Goal: Transaction & Acquisition: Purchase product/service

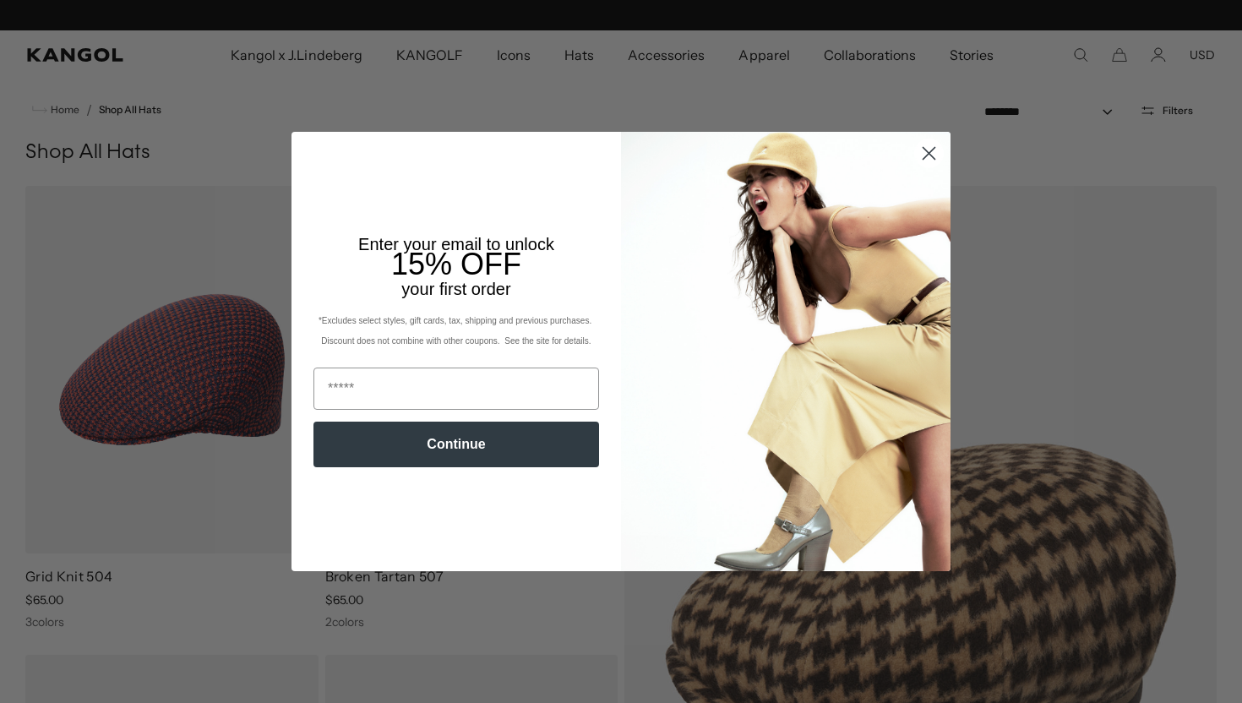
click at [933, 155] on circle "Close dialog" at bounding box center [929, 153] width 28 height 28
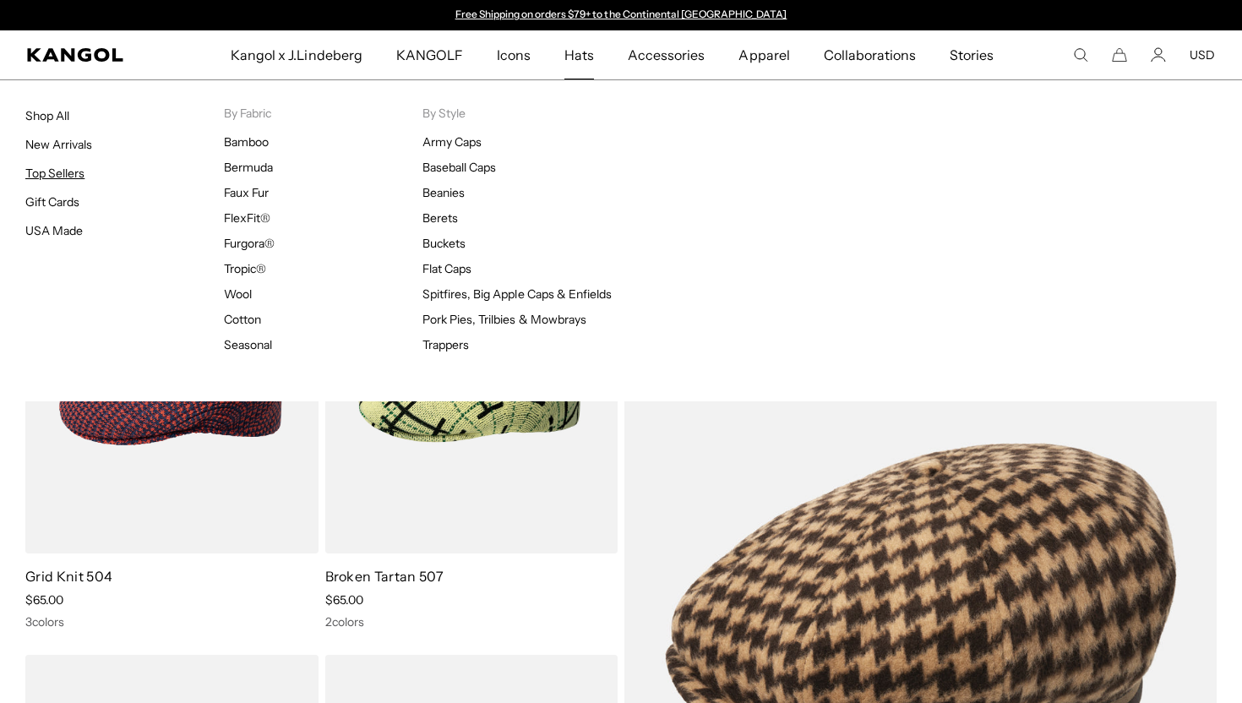
click at [53, 177] on link "Top Sellers" at bounding box center [54, 173] width 59 height 15
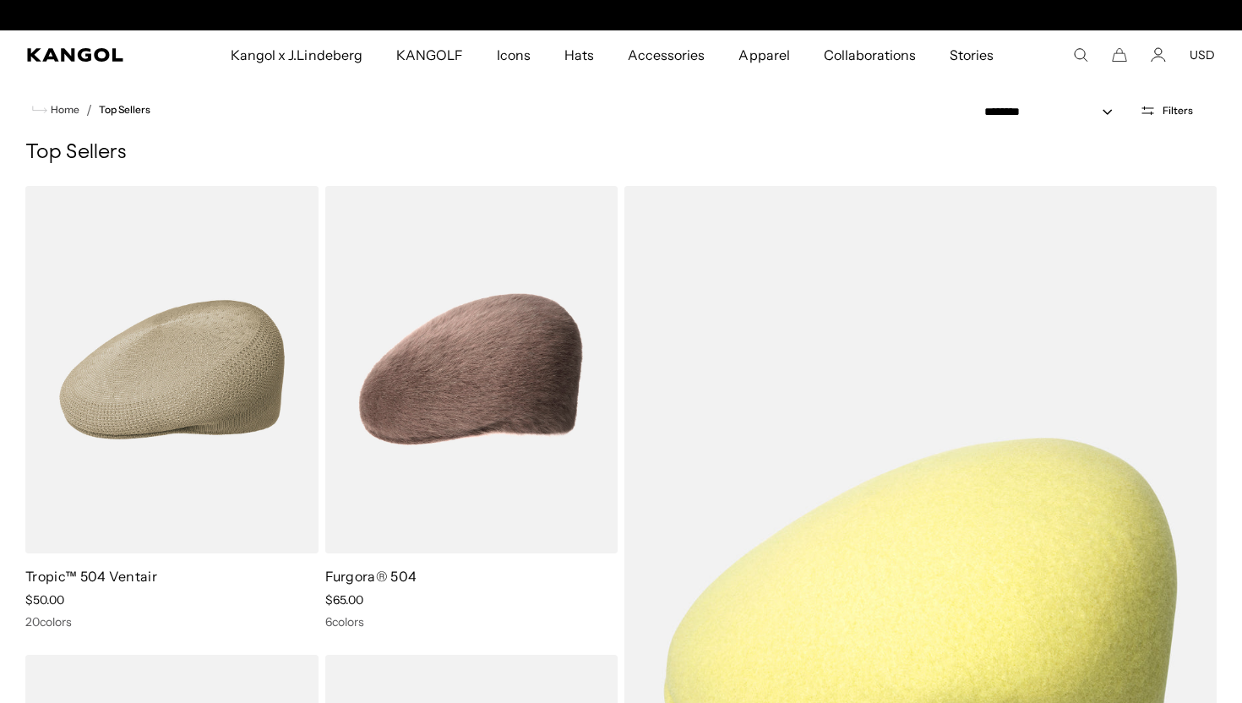
scroll to position [0, 348]
click at [1068, 112] on select "**********" at bounding box center [1053, 112] width 152 height 18
click at [978, 103] on select "**********" at bounding box center [1053, 112] width 152 height 18
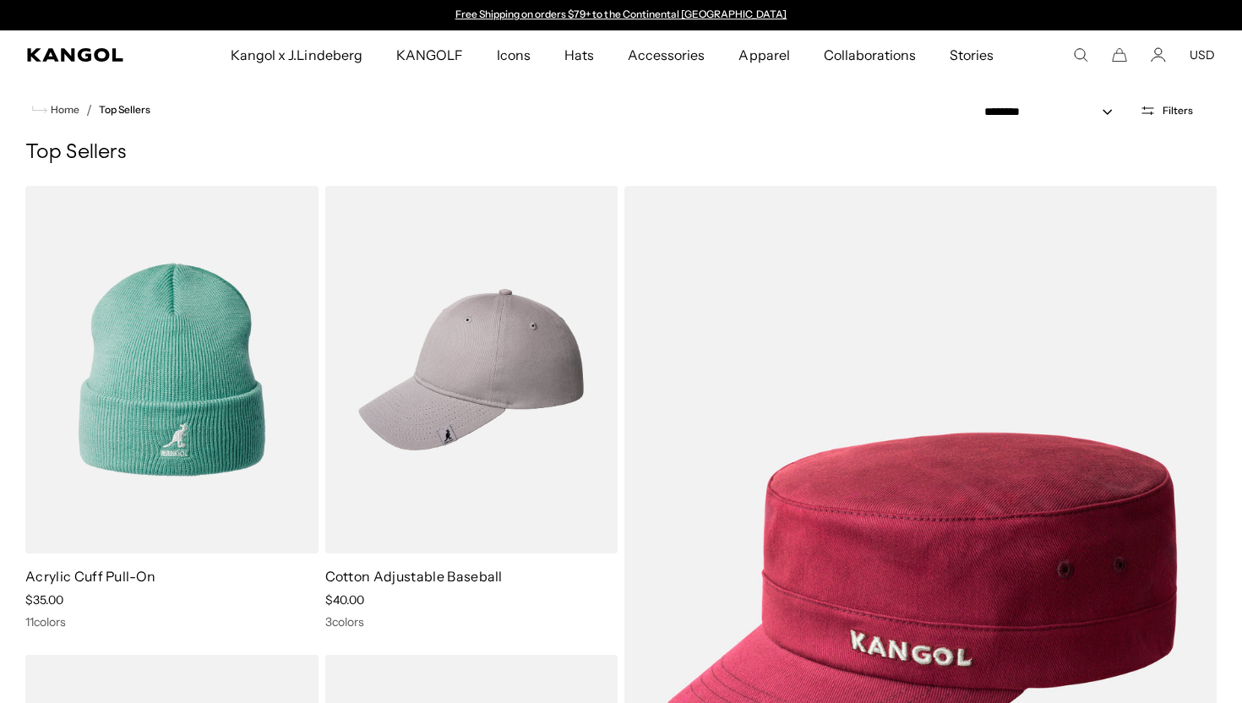
click at [1088, 120] on div "**********" at bounding box center [1097, 110] width 290 height 62
click at [1079, 115] on select "**********" at bounding box center [1053, 112] width 152 height 18
select select "*****"
click at [978, 103] on select "**********" at bounding box center [1053, 112] width 152 height 18
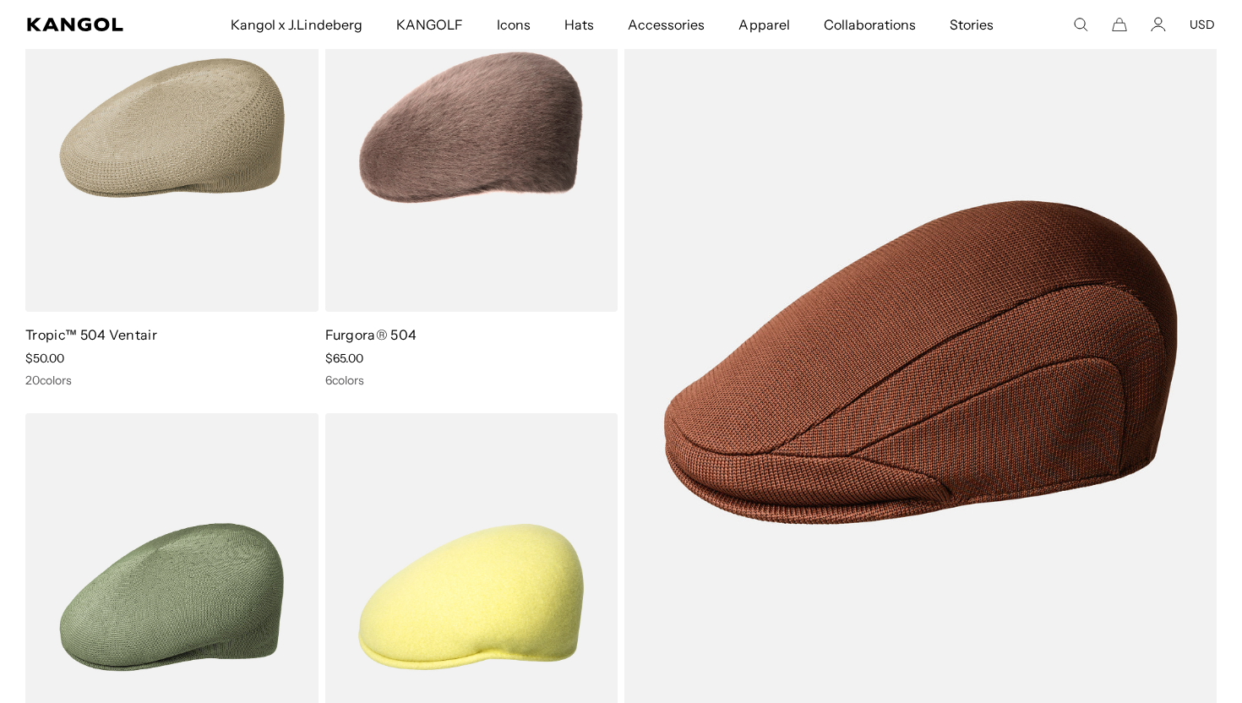
scroll to position [242, 0]
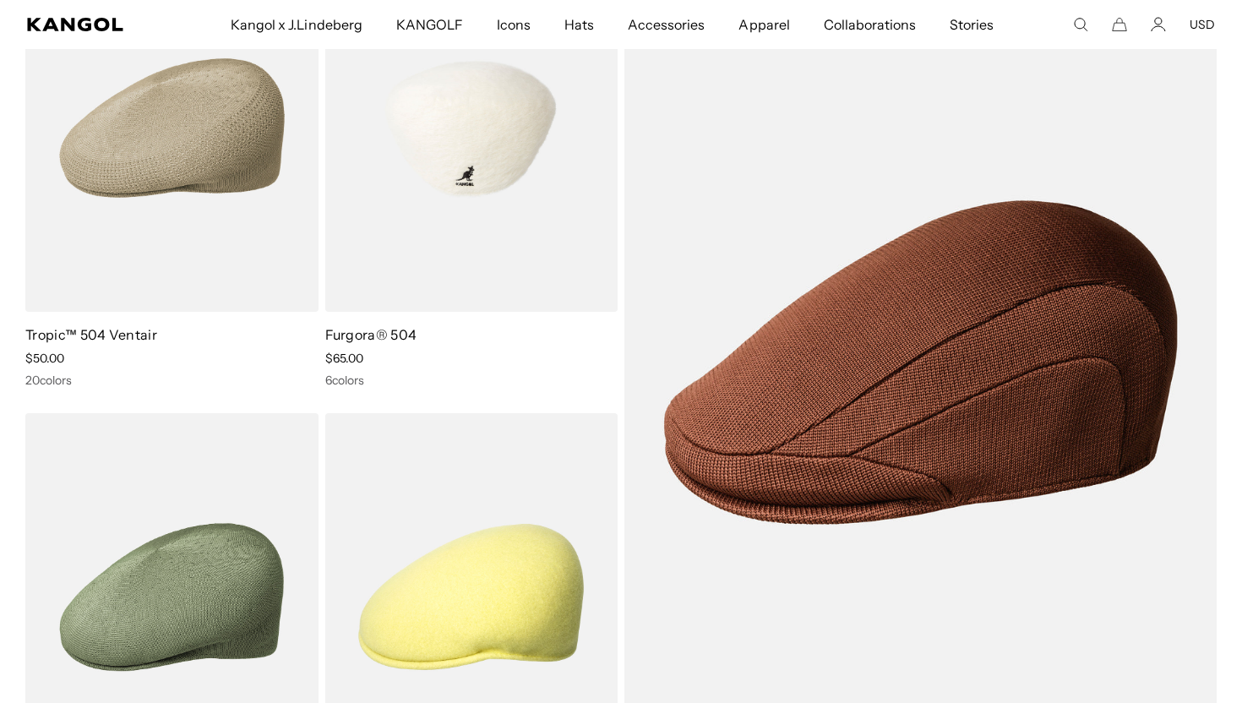
click at [480, 252] on img at bounding box center [471, 127] width 293 height 367
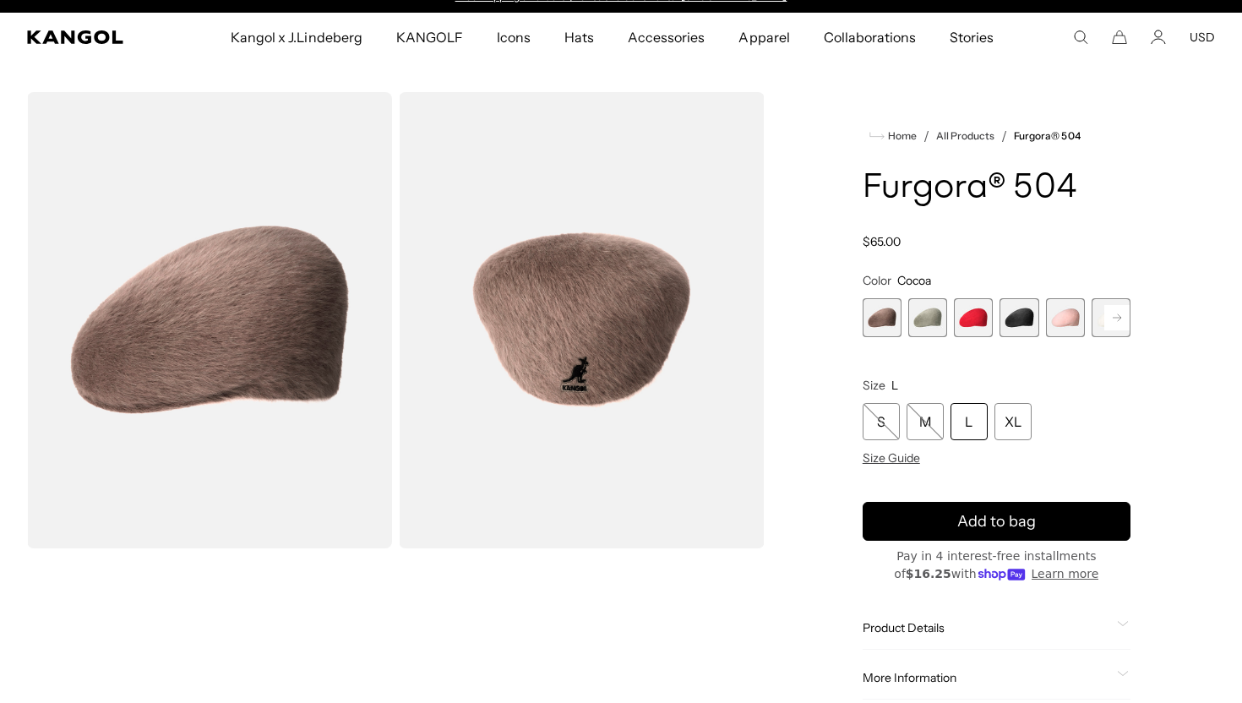
scroll to position [17, 0]
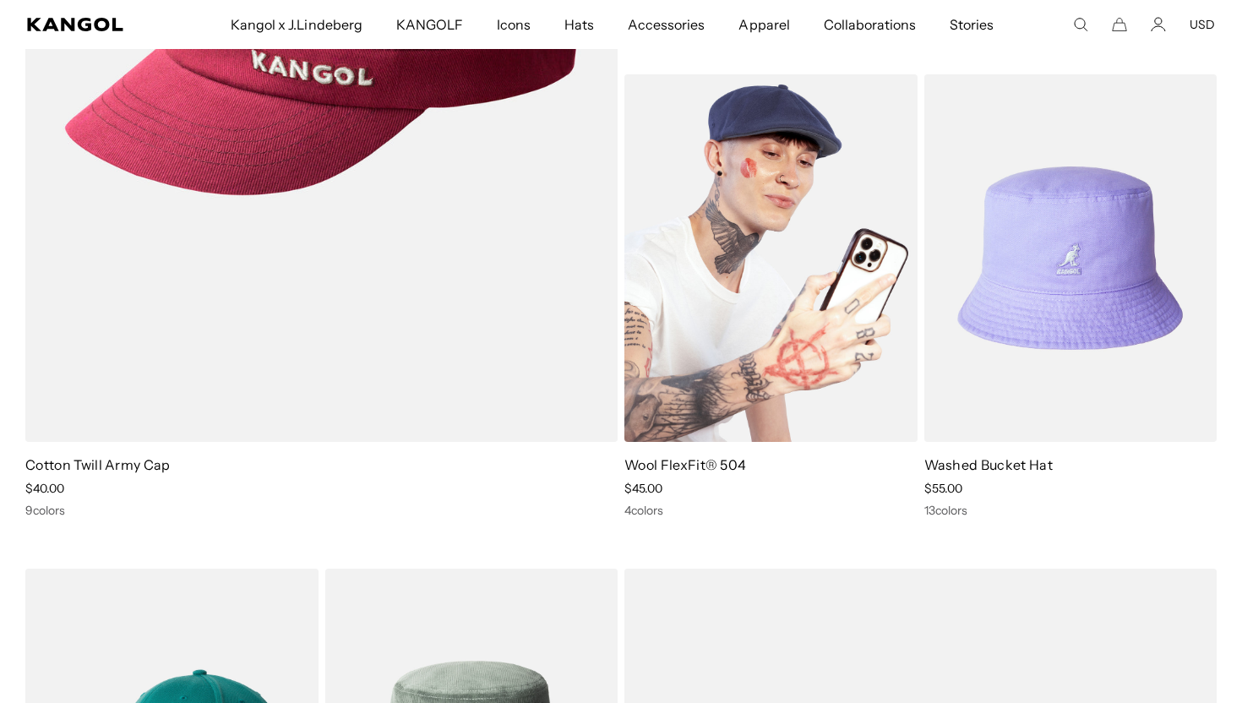
click at [767, 318] on img at bounding box center [770, 257] width 293 height 367
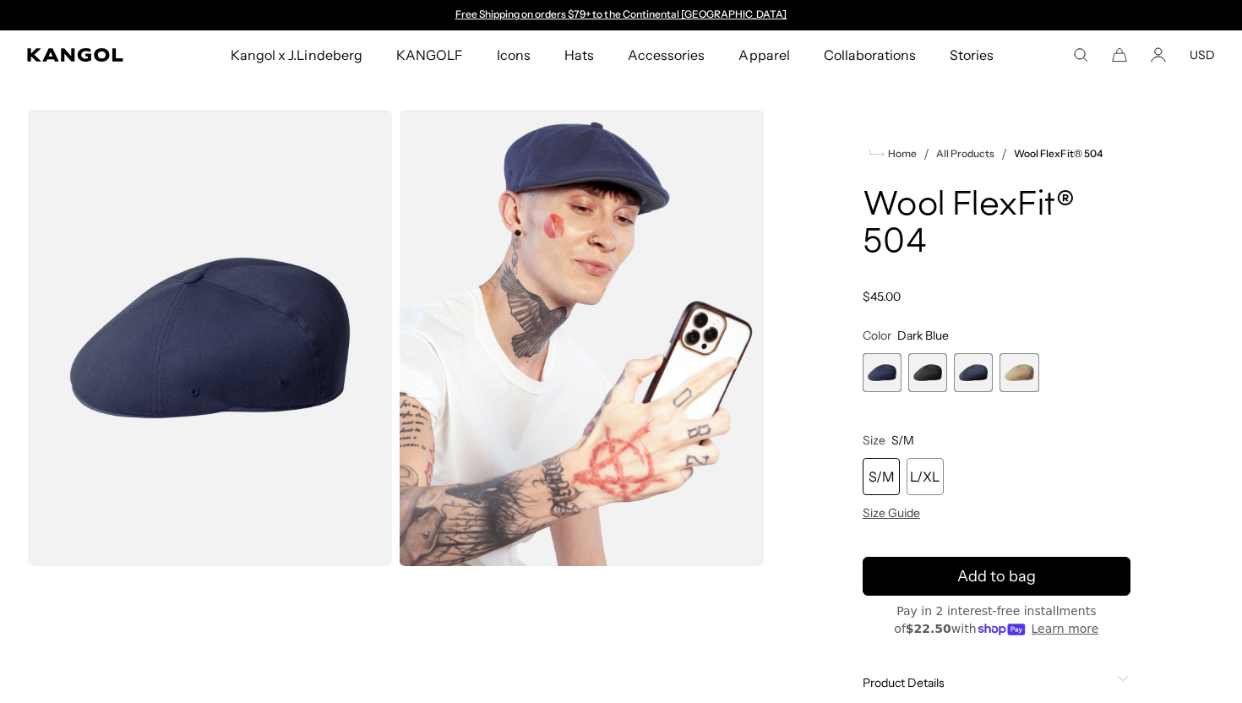
click at [887, 376] on span "1 of 4" at bounding box center [882, 372] width 39 height 39
click at [945, 373] on span "2 of 4" at bounding box center [927, 372] width 39 height 39
click at [928, 373] on span "2 of 4" at bounding box center [927, 372] width 39 height 39
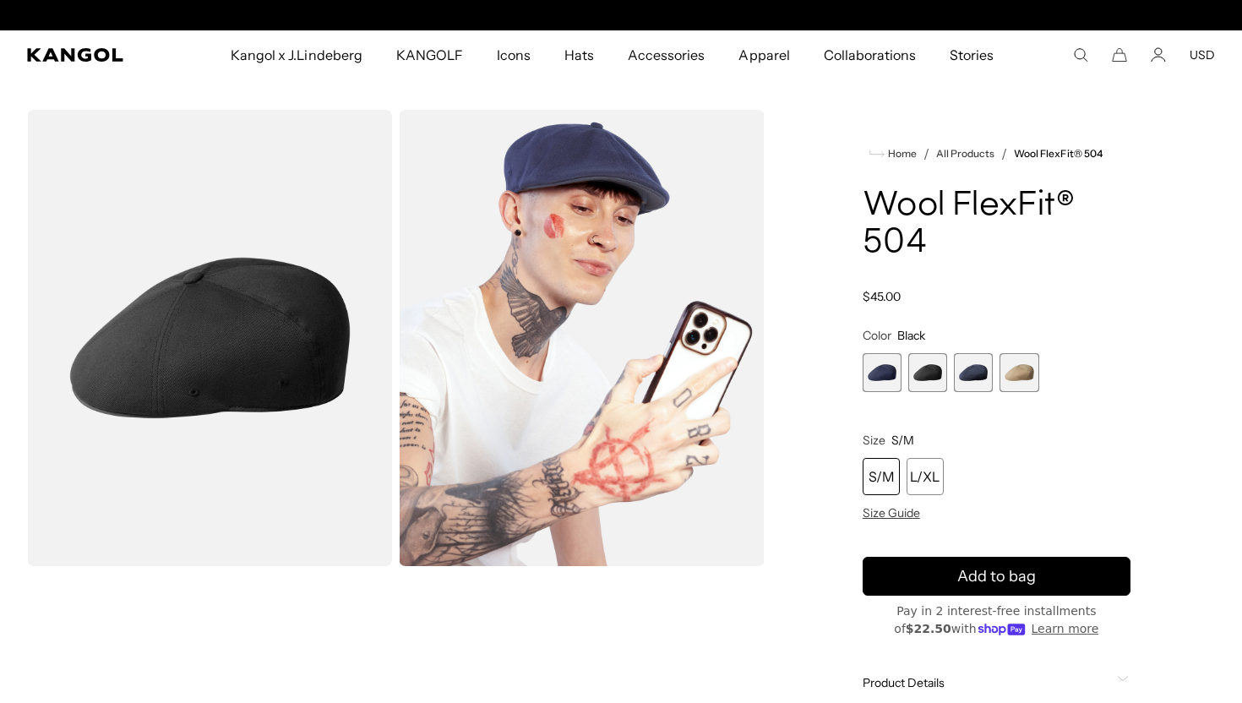
scroll to position [0, 348]
click at [928, 373] on span "2 of 4" at bounding box center [927, 372] width 39 height 39
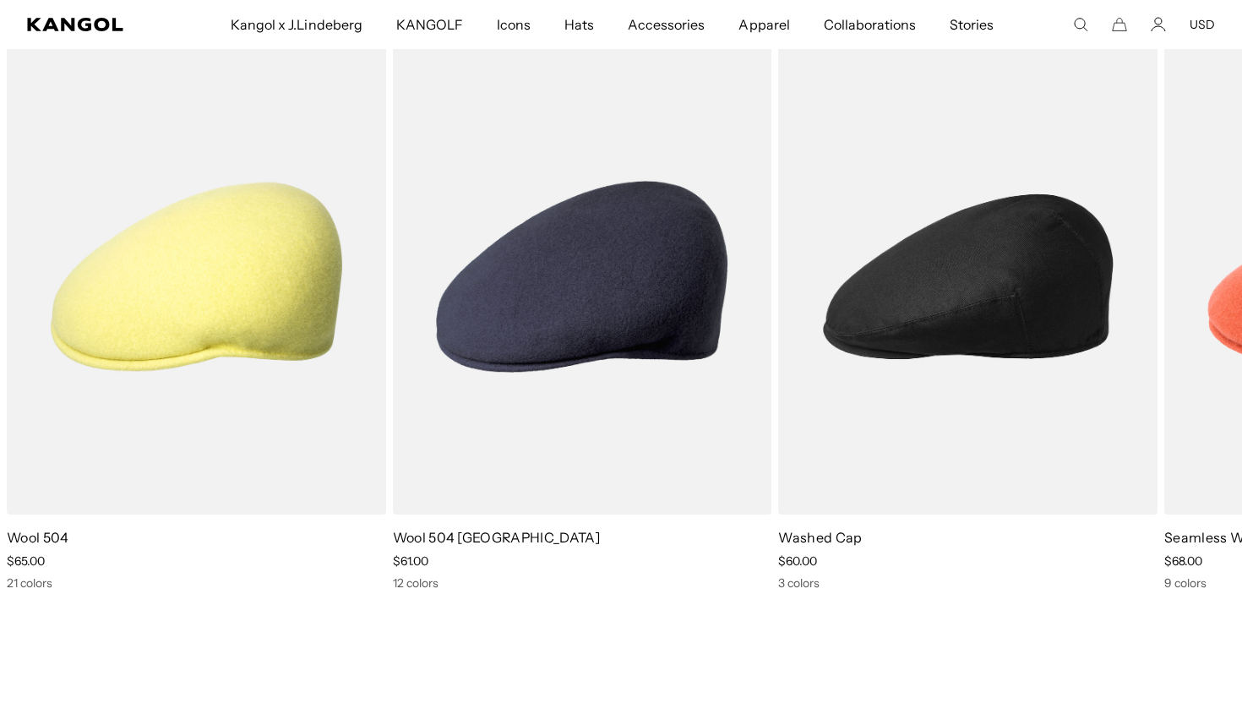
scroll to position [984, 0]
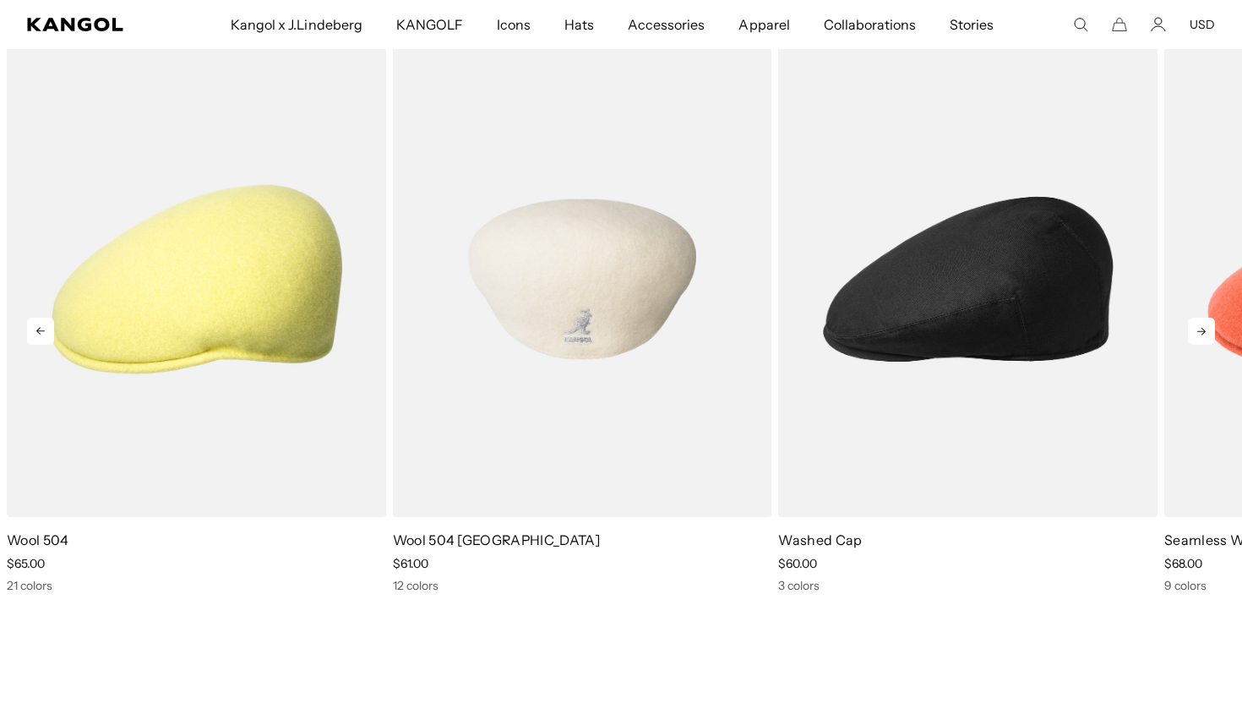
click at [585, 278] on img "2 of 5" at bounding box center [582, 279] width 379 height 476
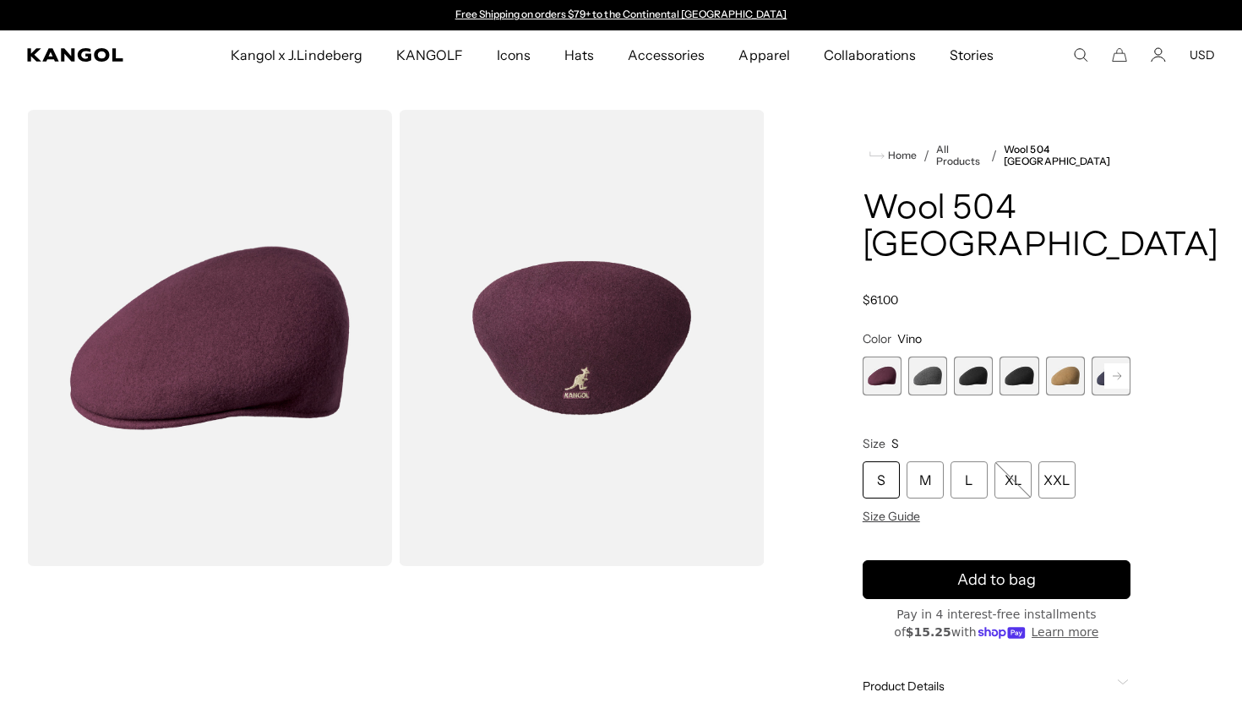
click at [917, 357] on span "2 of 12" at bounding box center [927, 376] width 39 height 39
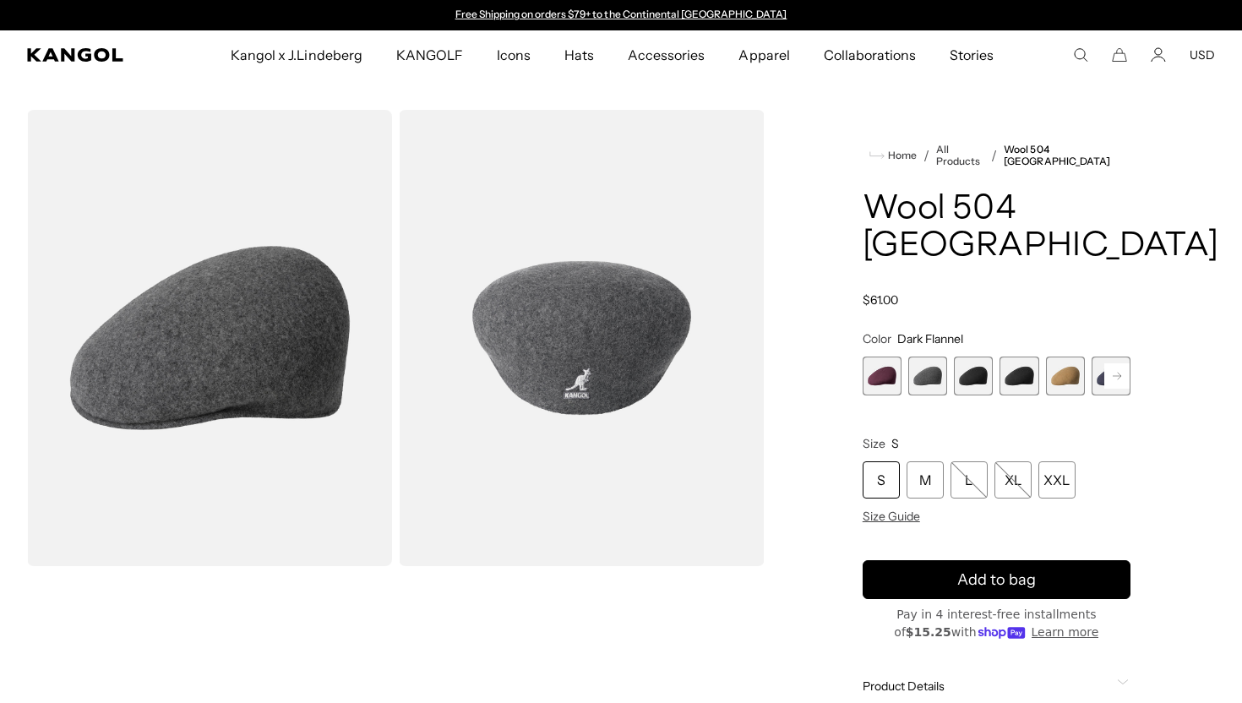
click at [962, 357] on span "3 of 12" at bounding box center [973, 376] width 39 height 39
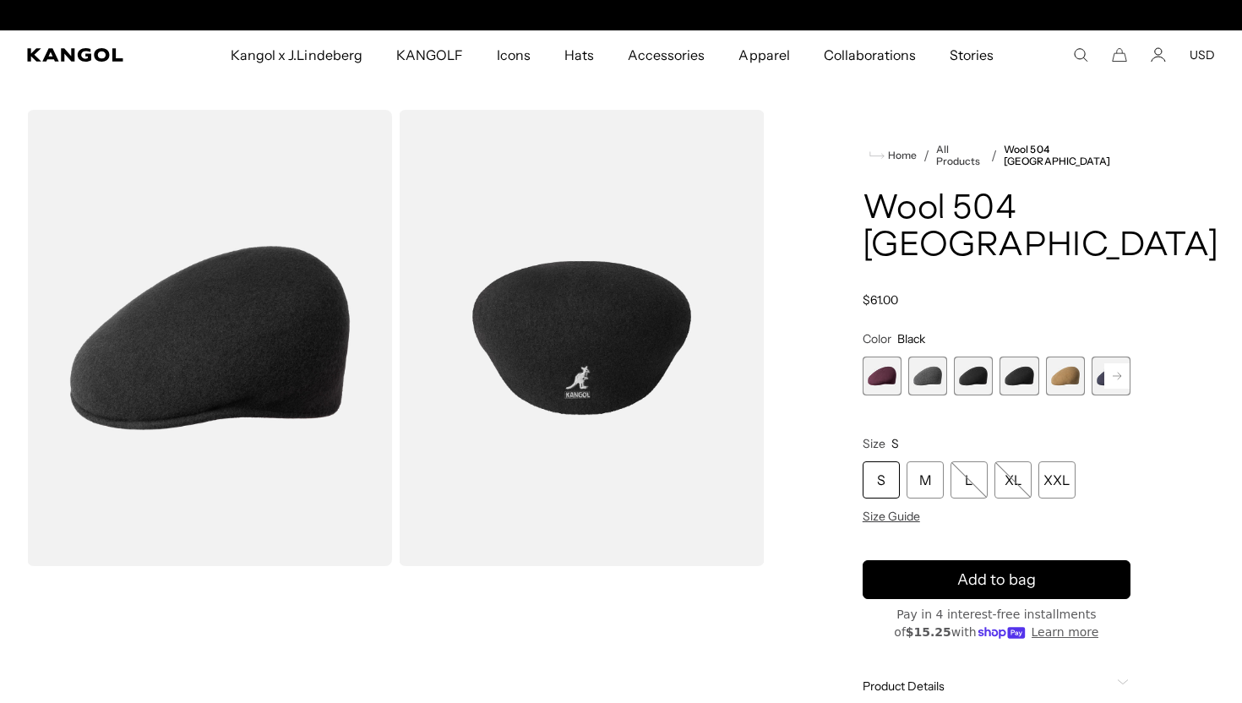
click at [1006, 357] on span "4 of 12" at bounding box center [1018, 376] width 39 height 39
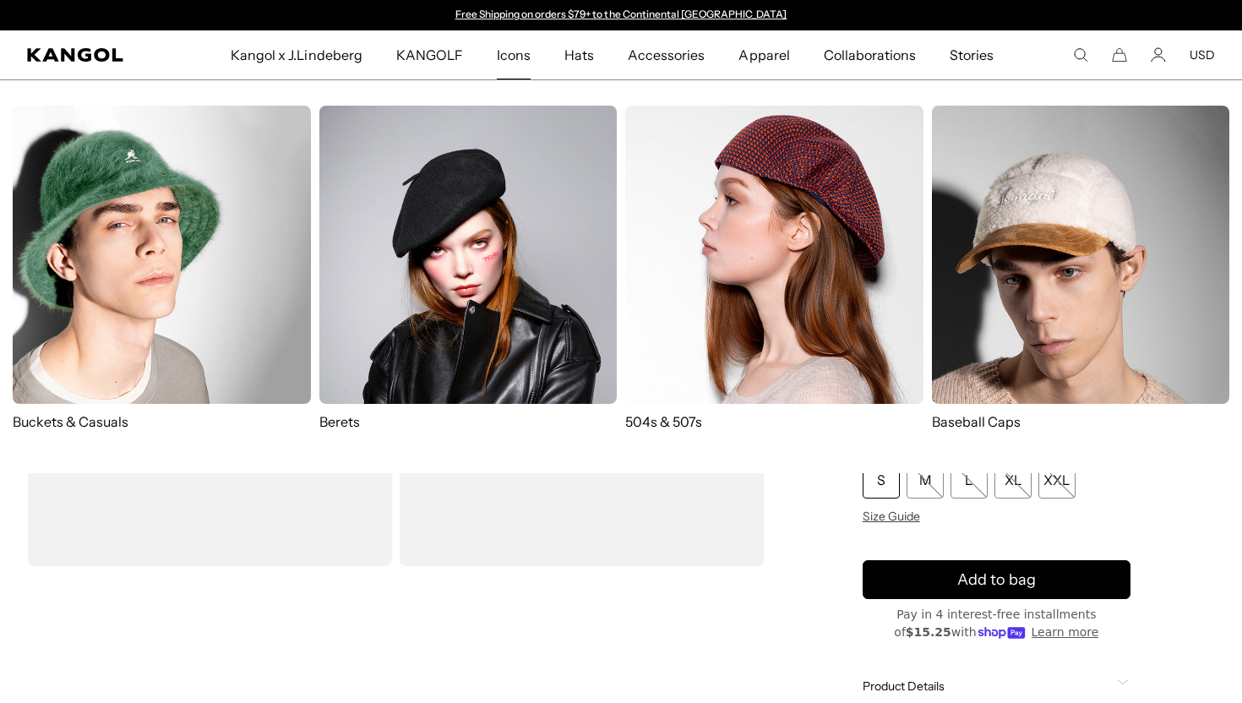
click at [752, 247] on img at bounding box center [774, 255] width 298 height 298
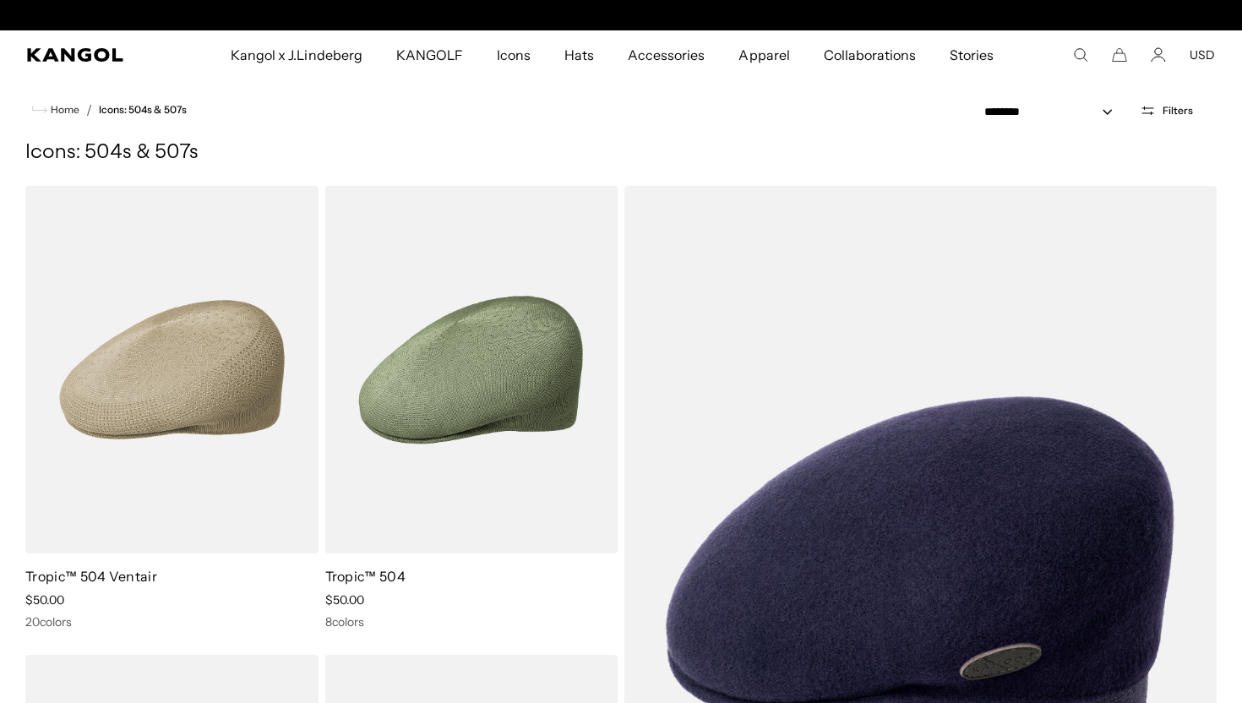
scroll to position [0, 348]
click at [1043, 122] on div "**********" at bounding box center [1097, 110] width 290 height 62
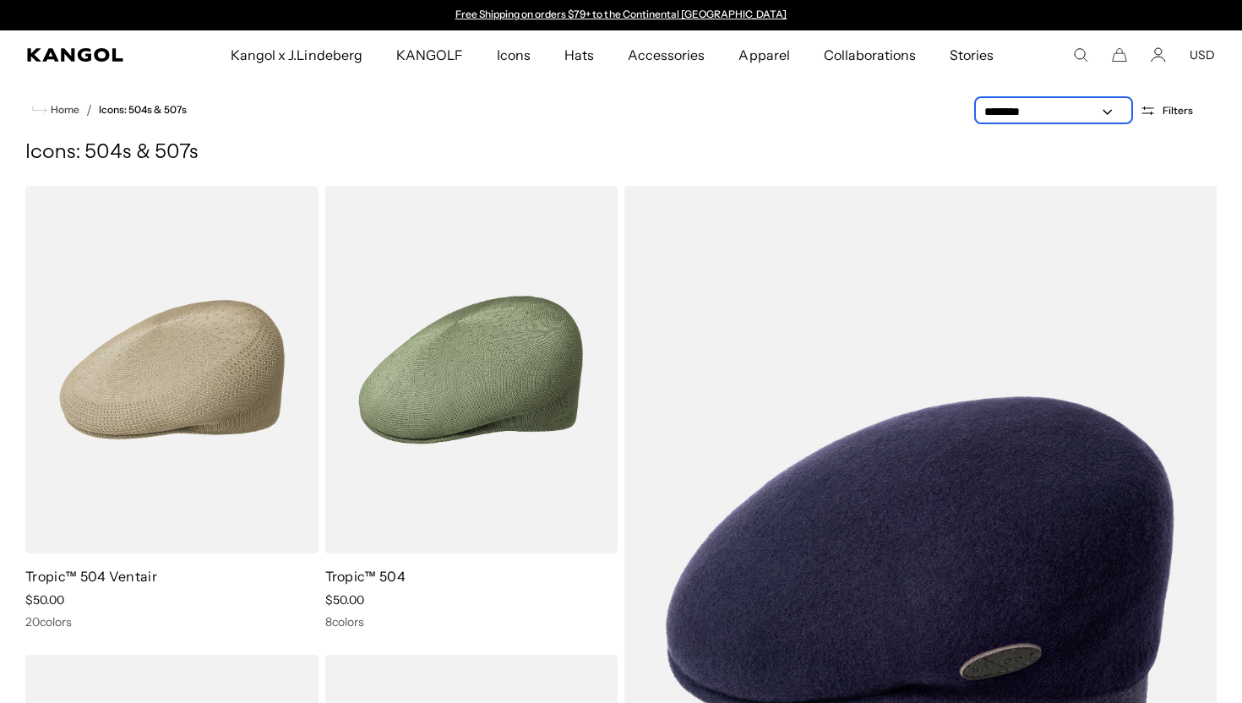
click at [1037, 112] on select "**********" at bounding box center [1053, 112] width 152 height 18
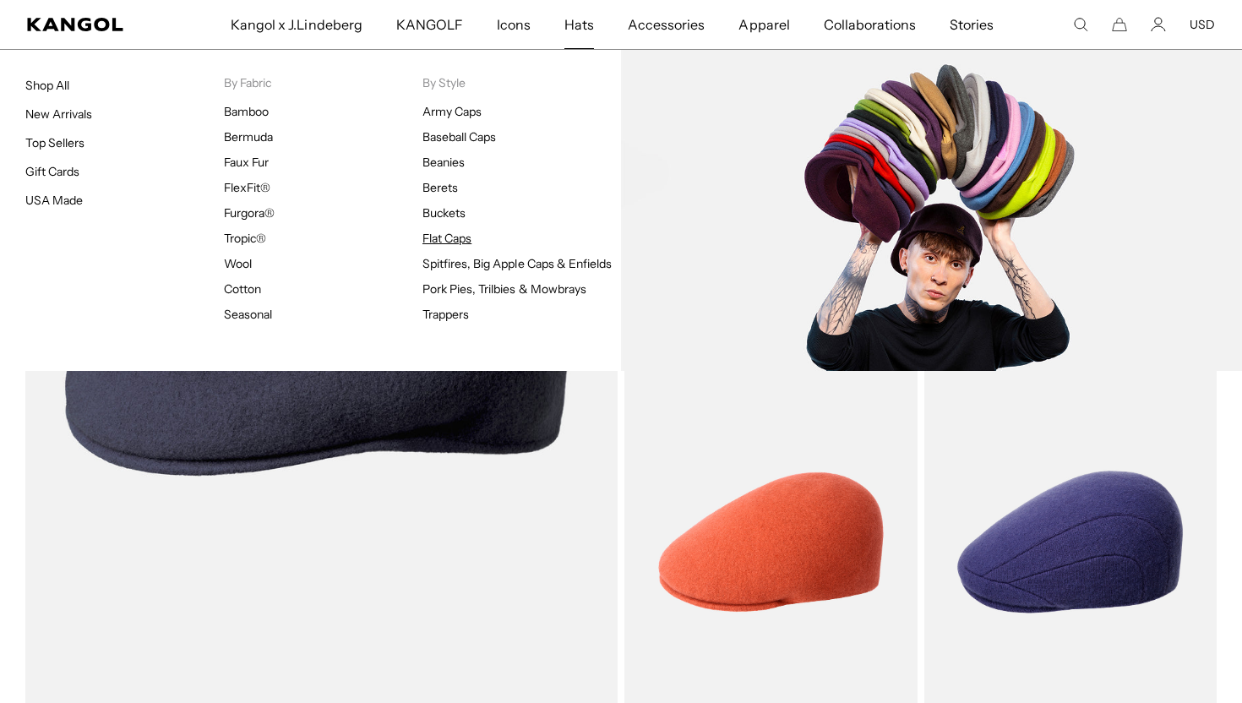
scroll to position [0, 348]
click at [441, 237] on link "Flat Caps" at bounding box center [446, 238] width 49 height 15
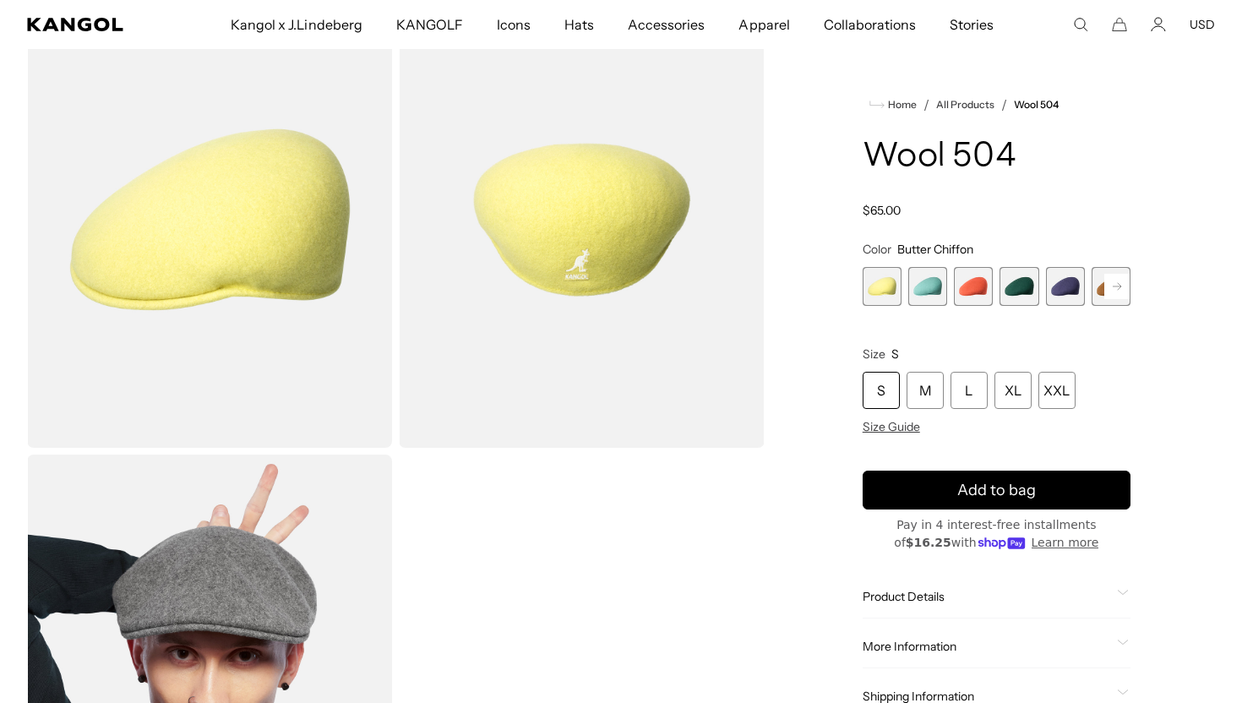
click at [1111, 286] on rect at bounding box center [1116, 286] width 25 height 25
click at [1070, 297] on span "7 of 21" at bounding box center [1065, 286] width 39 height 39
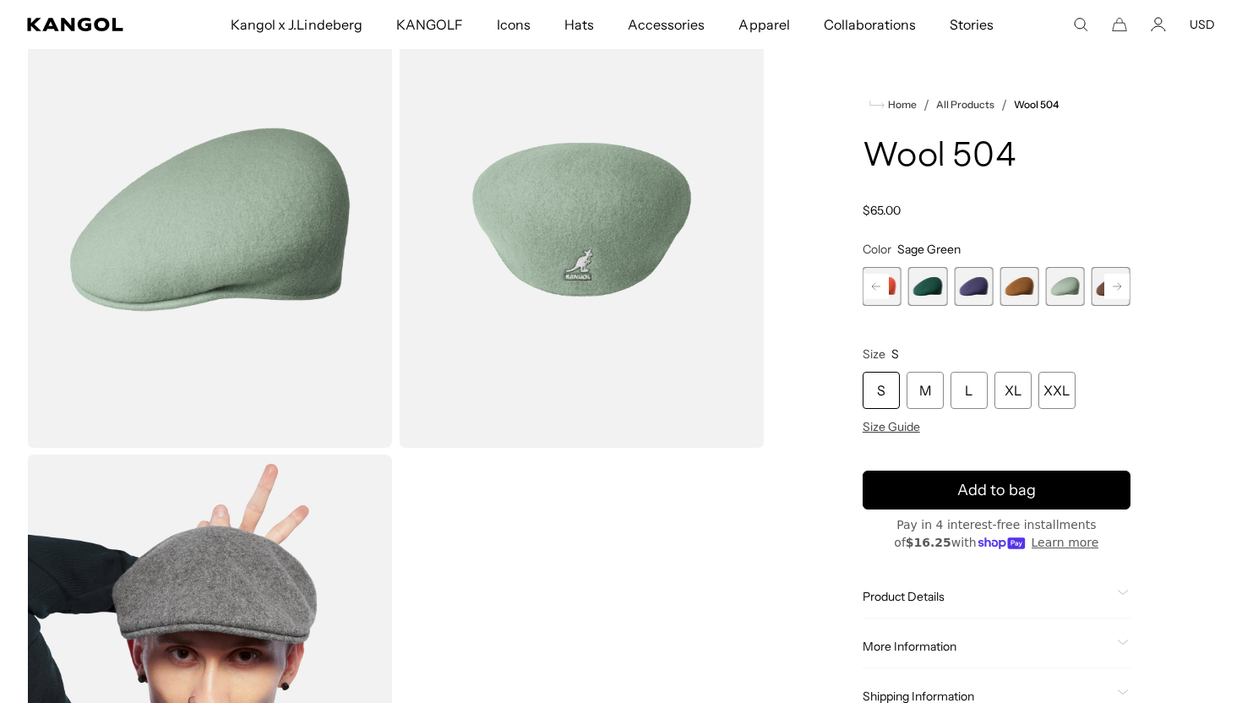
click at [1115, 291] on rect at bounding box center [1116, 286] width 25 height 25
click at [1113, 288] on rect at bounding box center [1116, 286] width 25 height 25
click at [1066, 288] on span "9 of 21" at bounding box center [1065, 286] width 39 height 39
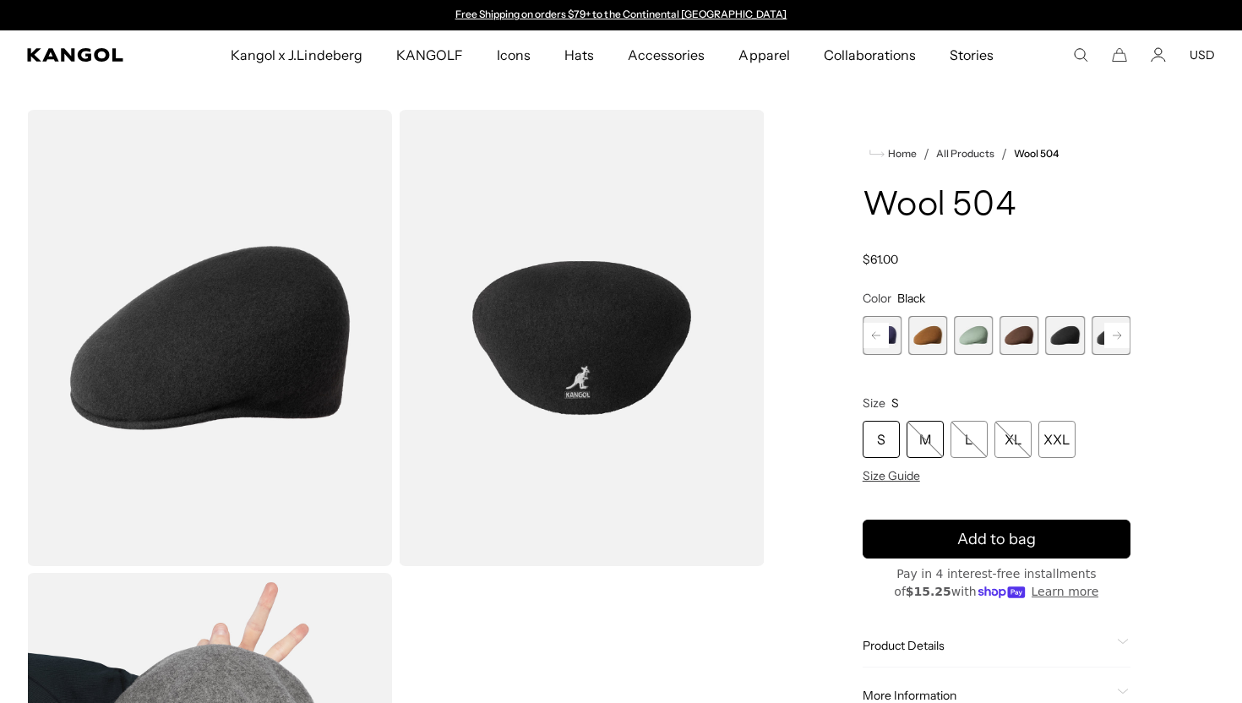
click at [931, 438] on div "M" at bounding box center [924, 439] width 37 height 37
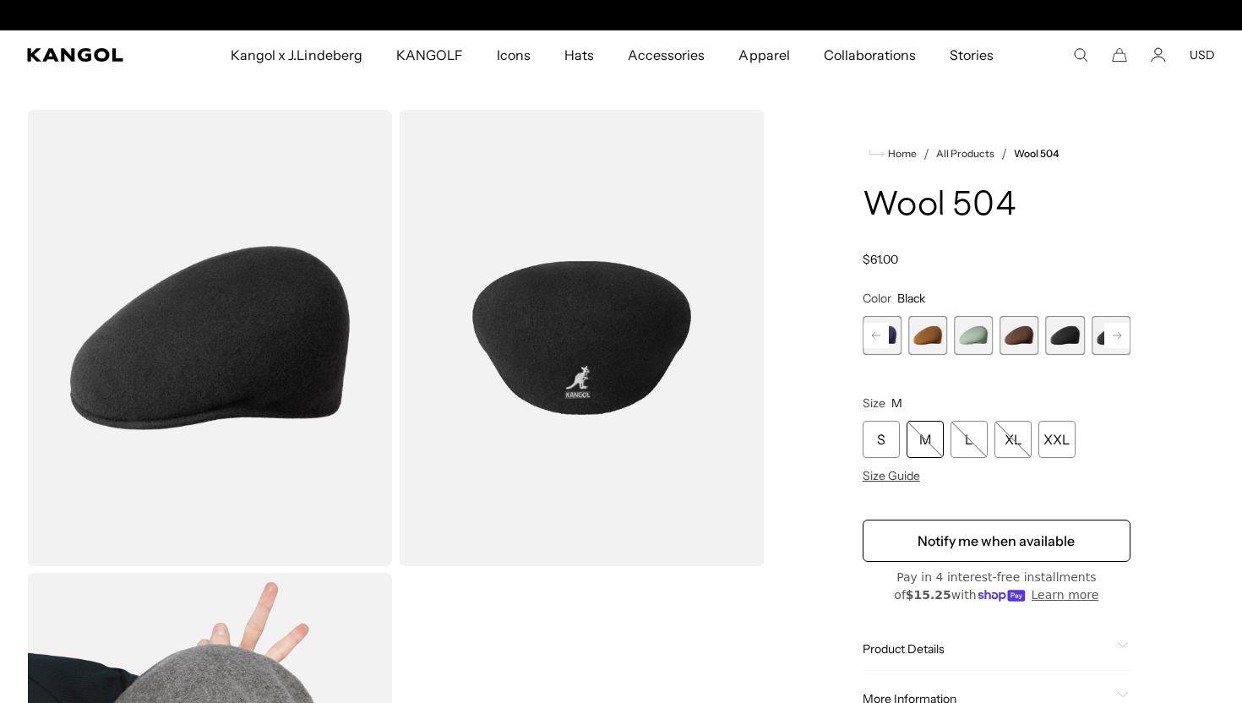
scroll to position [0, 348]
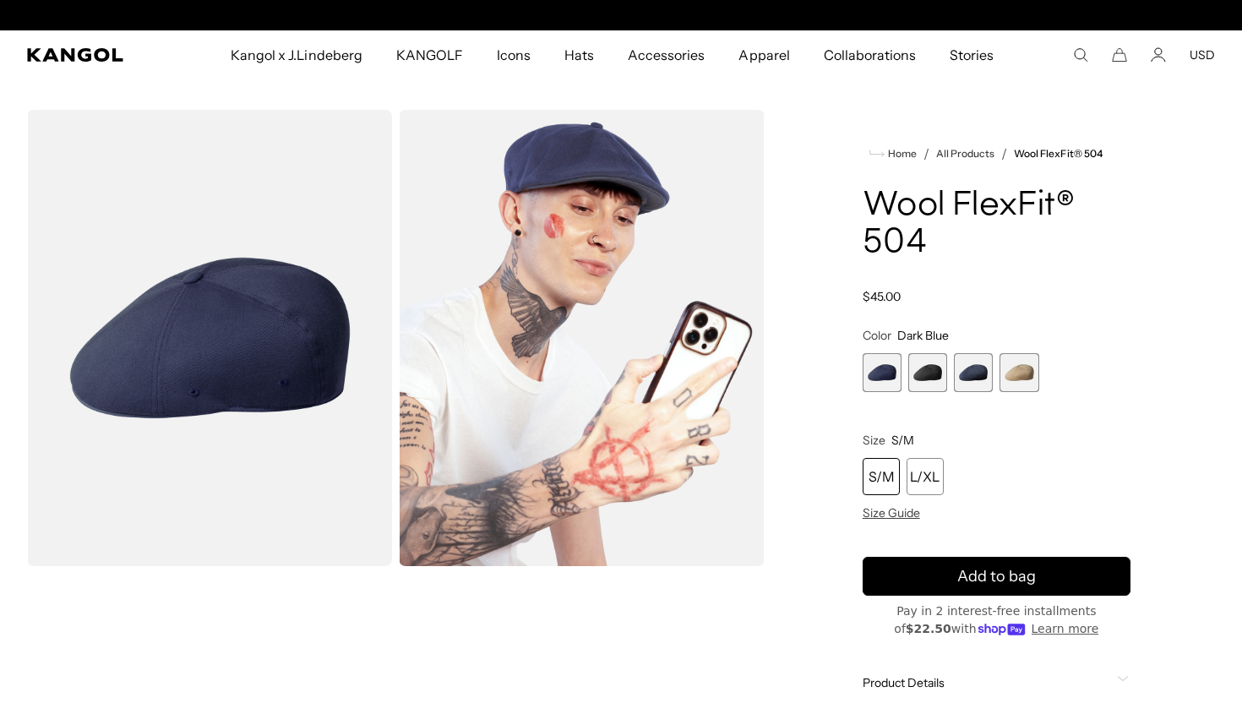
scroll to position [0, 348]
click at [991, 378] on span "3 of 4" at bounding box center [973, 372] width 39 height 39
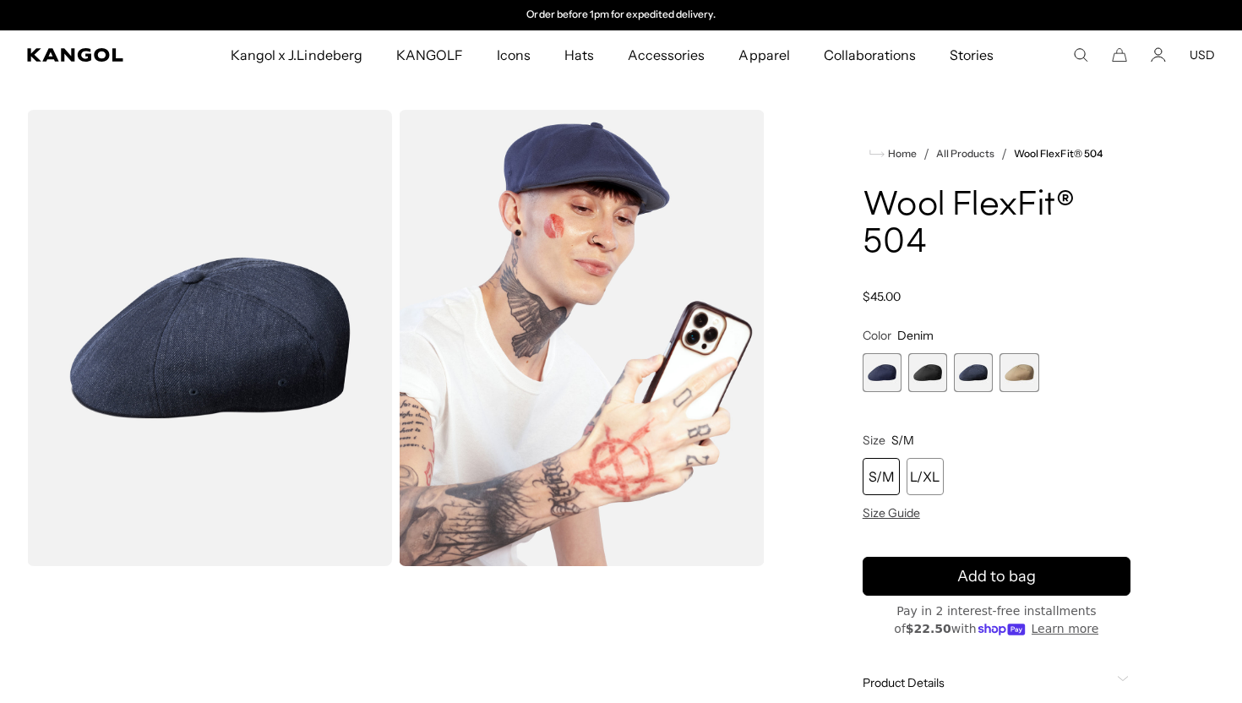
click at [954, 377] on span "3 of 4" at bounding box center [973, 372] width 39 height 39
click at [933, 373] on span "2 of 4" at bounding box center [927, 372] width 39 height 39
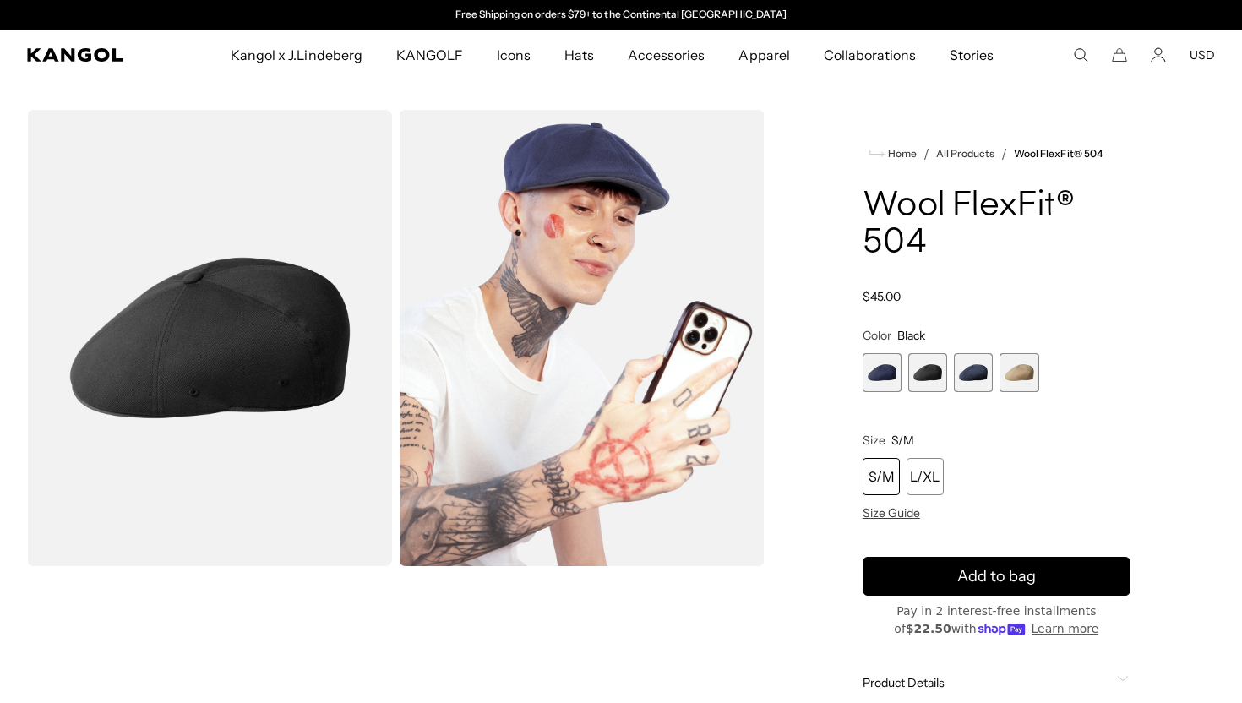
click at [1113, 53] on icon "Cart" at bounding box center [1119, 54] width 15 height 15
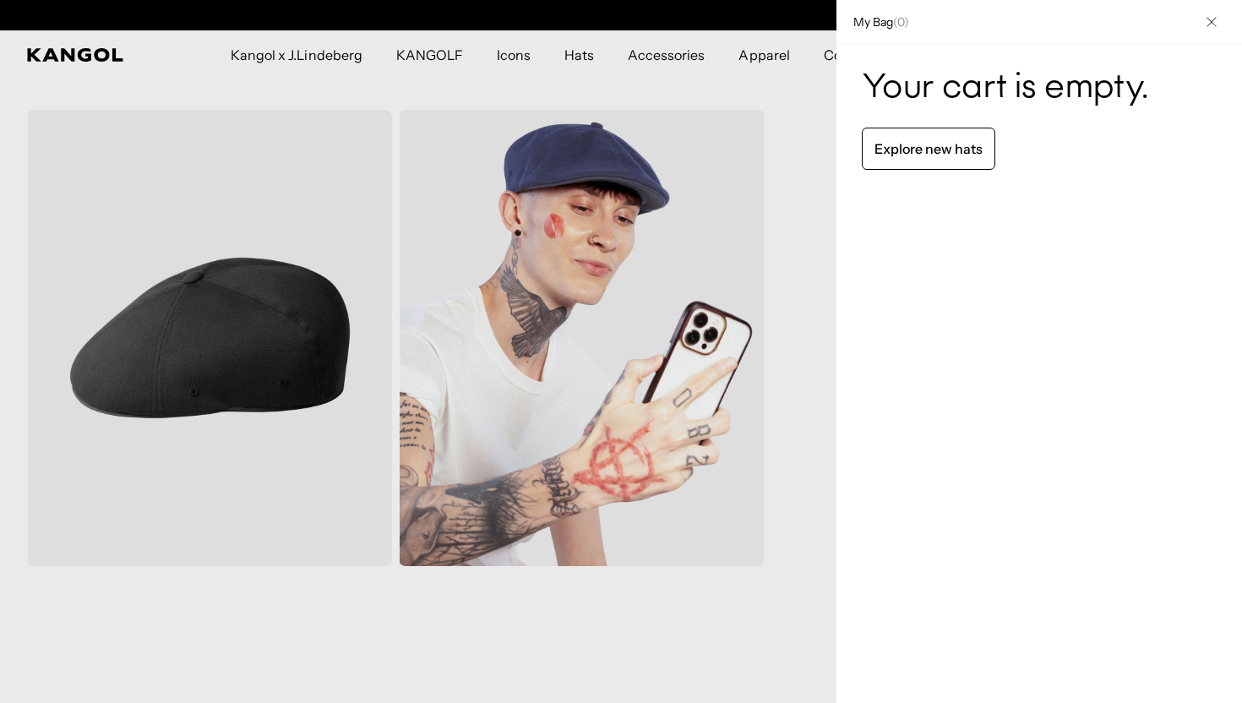
scroll to position [0, 348]
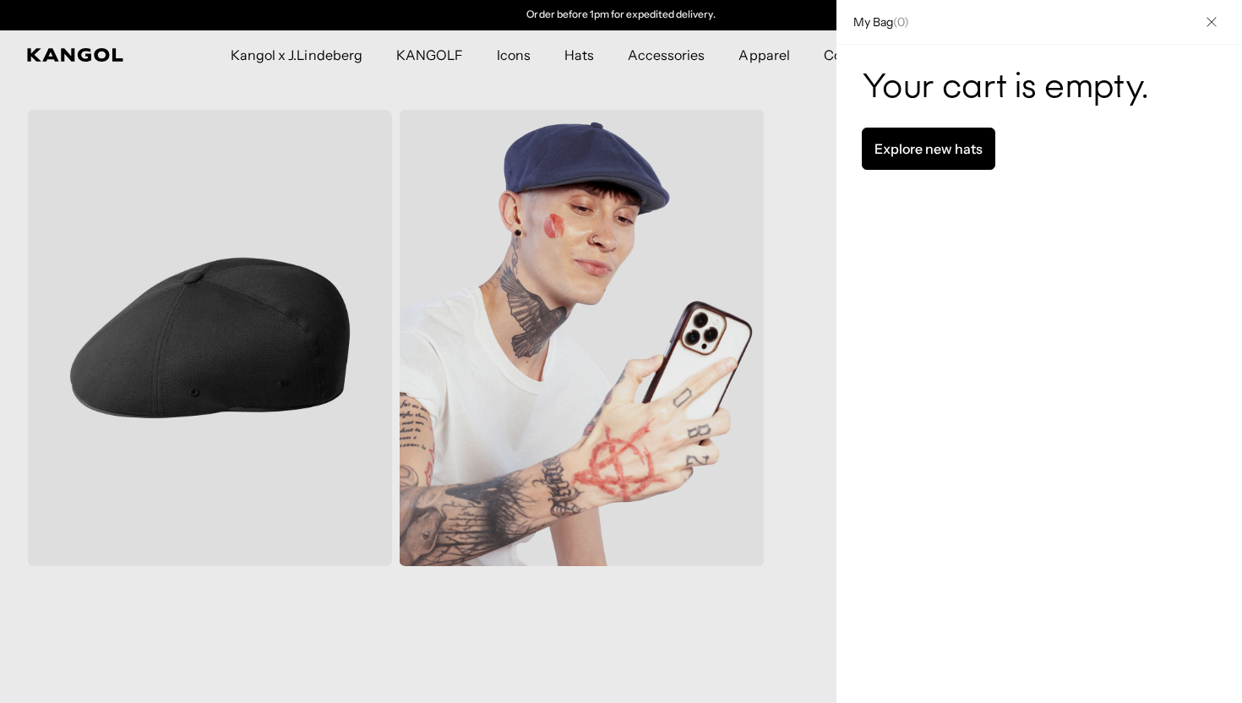
click at [921, 162] on link "Explore new hats" at bounding box center [928, 149] width 133 height 42
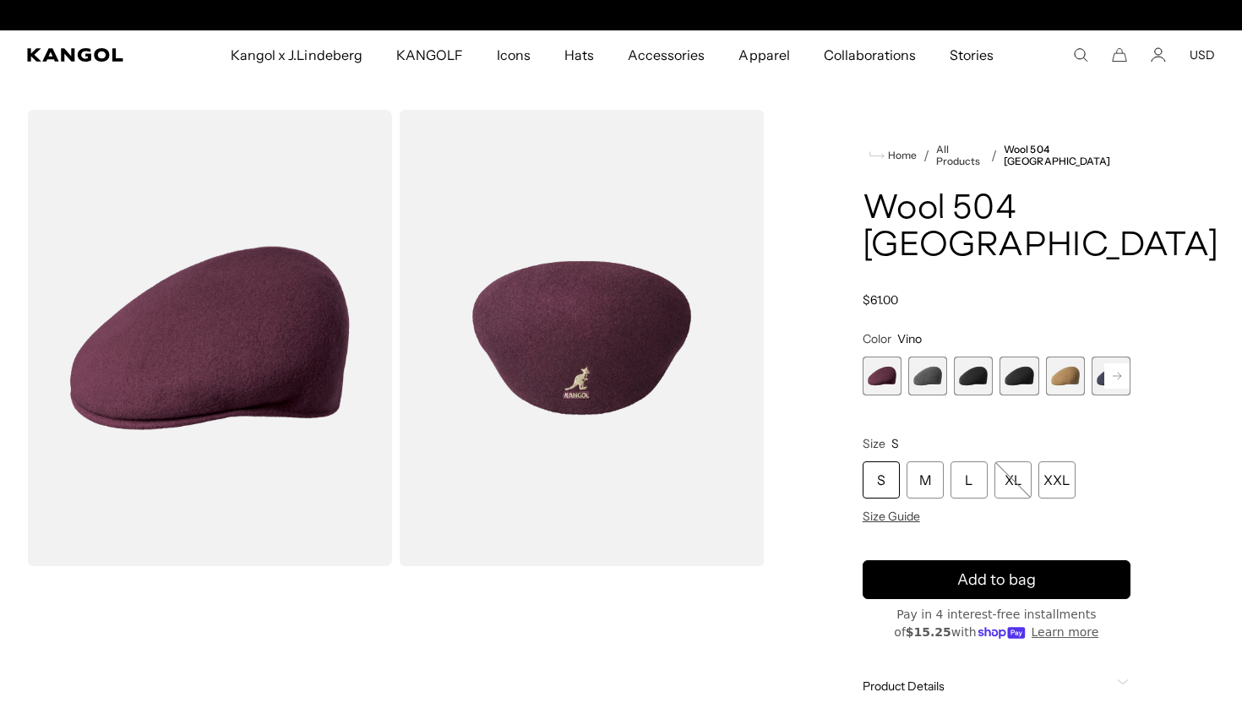
scroll to position [0, 348]
click at [972, 357] on span "3 of 12" at bounding box center [973, 376] width 39 height 39
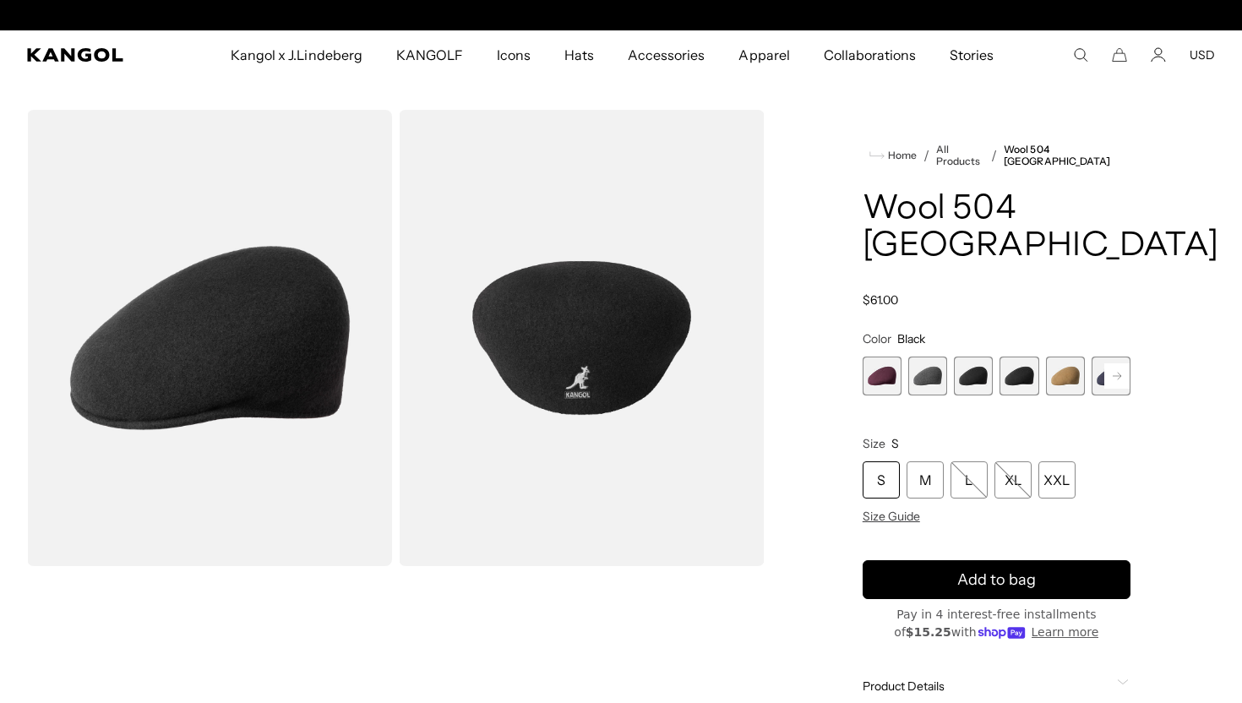
scroll to position [0, 348]
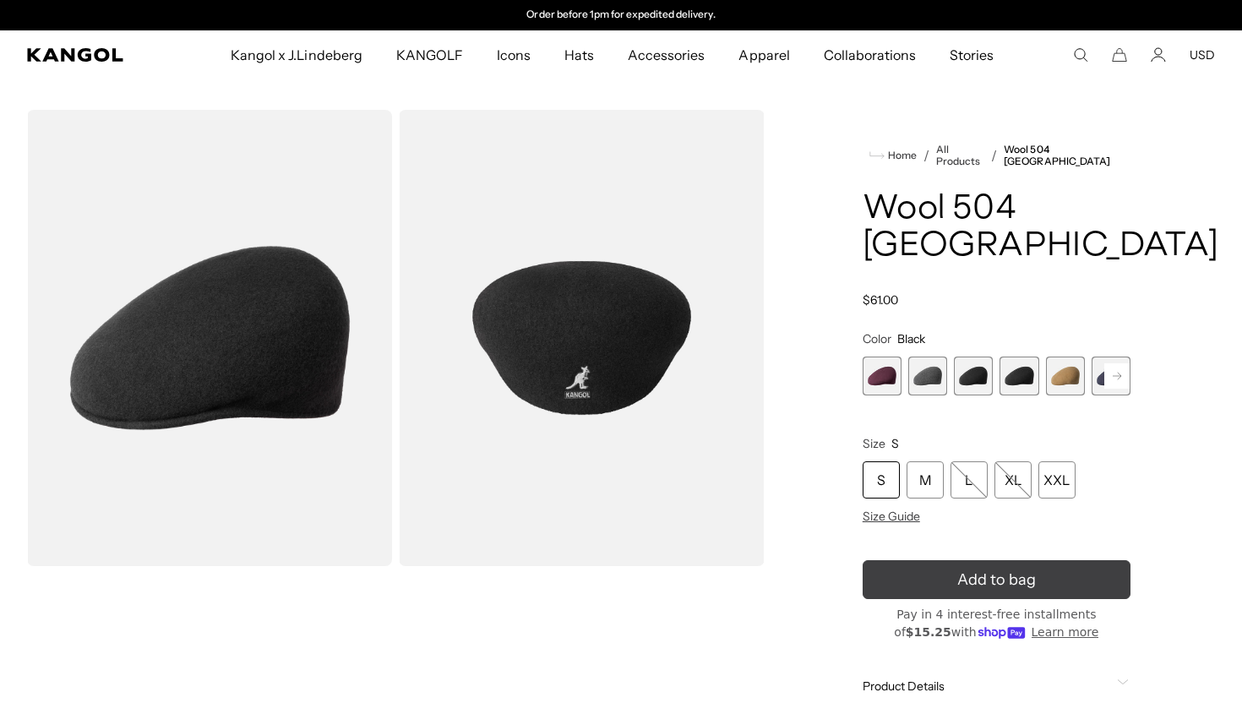
click at [1002, 565] on icon "submit" at bounding box center [996, 579] width 29 height 29
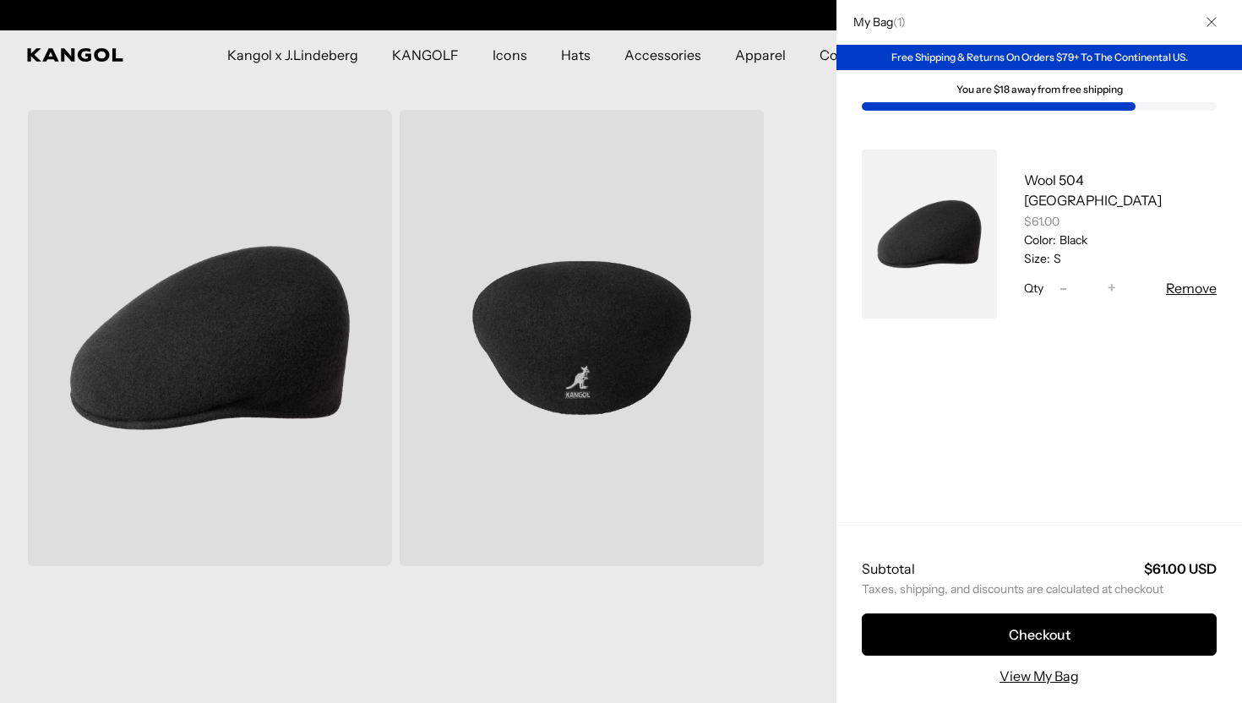
scroll to position [0, 0]
click at [842, 439] on div at bounding box center [621, 351] width 1242 height 703
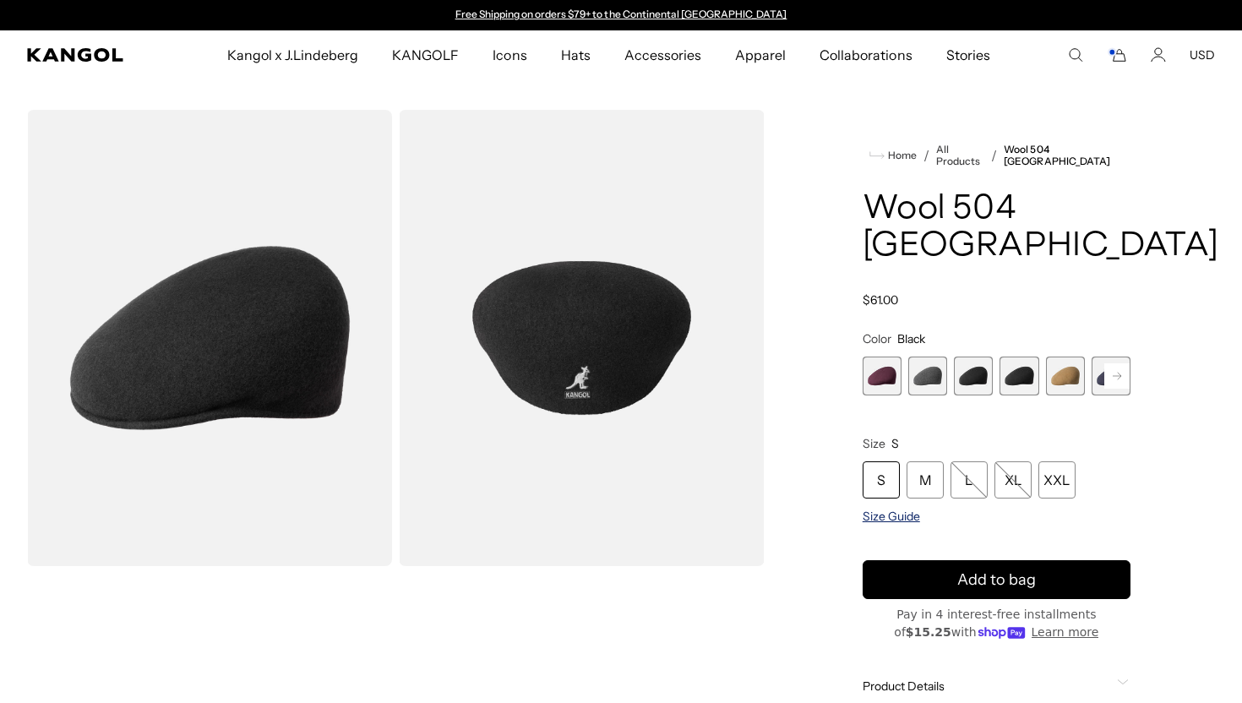
click at [886, 509] on span "Size Guide" at bounding box center [891, 516] width 57 height 15
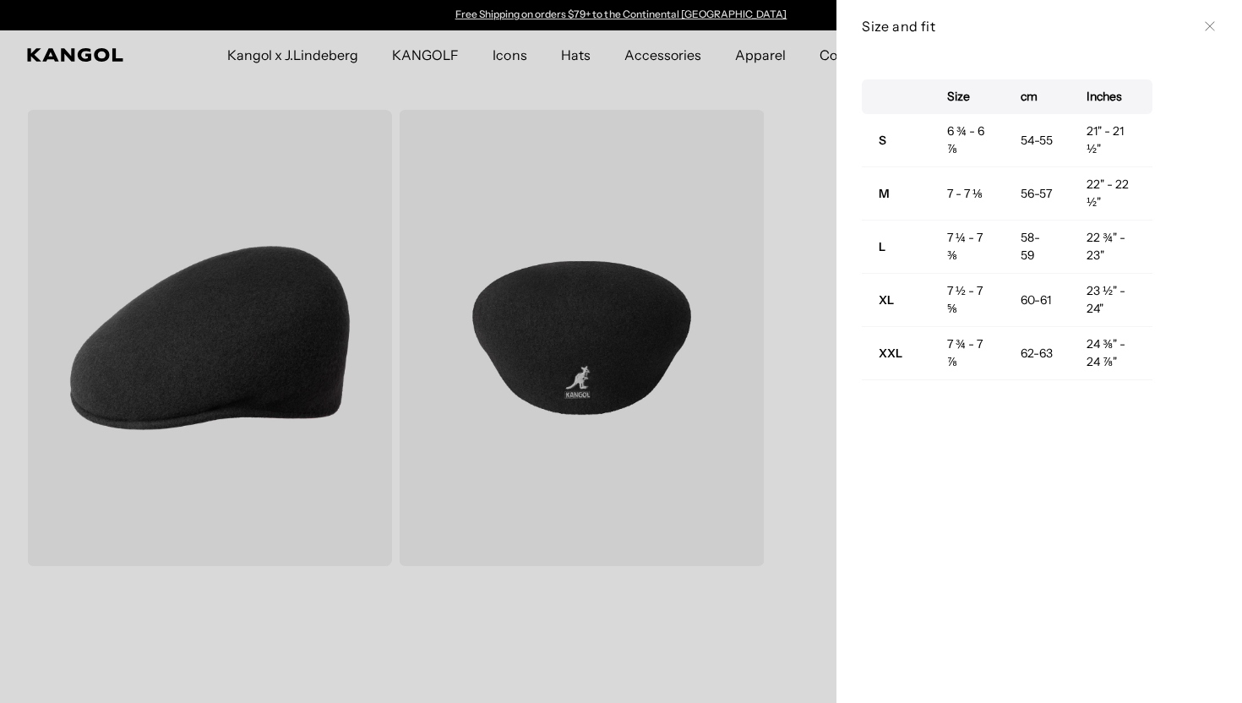
click at [540, 346] on div at bounding box center [621, 351] width 1242 height 703
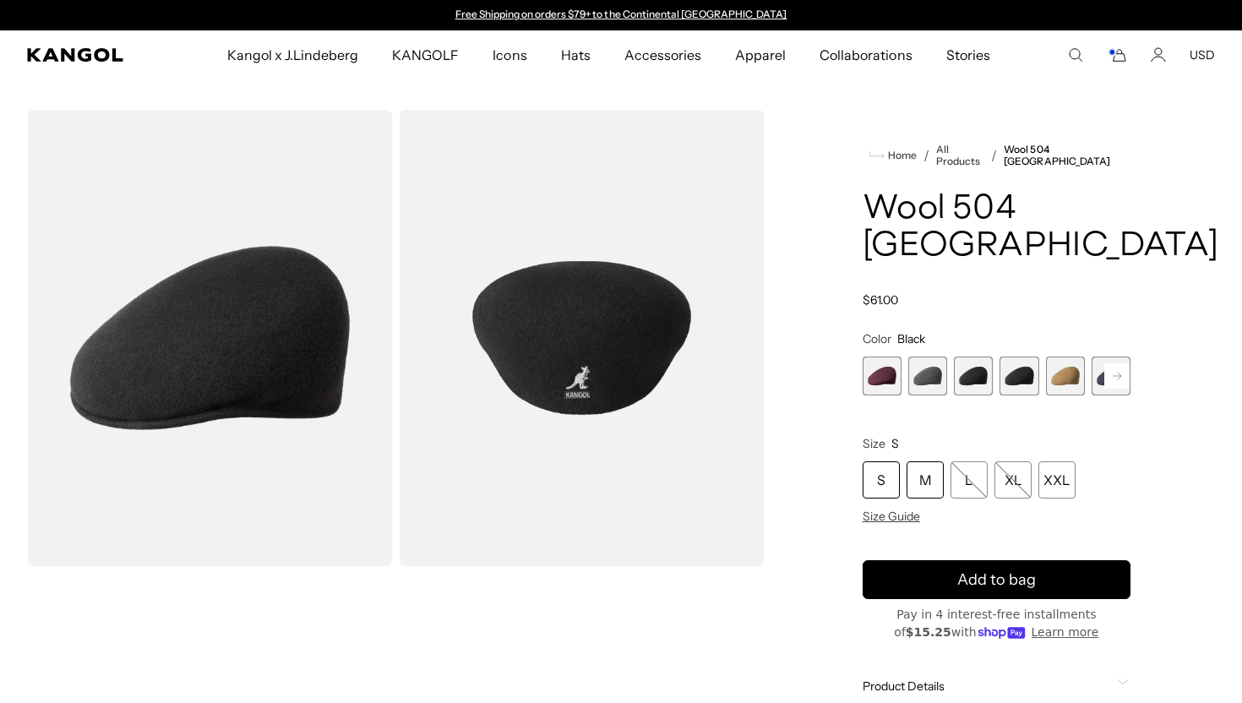
click at [920, 461] on div "M" at bounding box center [924, 479] width 37 height 37
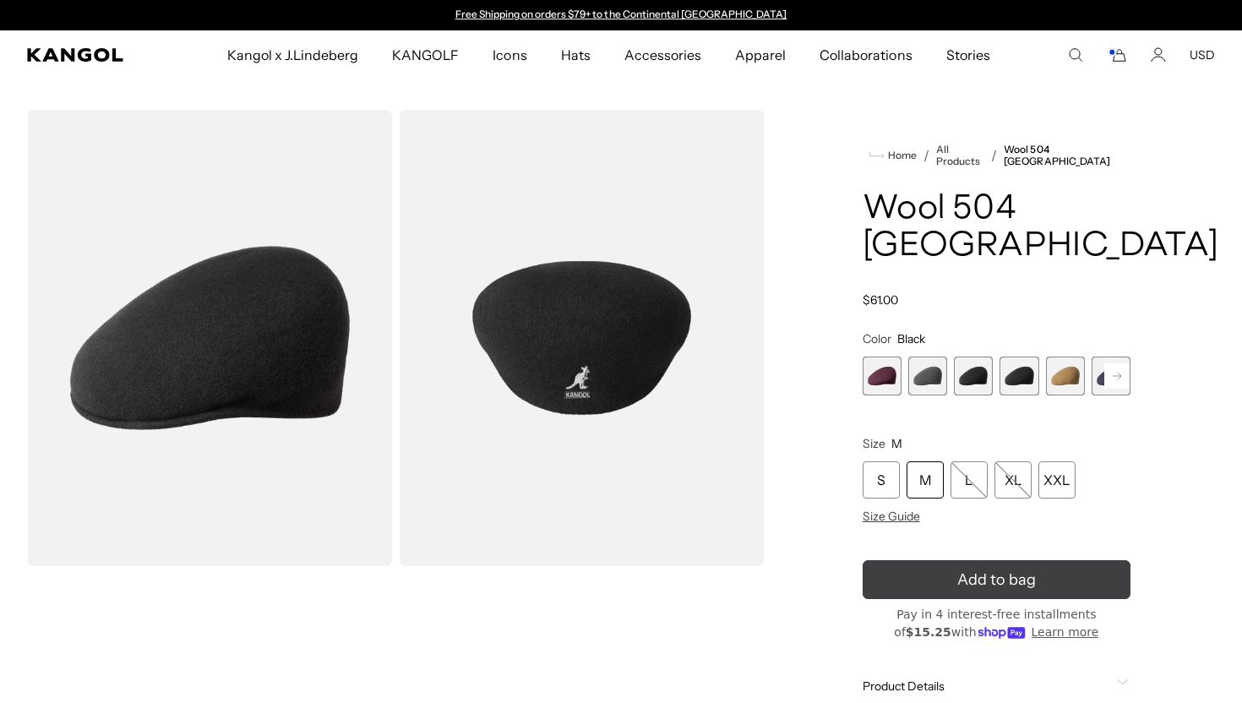
click at [1003, 563] on icon "submit" at bounding box center [996, 580] width 35 height 35
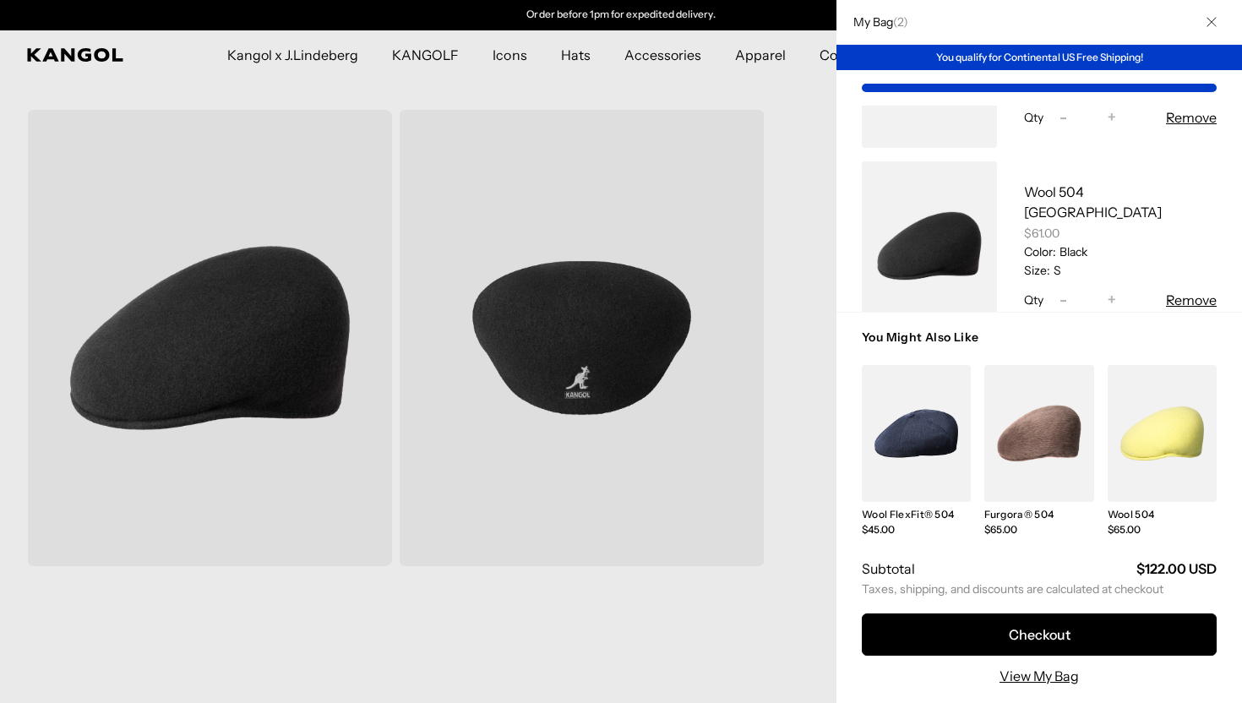
scroll to position [181, 0]
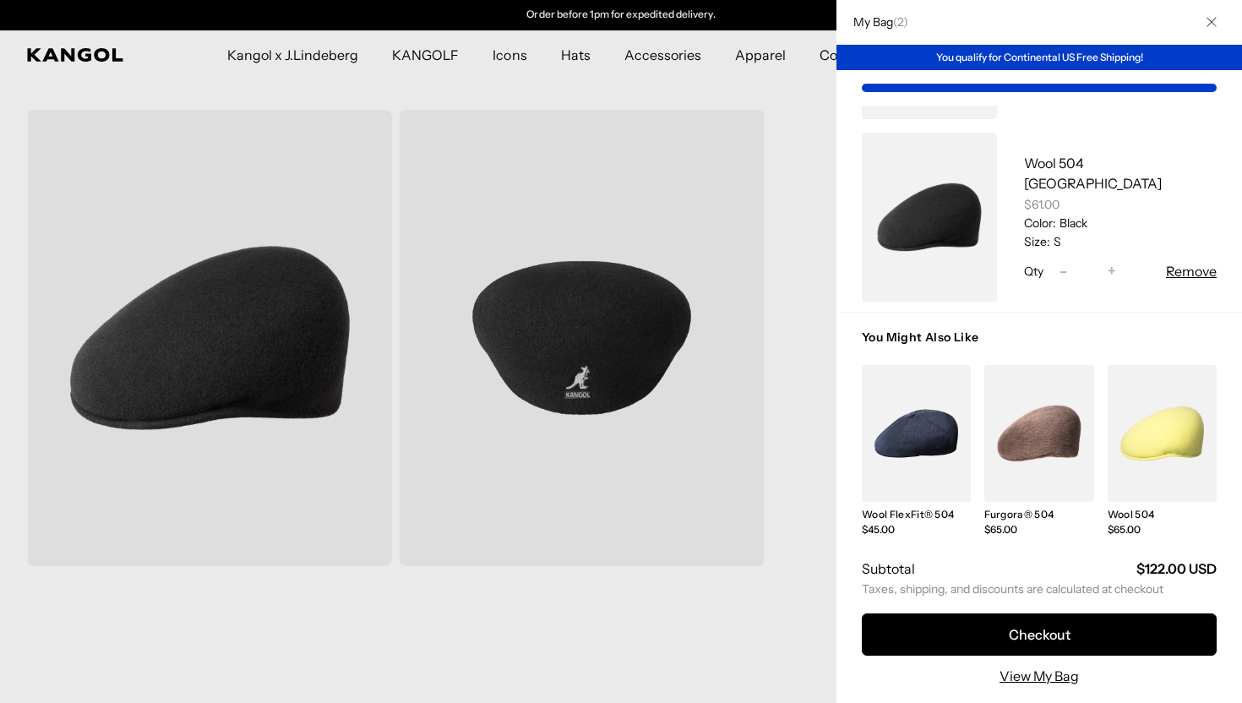
click at [1184, 272] on button "Remove" at bounding box center [1191, 271] width 51 height 20
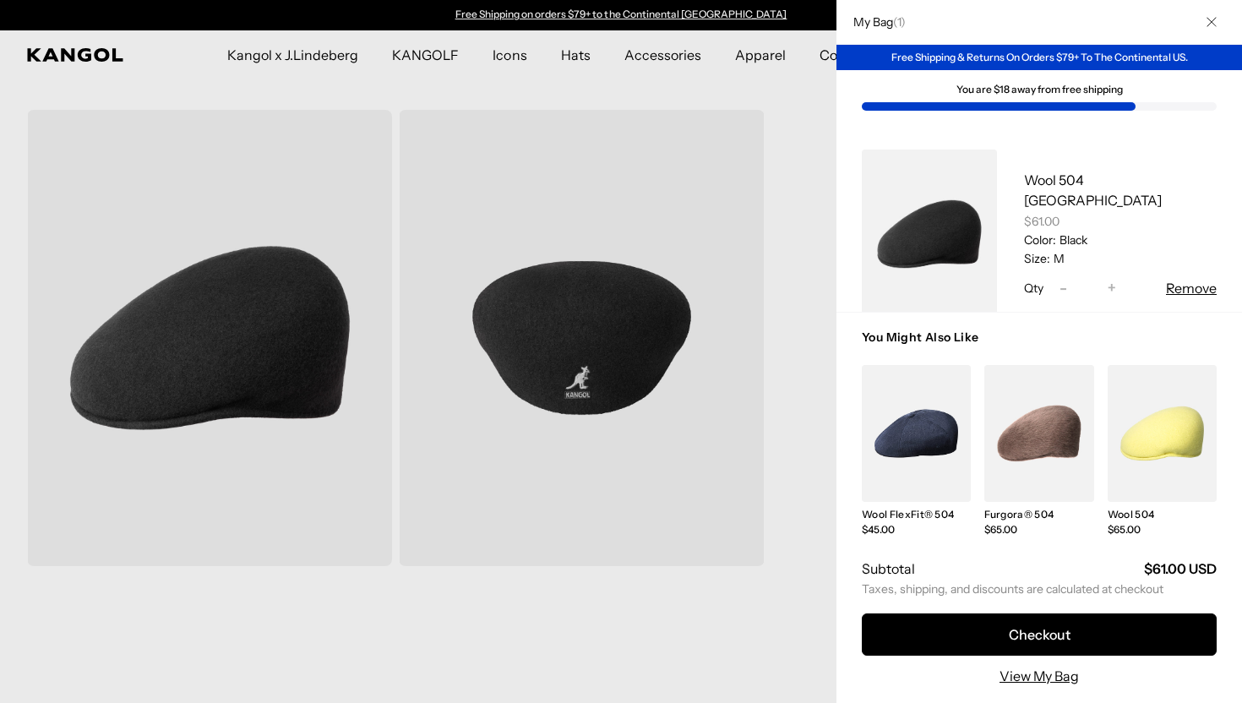
click at [675, 318] on div at bounding box center [621, 351] width 1242 height 703
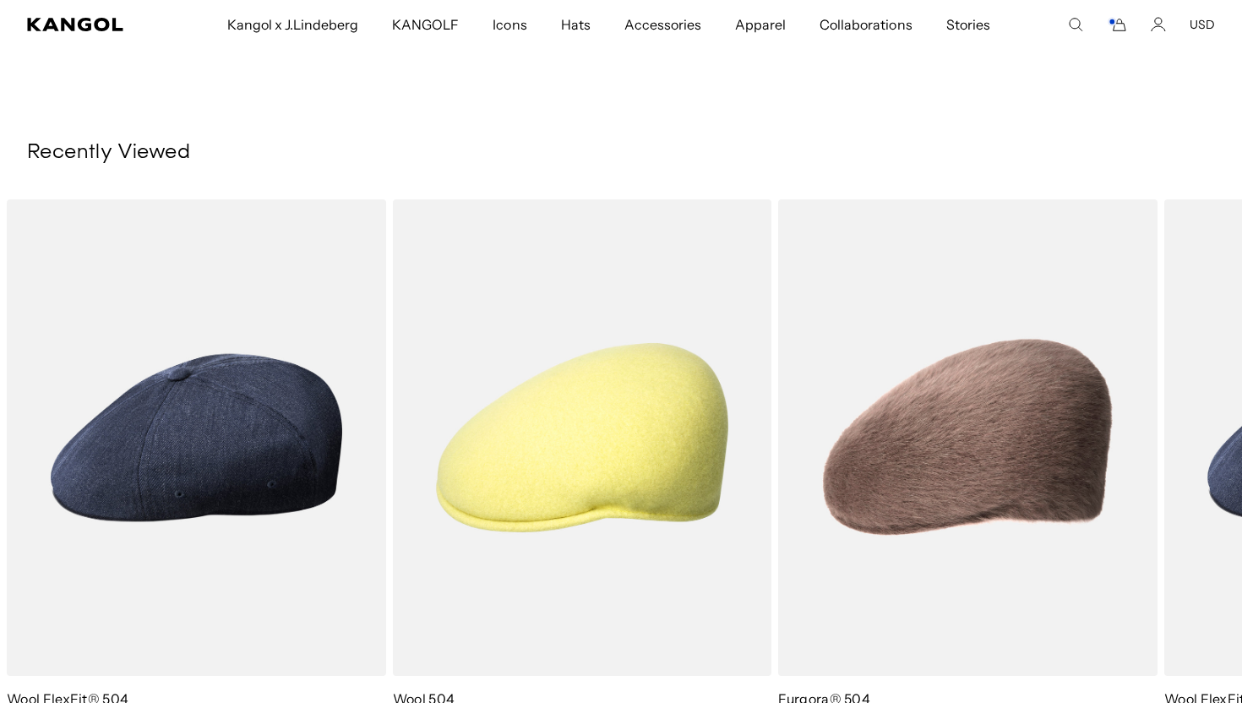
drag, startPoint x: 1002, startPoint y: 307, endPoint x: 749, endPoint y: 24, distance: 379.3
click at [0, 0] on img "3 of 3" at bounding box center [0, 0] width 0 height 0
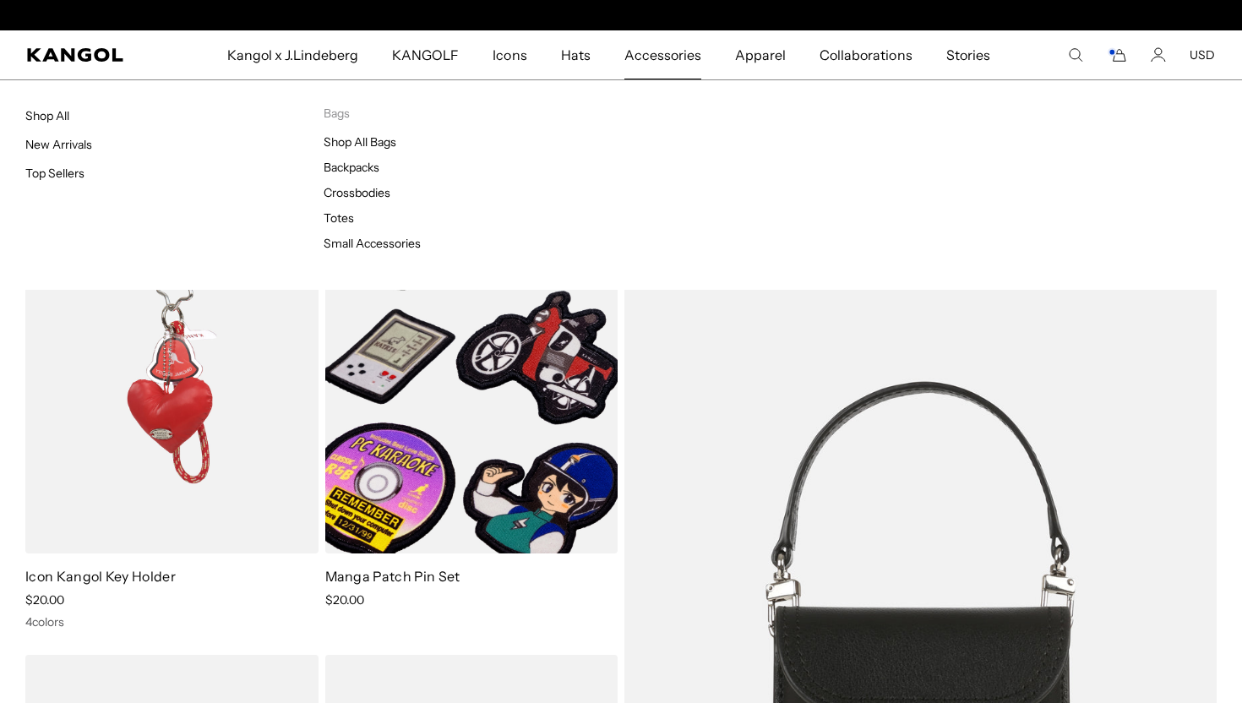
scroll to position [0, 348]
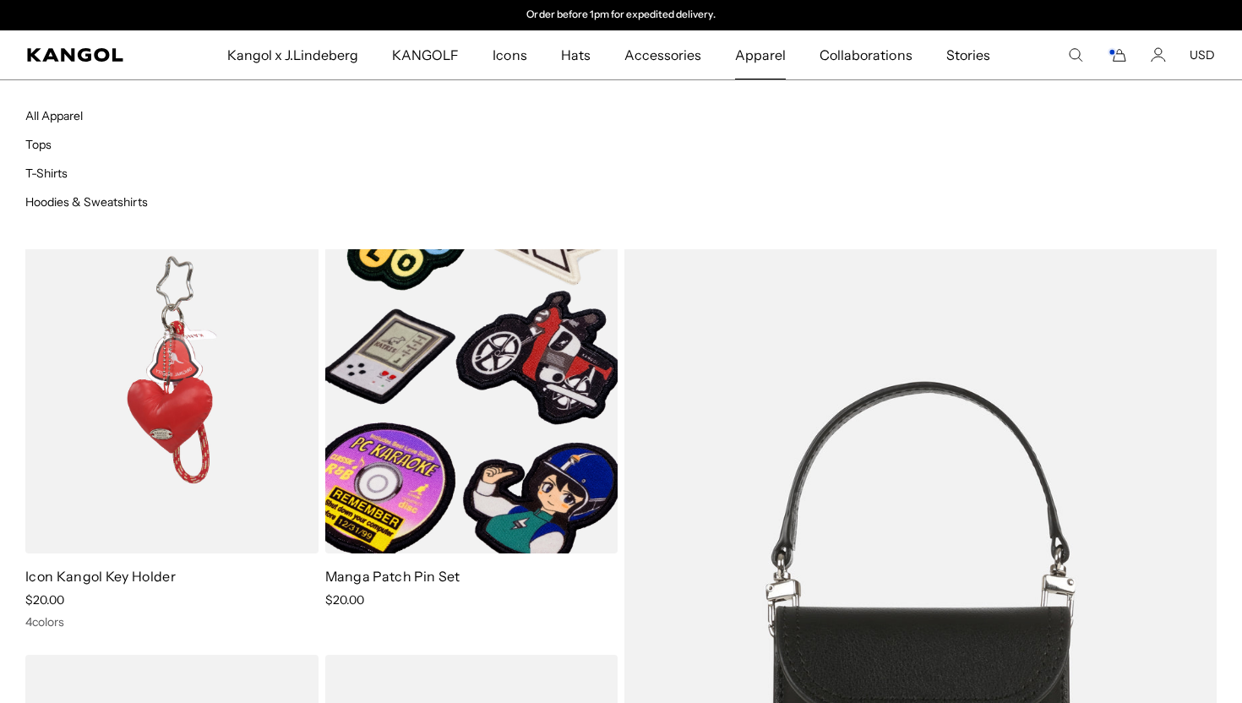
click at [785, 61] on span "Apparel" at bounding box center [760, 54] width 51 height 49
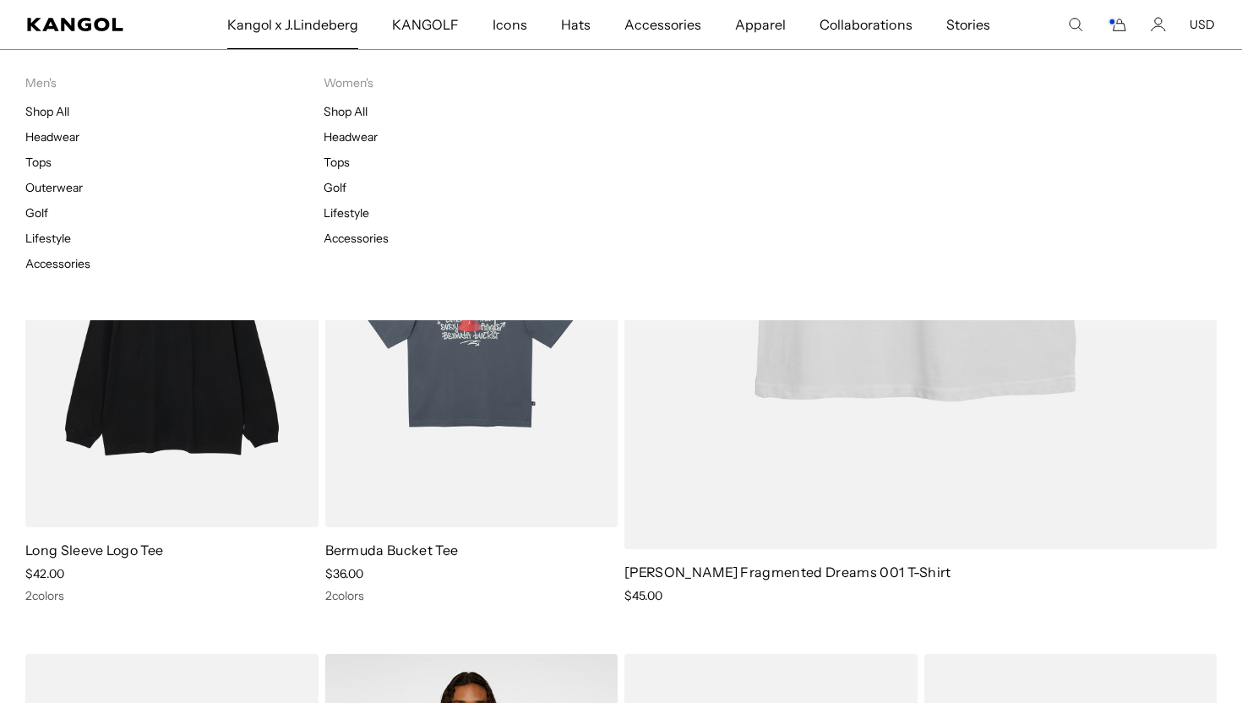
click at [329, 21] on span "Kangol x J.Lindeberg" at bounding box center [293, 24] width 132 height 49
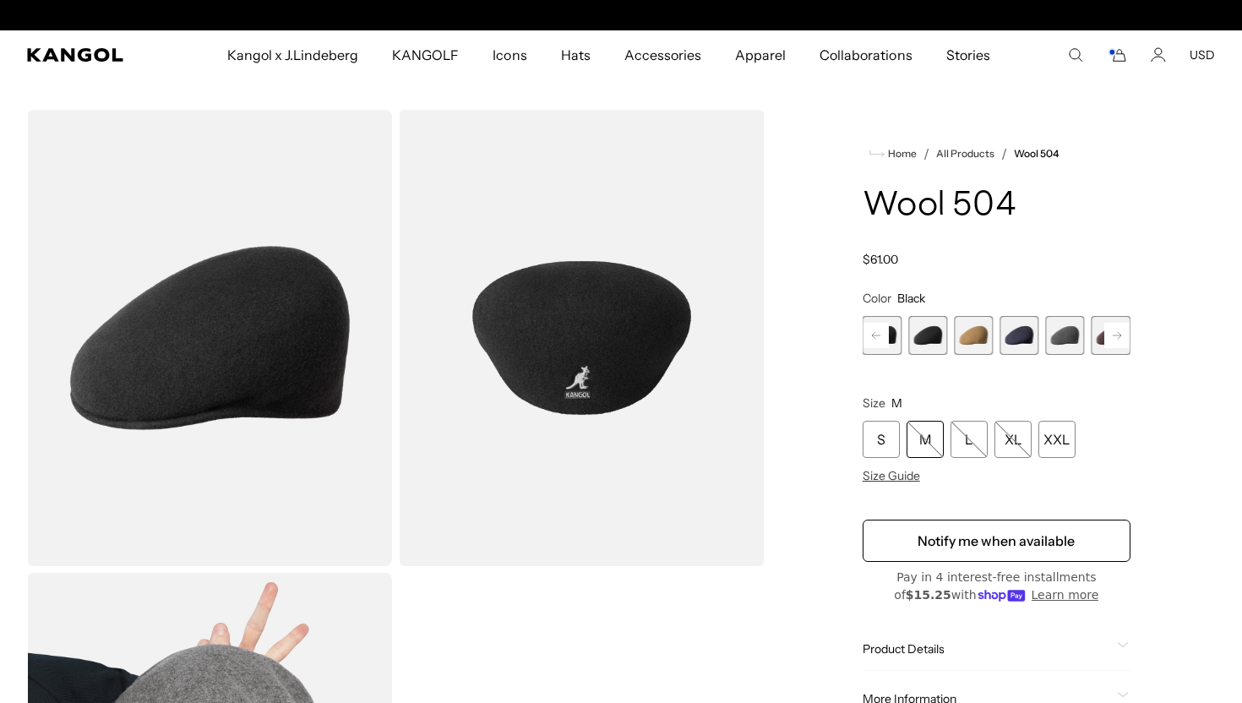
scroll to position [0, 348]
click at [1125, 62] on icon "Cart" at bounding box center [1117, 54] width 20 height 15
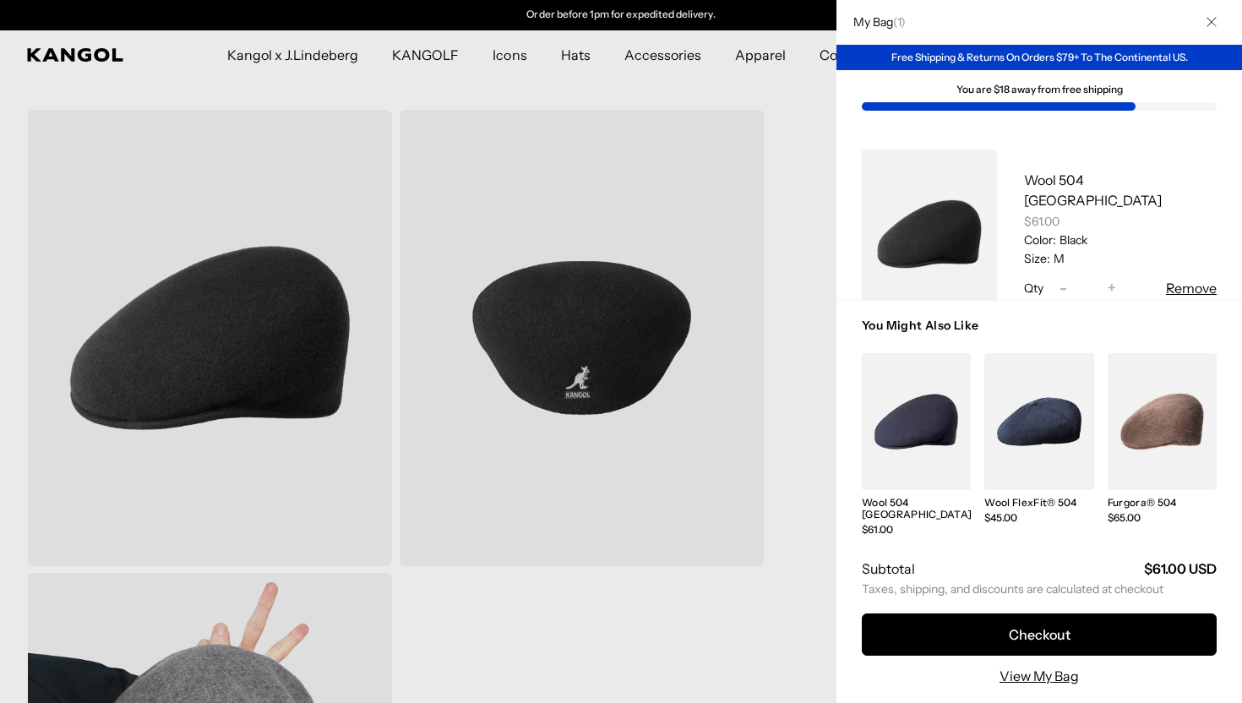
click at [706, 286] on div at bounding box center [621, 351] width 1242 height 703
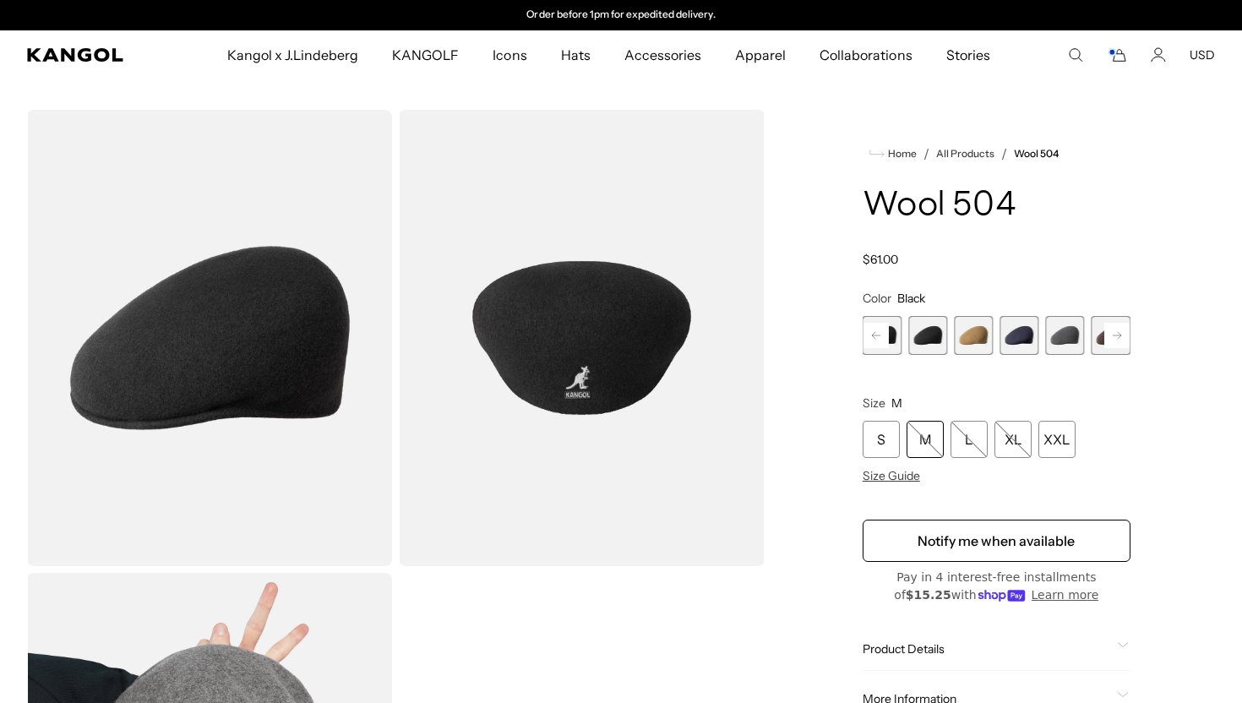
click at [1134, 57] on div "Search here USD USD EUR" at bounding box center [1141, 54] width 147 height 15
click at [1123, 57] on icon "Cart" at bounding box center [1117, 54] width 20 height 15
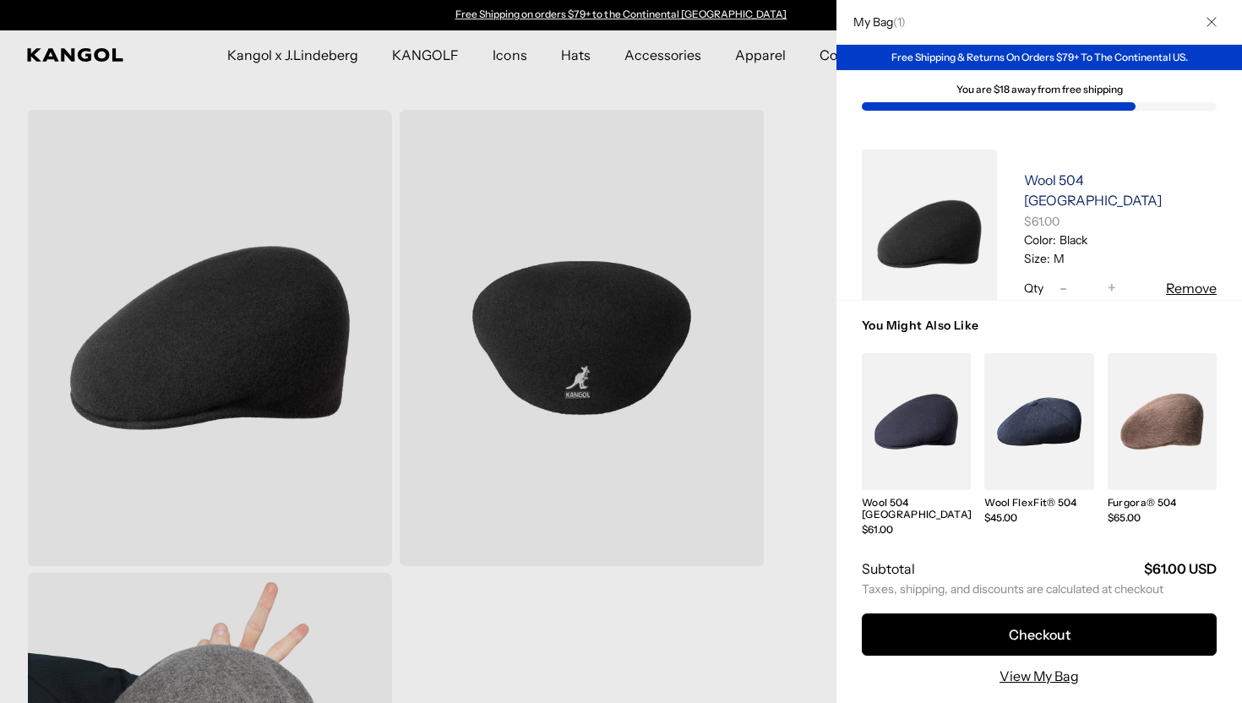
click at [1112, 171] on link "Wool 504 [GEOGRAPHIC_DATA]" at bounding box center [1093, 189] width 138 height 37
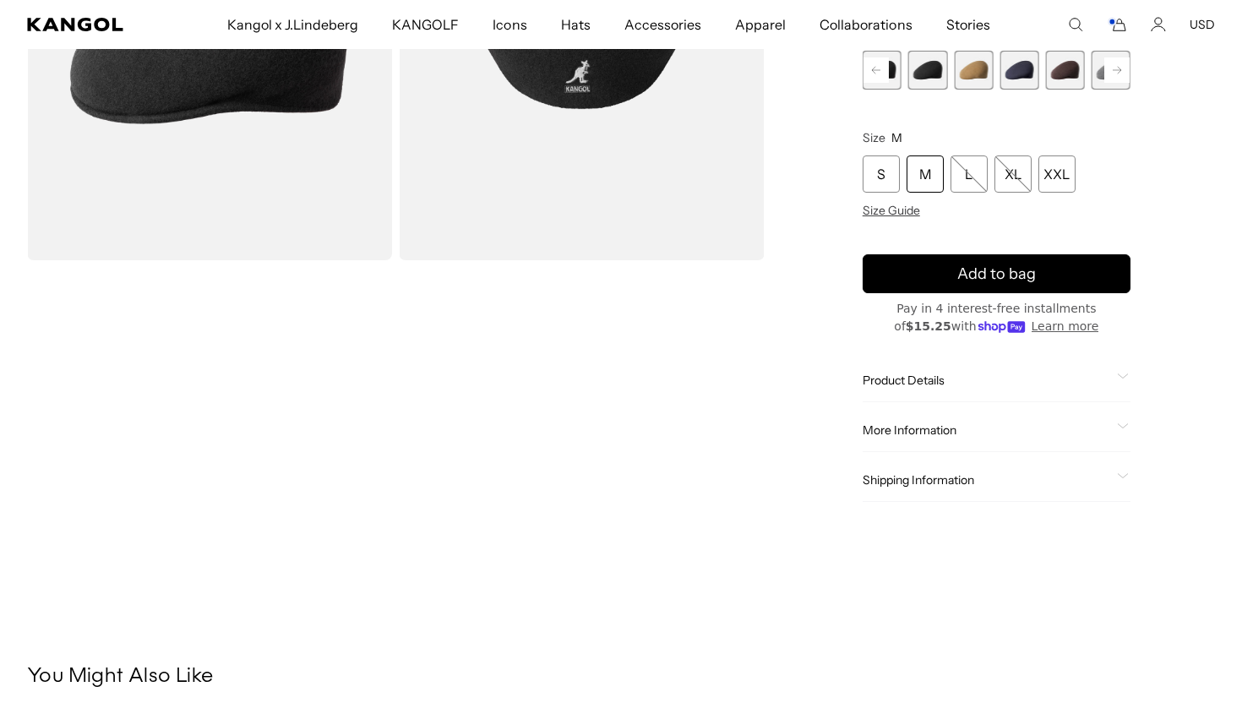
scroll to position [305, 0]
click at [980, 373] on span "Product Details" at bounding box center [987, 380] width 248 height 15
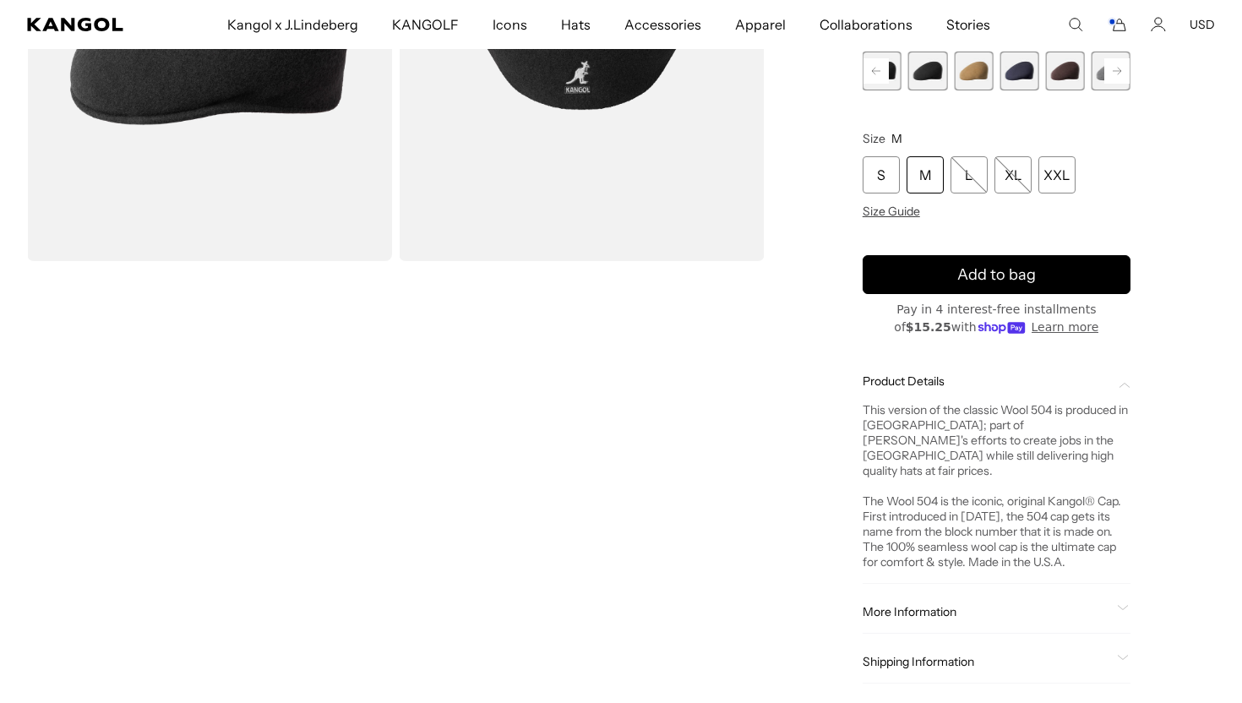
click at [1184, 327] on div "Home / All Products / Wool 504 USA Wool 504 USA Regular price $61.00 Regular pr…" at bounding box center [996, 261] width 437 height 912
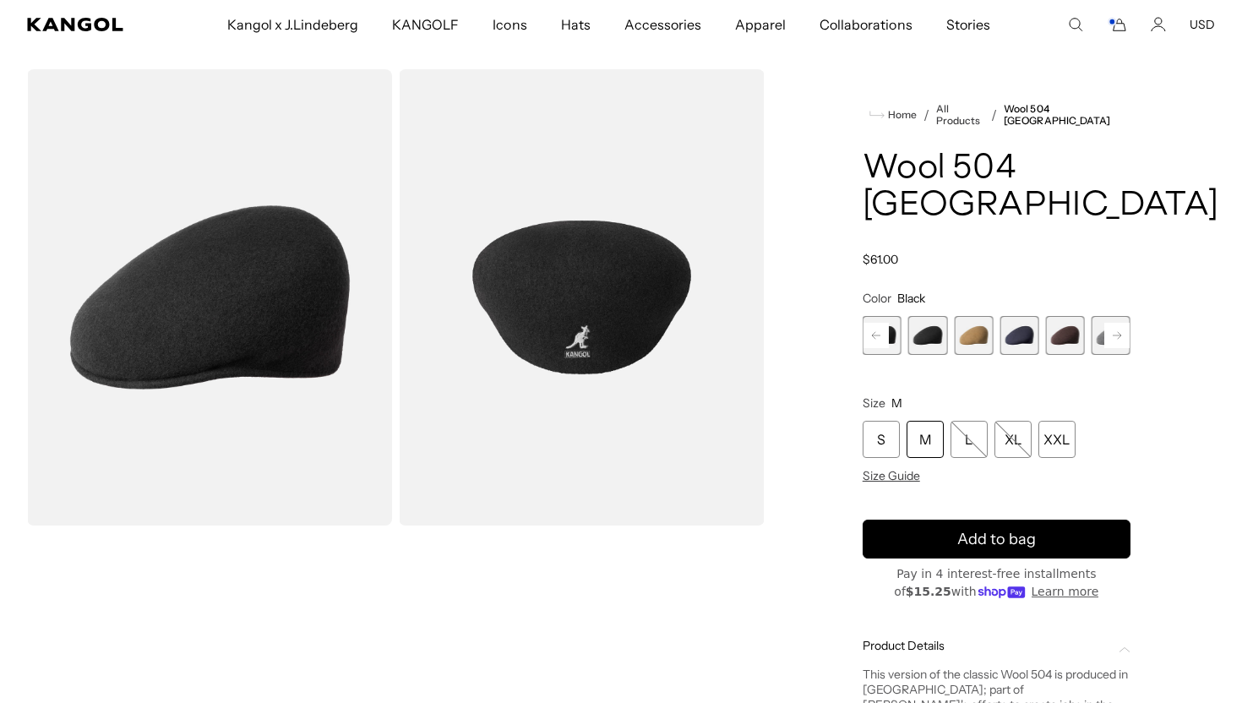
scroll to position [0, 0]
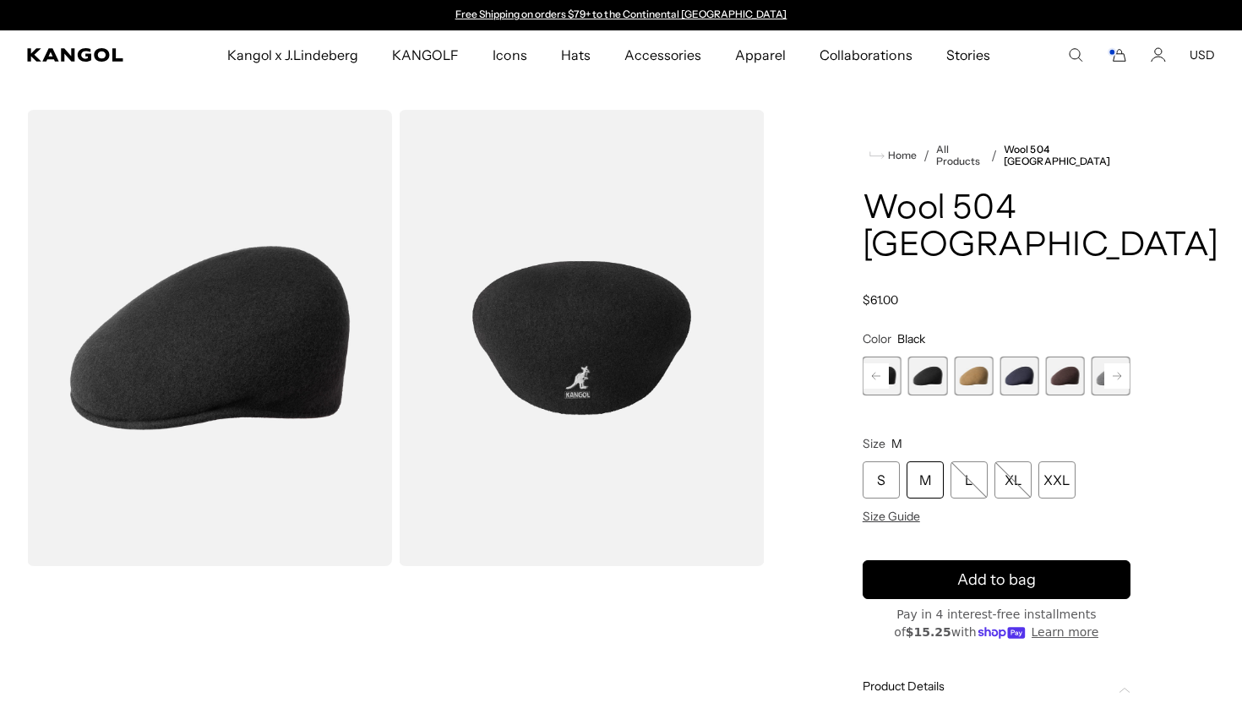
click at [1206, 52] on button "USD" at bounding box center [1202, 54] width 25 height 15
click at [1119, 56] on icon "Cart" at bounding box center [1117, 54] width 20 height 15
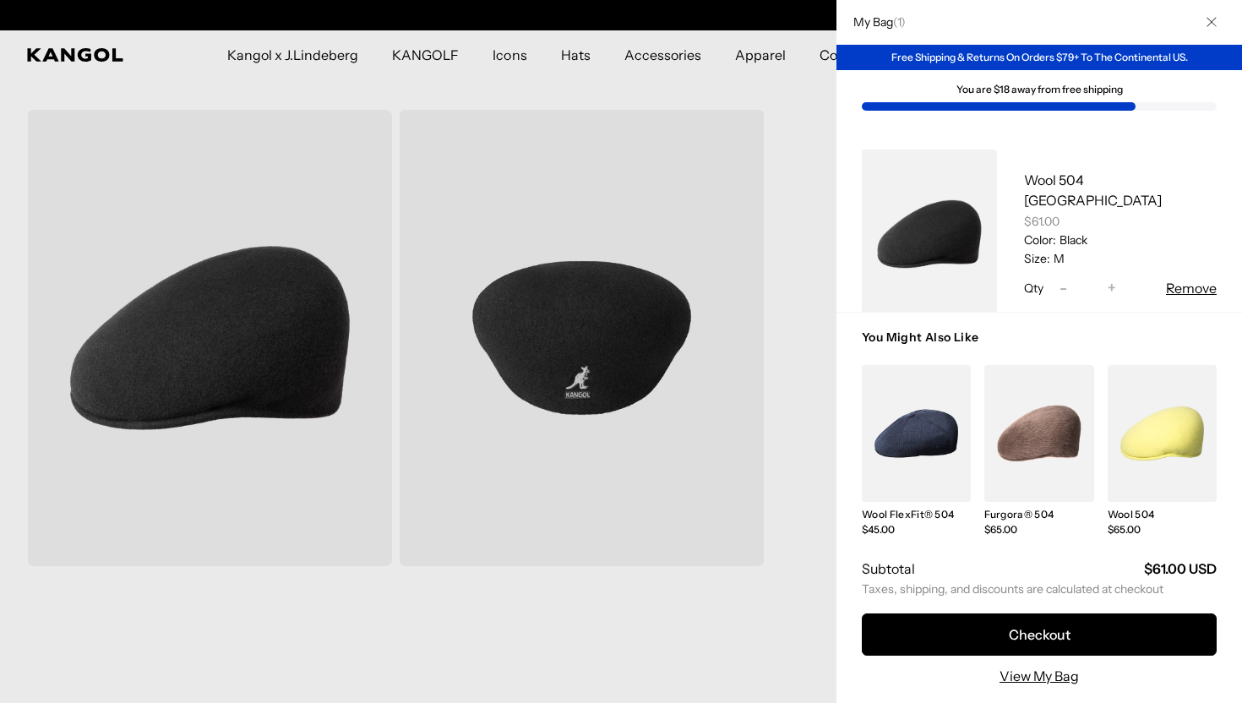
scroll to position [0, 348]
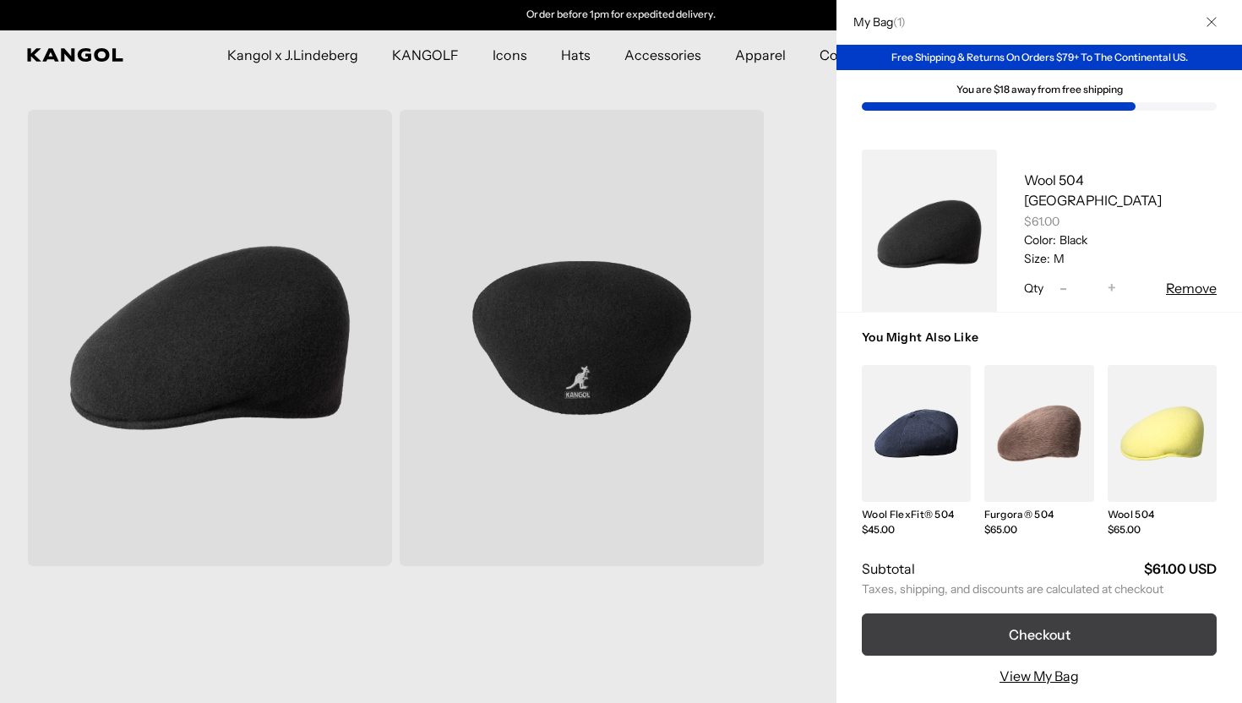
click at [1065, 634] on button "Checkout" at bounding box center [1039, 634] width 355 height 42
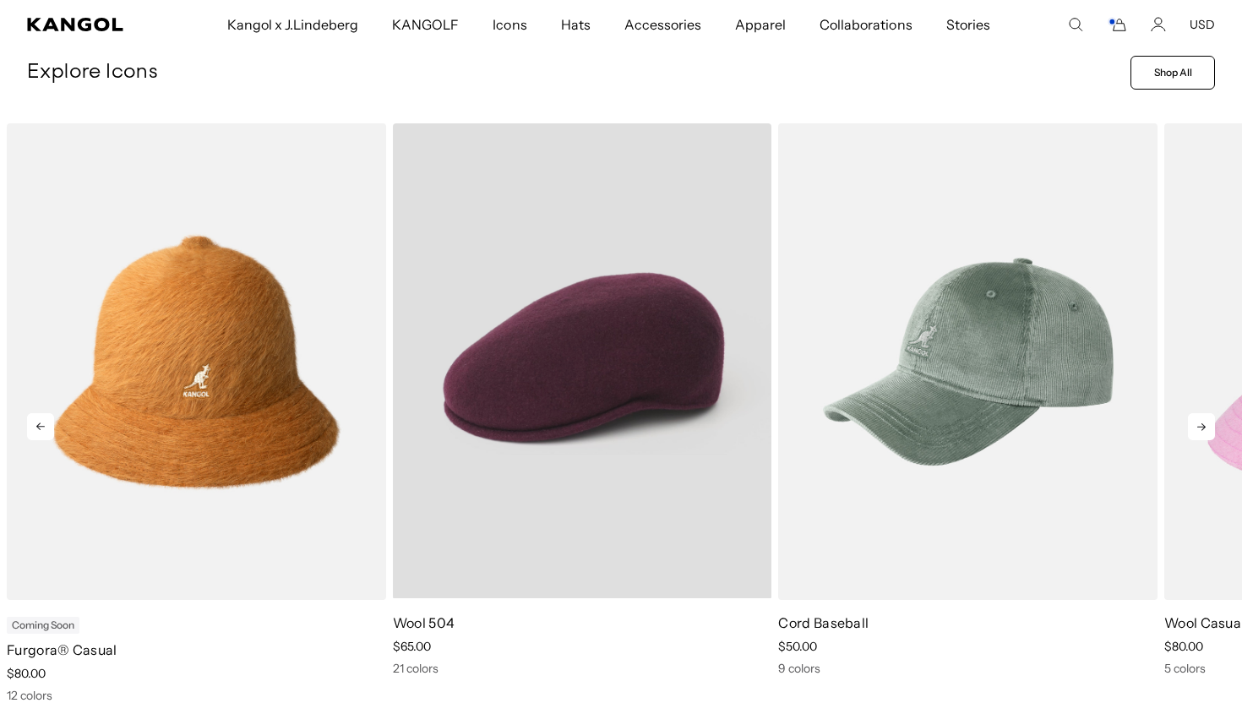
click at [588, 351] on video "Wool 504" at bounding box center [582, 360] width 379 height 475
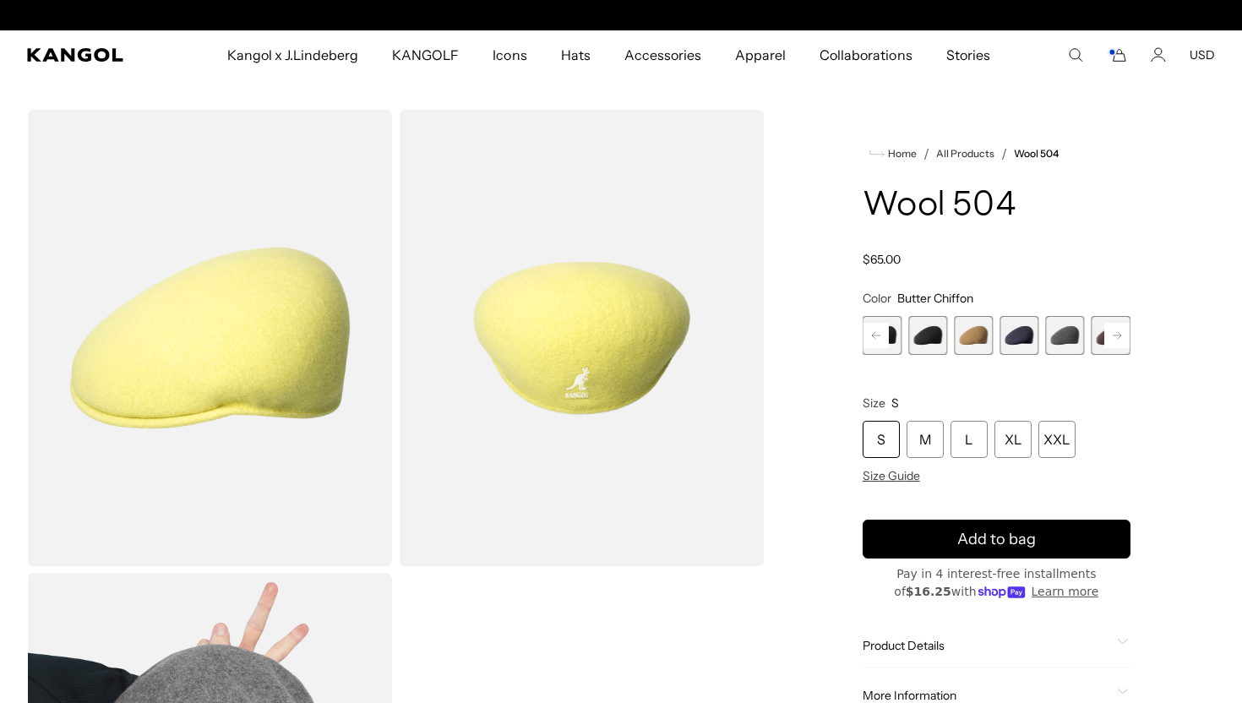
click at [1122, 335] on rect at bounding box center [1116, 335] width 25 height 25
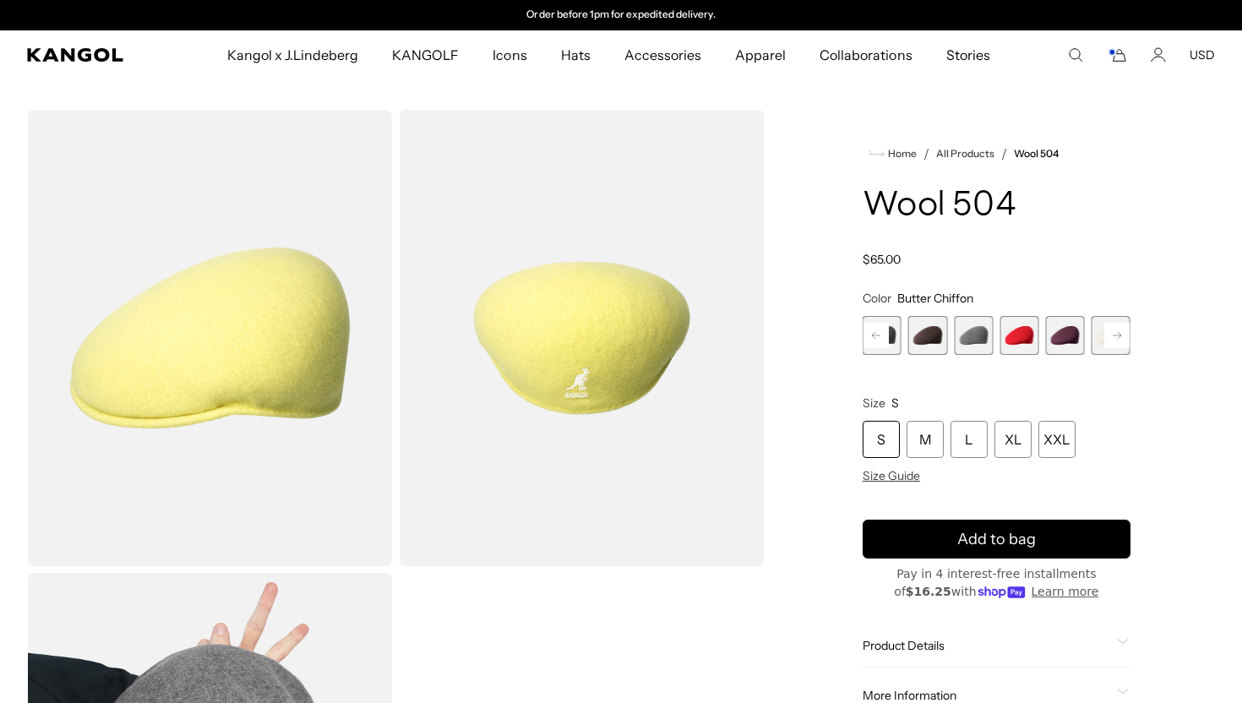
click at [1056, 343] on span "17 of 21" at bounding box center [1065, 335] width 39 height 39
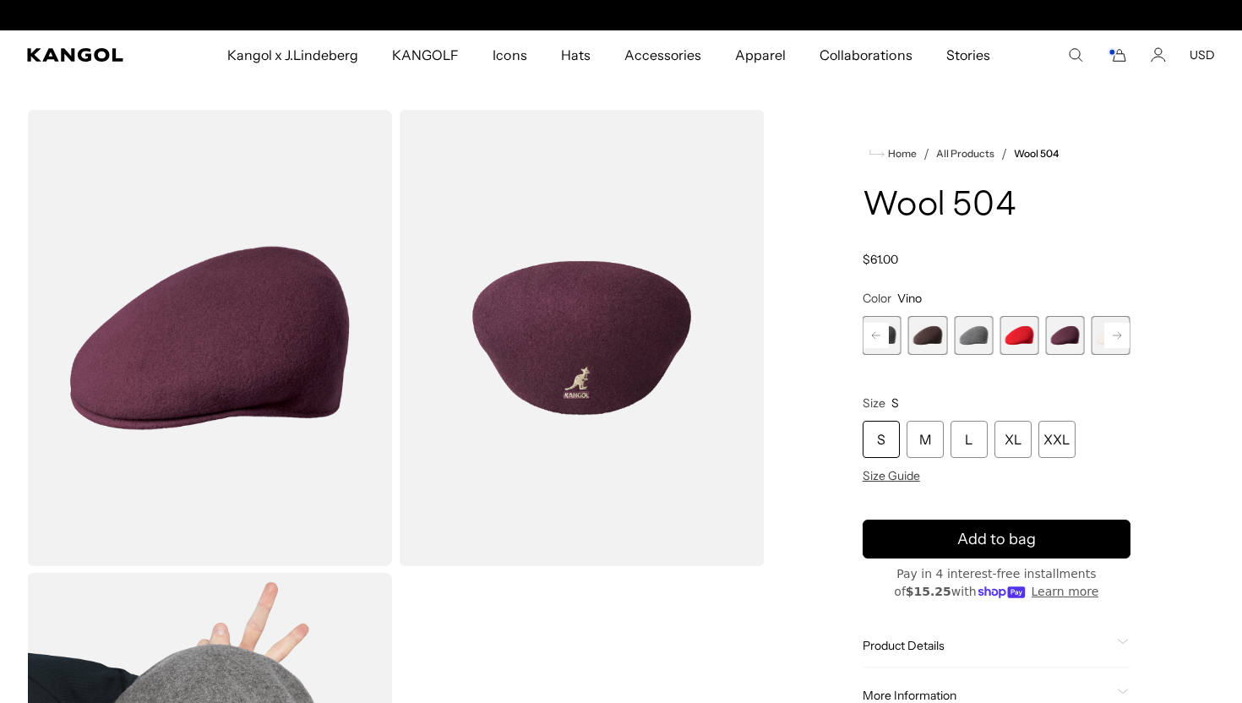
click at [1113, 341] on rect at bounding box center [1116, 335] width 25 height 25
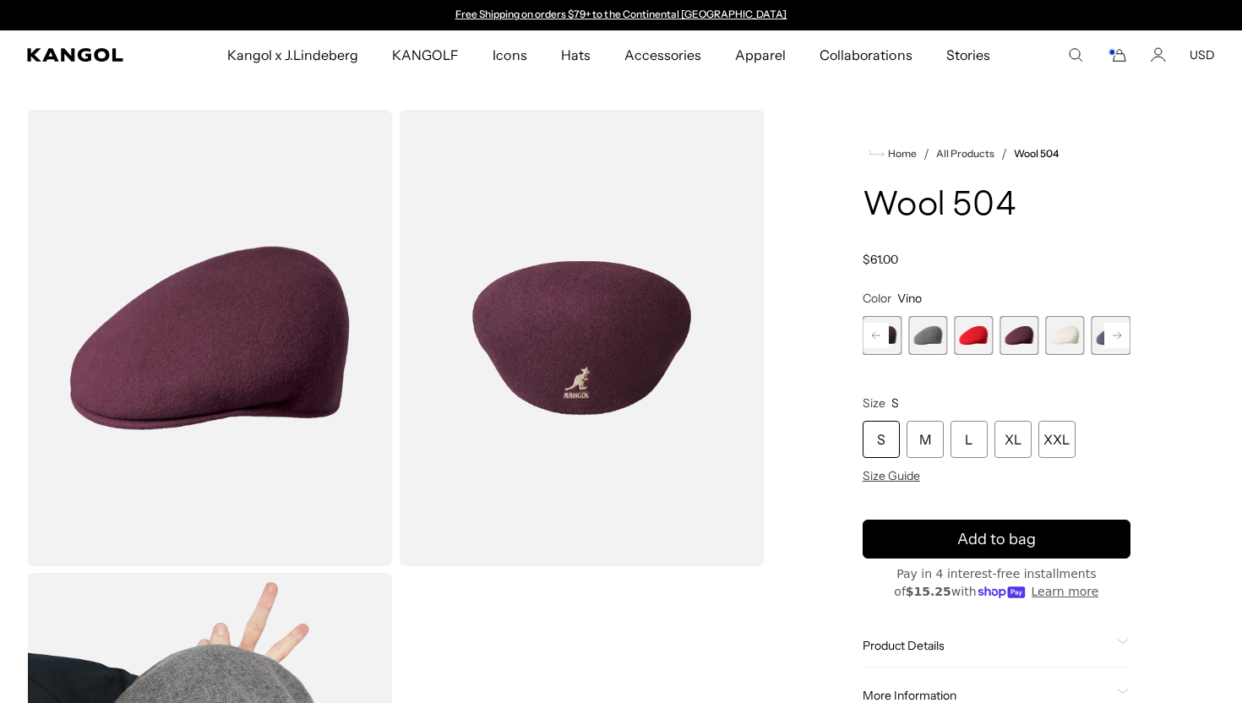
click at [1113, 341] on rect at bounding box center [1116, 335] width 25 height 25
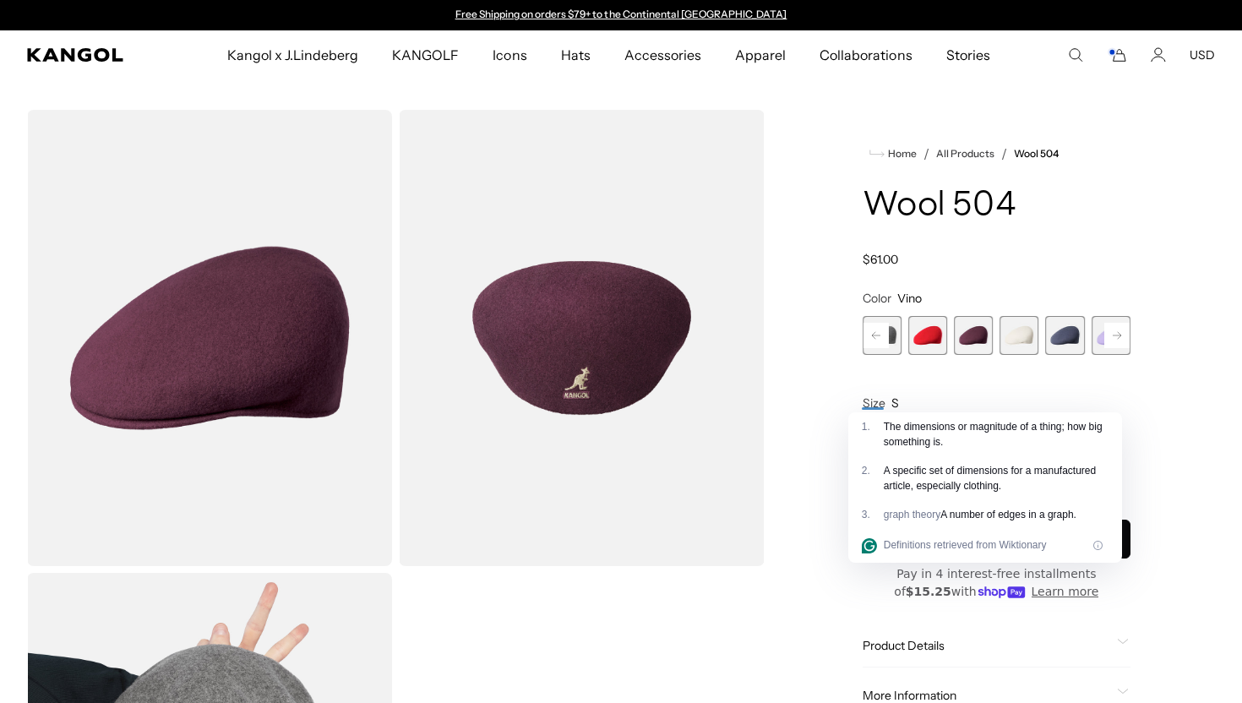
click at [1113, 341] on rect at bounding box center [1116, 335] width 25 height 25
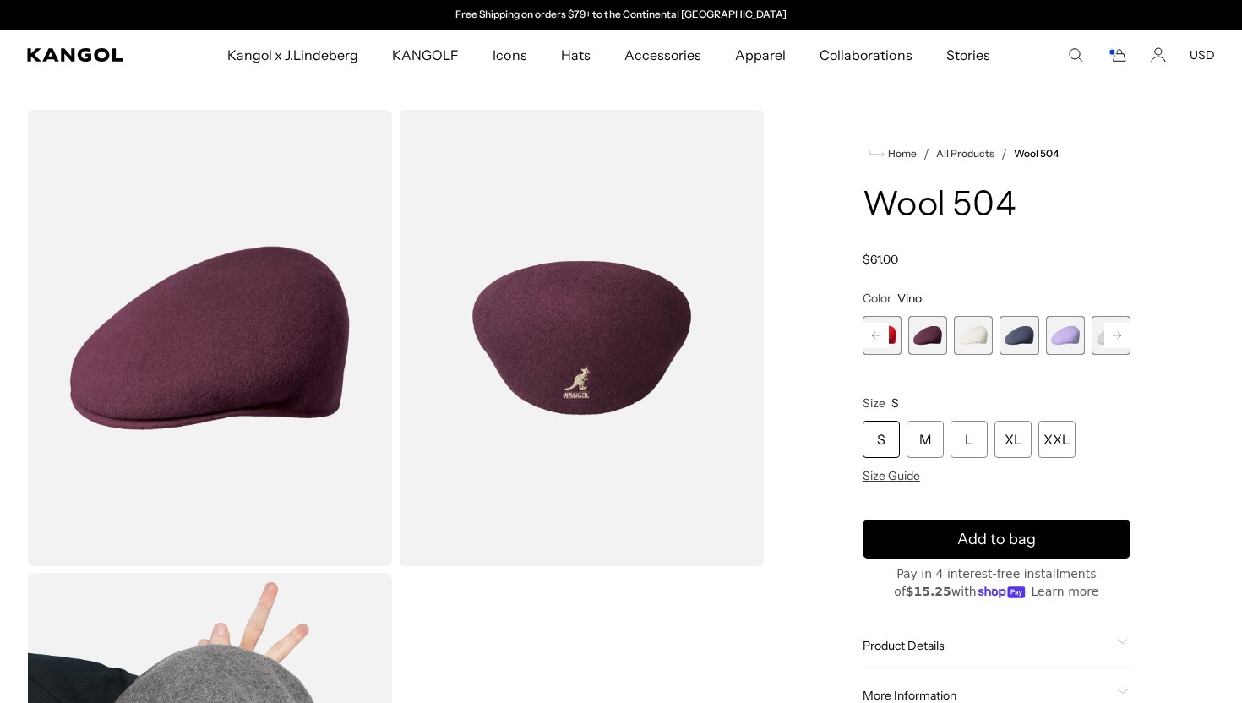
click at [1113, 341] on rect at bounding box center [1116, 335] width 25 height 25
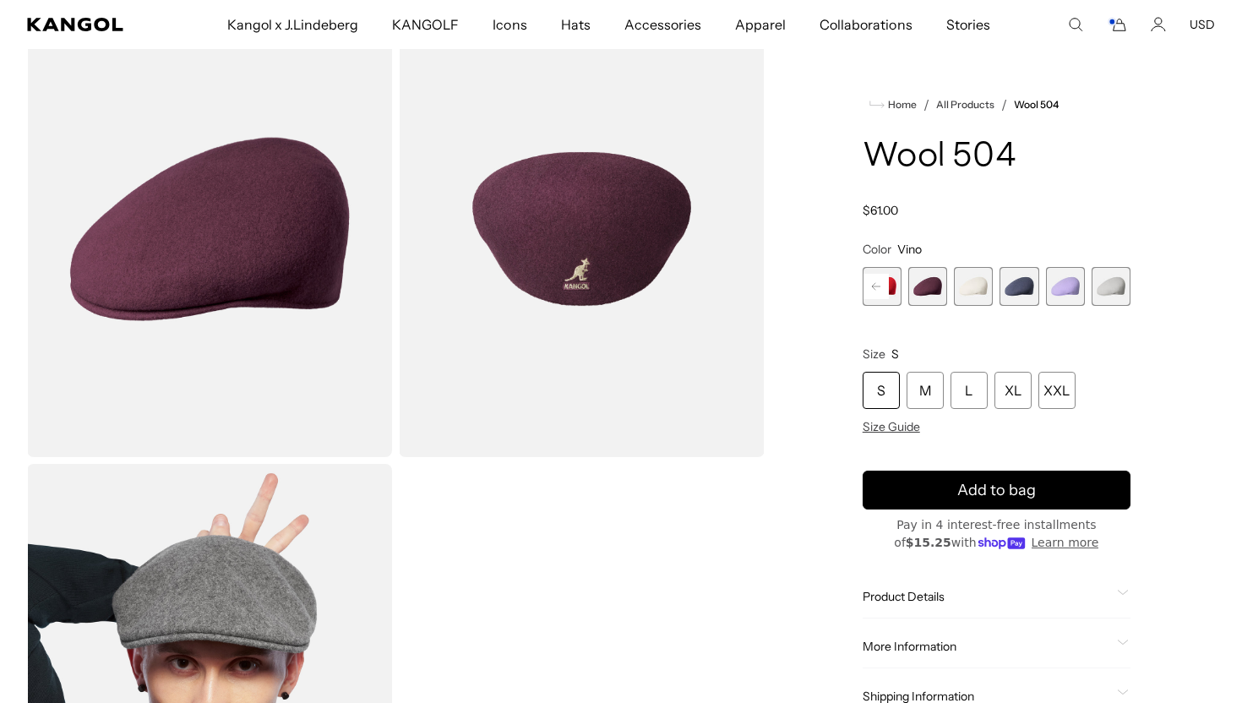
click at [934, 280] on span "17 of 21" at bounding box center [927, 286] width 39 height 39
click at [923, 387] on div "M" at bounding box center [924, 390] width 37 height 37
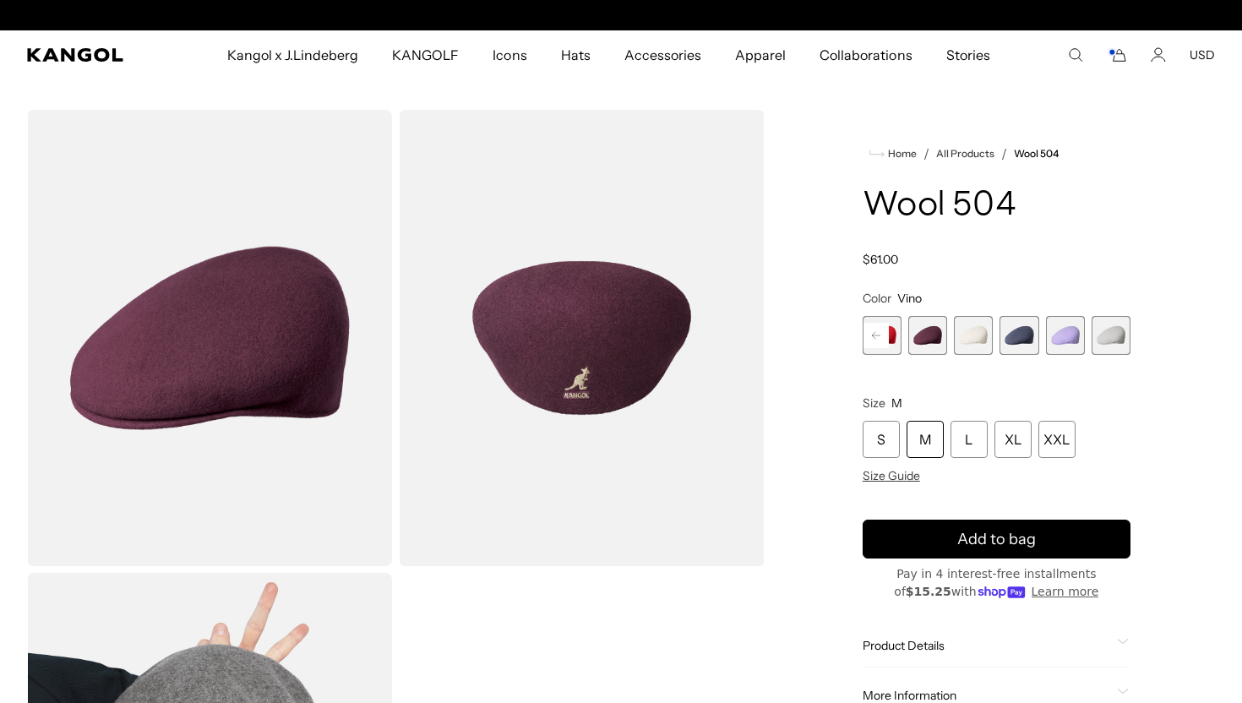
scroll to position [0, 348]
click at [885, 333] on rect at bounding box center [875, 335] width 25 height 25
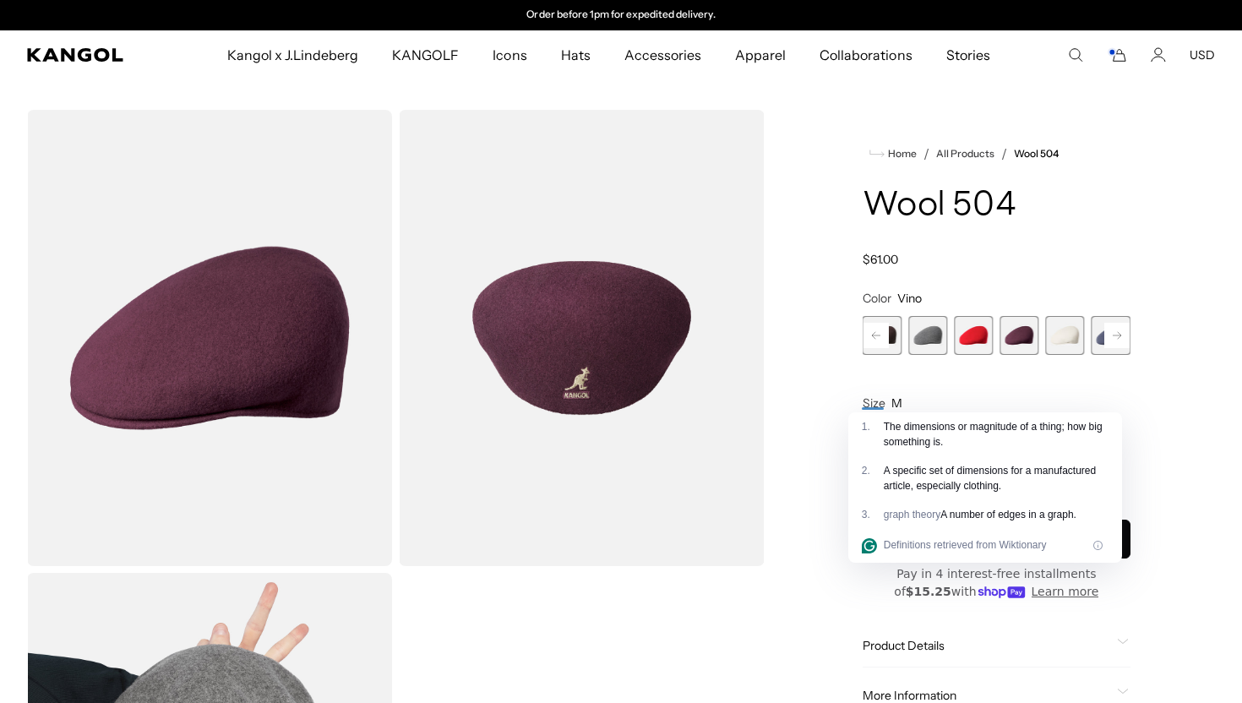
click at [932, 340] on span "15 of 21" at bounding box center [927, 335] width 39 height 39
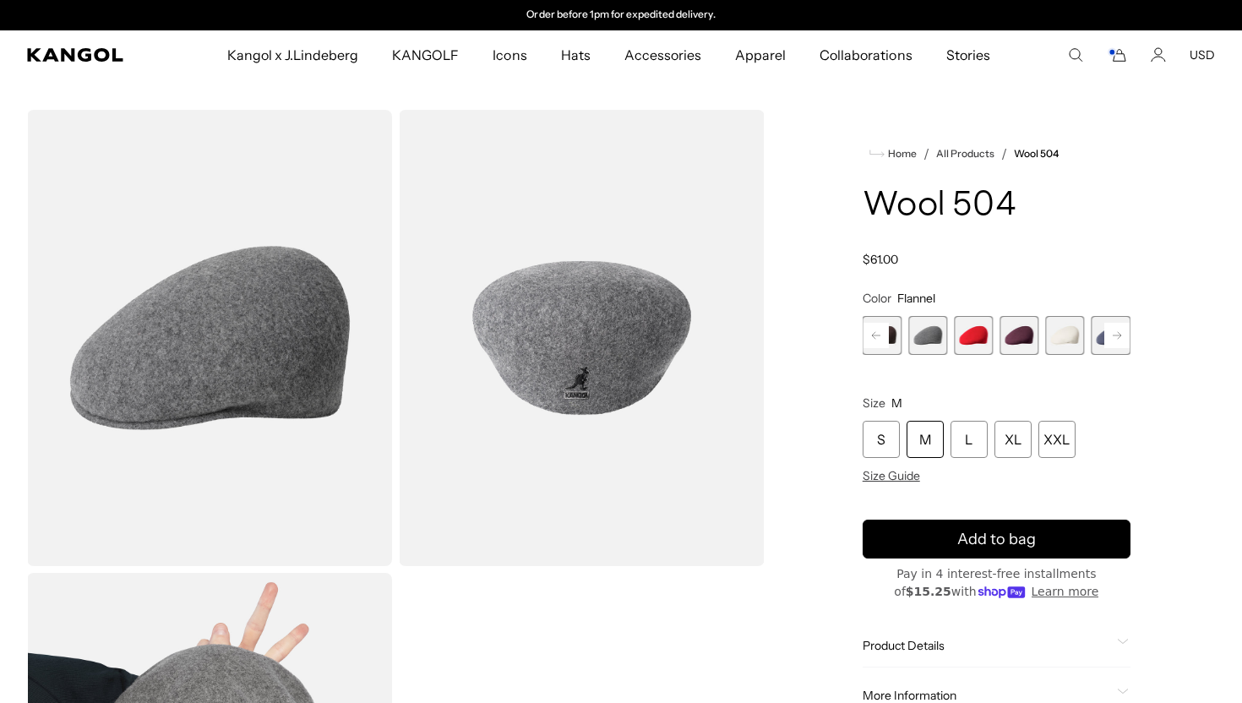
click at [896, 339] on span "14 of 21" at bounding box center [882, 335] width 39 height 39
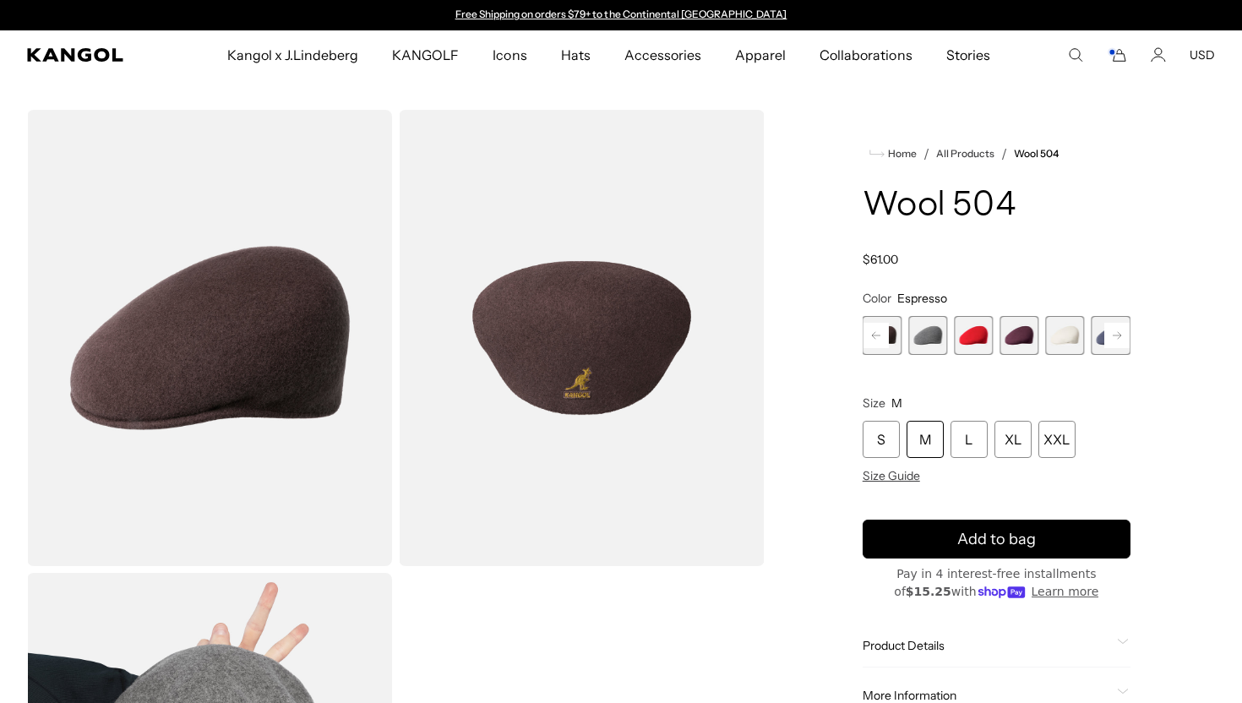
click at [871, 333] on rect at bounding box center [875, 335] width 25 height 25
click at [879, 331] on rect at bounding box center [875, 335] width 25 height 25
click at [933, 332] on span "13 of 21" at bounding box center [927, 335] width 39 height 39
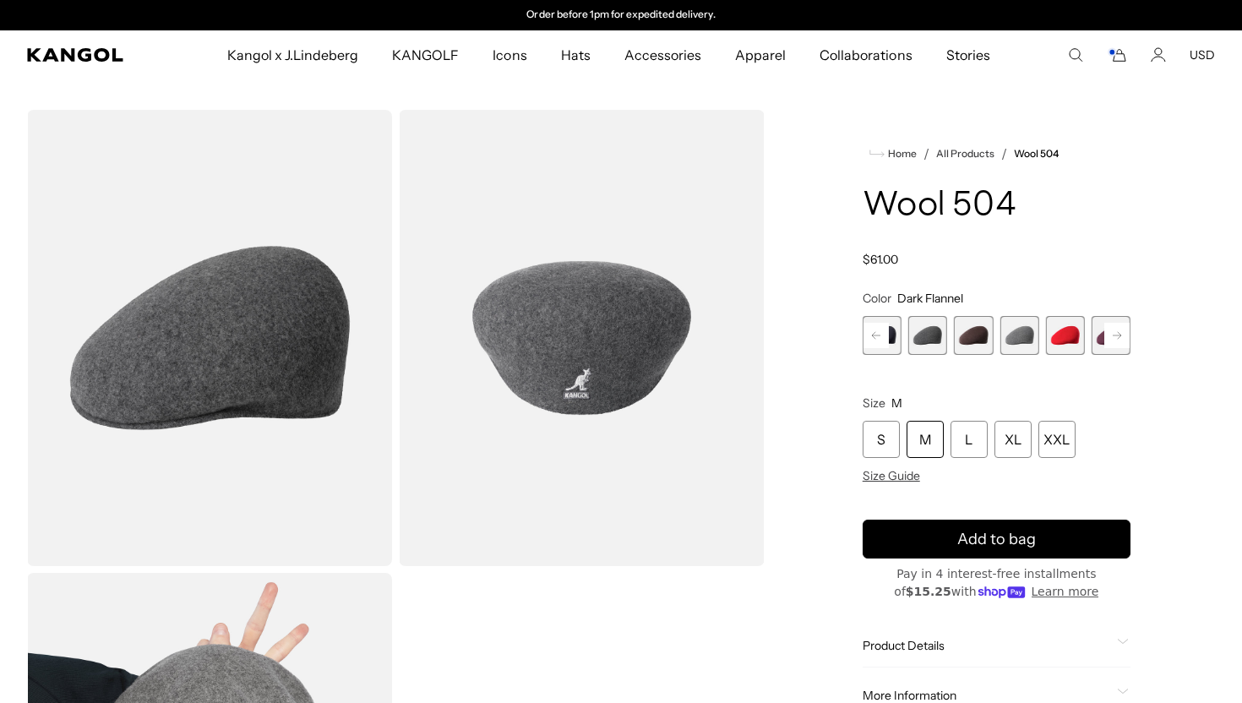
click at [871, 330] on rect at bounding box center [875, 335] width 25 height 25
click at [925, 336] on span "12 of 21" at bounding box center [927, 335] width 39 height 39
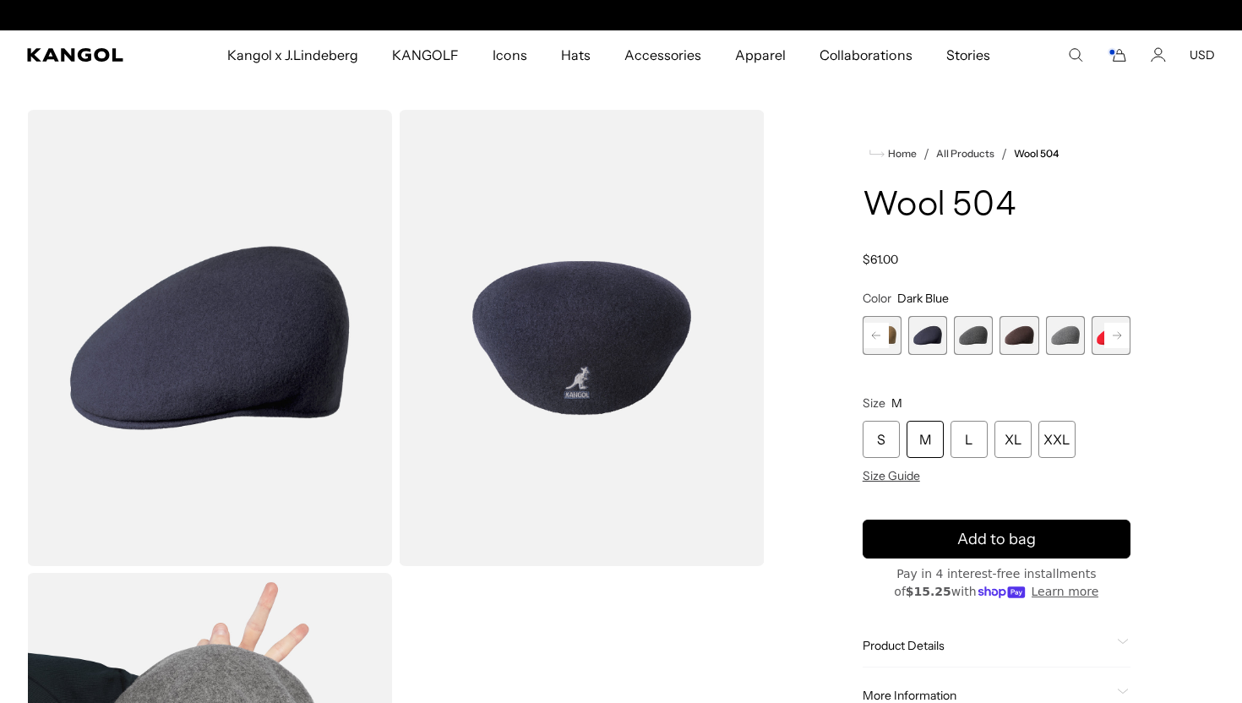
click at [875, 335] on rect at bounding box center [875, 335] width 25 height 25
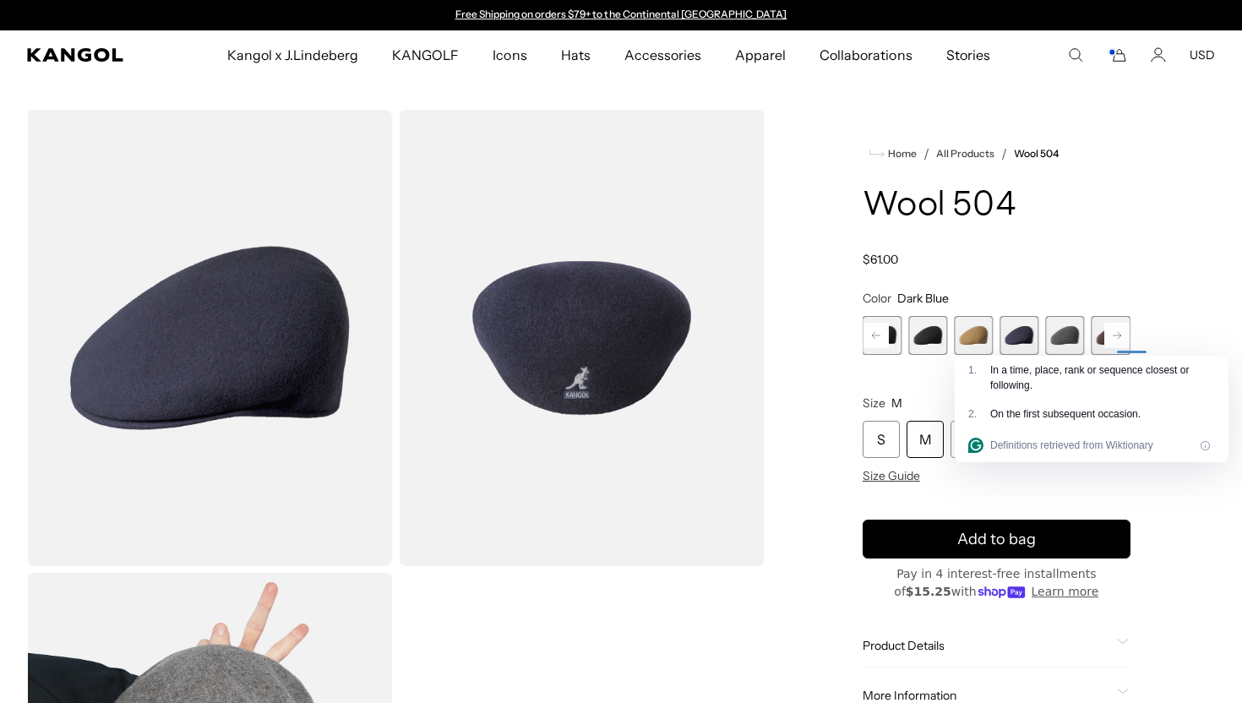
click at [935, 340] on span "10 of 21" at bounding box center [927, 335] width 39 height 39
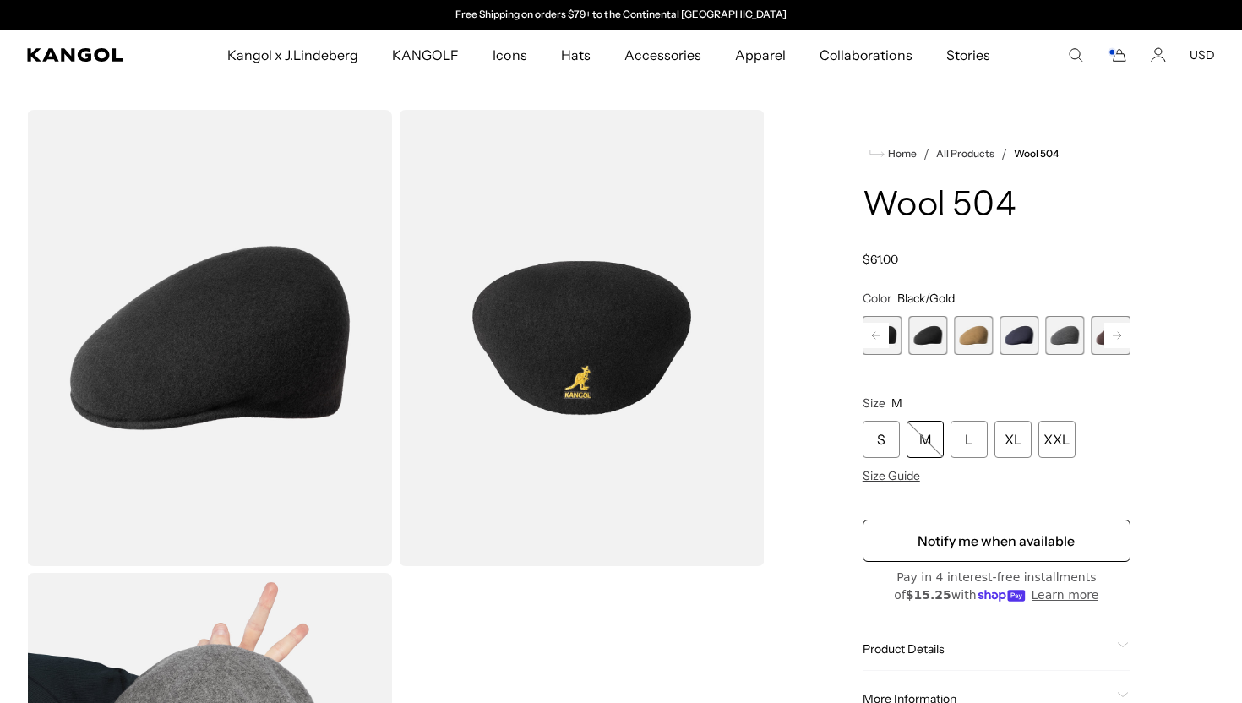
click at [1009, 242] on div "Wool 504 Regular price $61.00 Regular price Sale price $61.00" at bounding box center [997, 227] width 268 height 79
click at [880, 335] on rect at bounding box center [875, 335] width 25 height 25
click at [919, 341] on span "9 of 21" at bounding box center [927, 335] width 39 height 39
click at [928, 340] on span "9 of 21" at bounding box center [927, 335] width 39 height 39
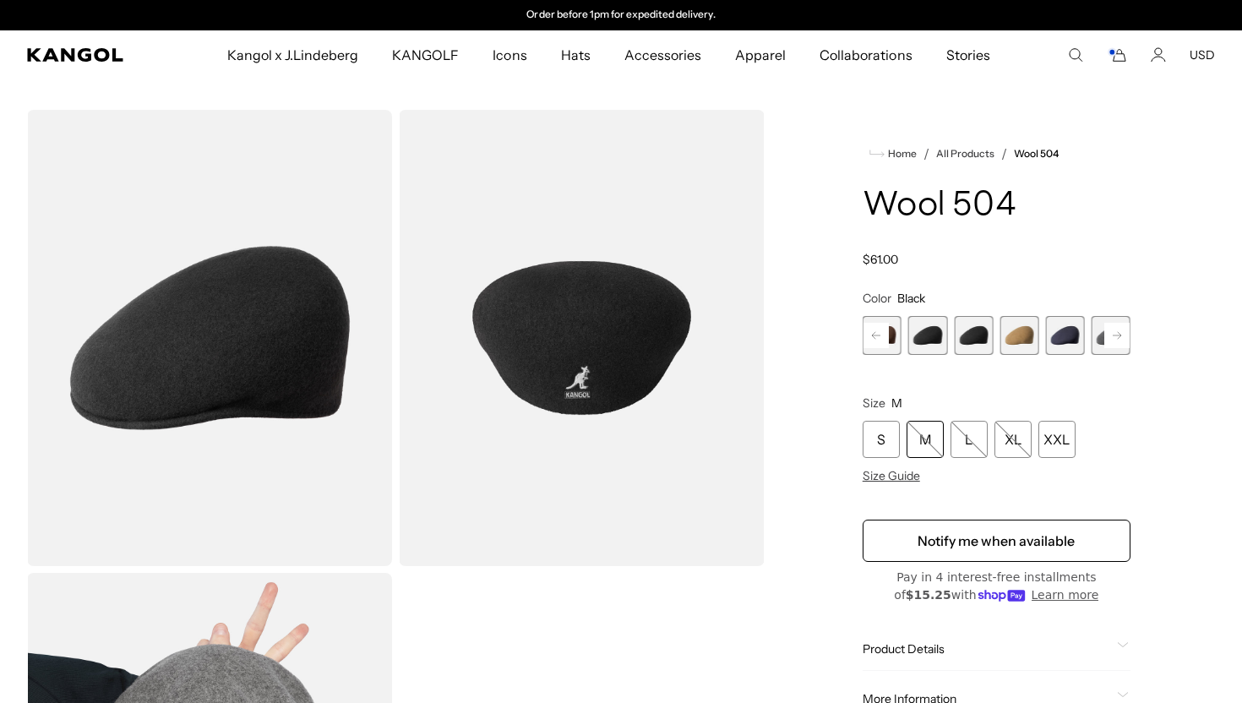
click at [969, 340] on span "10 of 21" at bounding box center [973, 335] width 39 height 39
click at [932, 340] on span "9 of 21" at bounding box center [927, 335] width 39 height 39
click at [1124, 52] on icon "Cart" at bounding box center [1117, 54] width 20 height 15
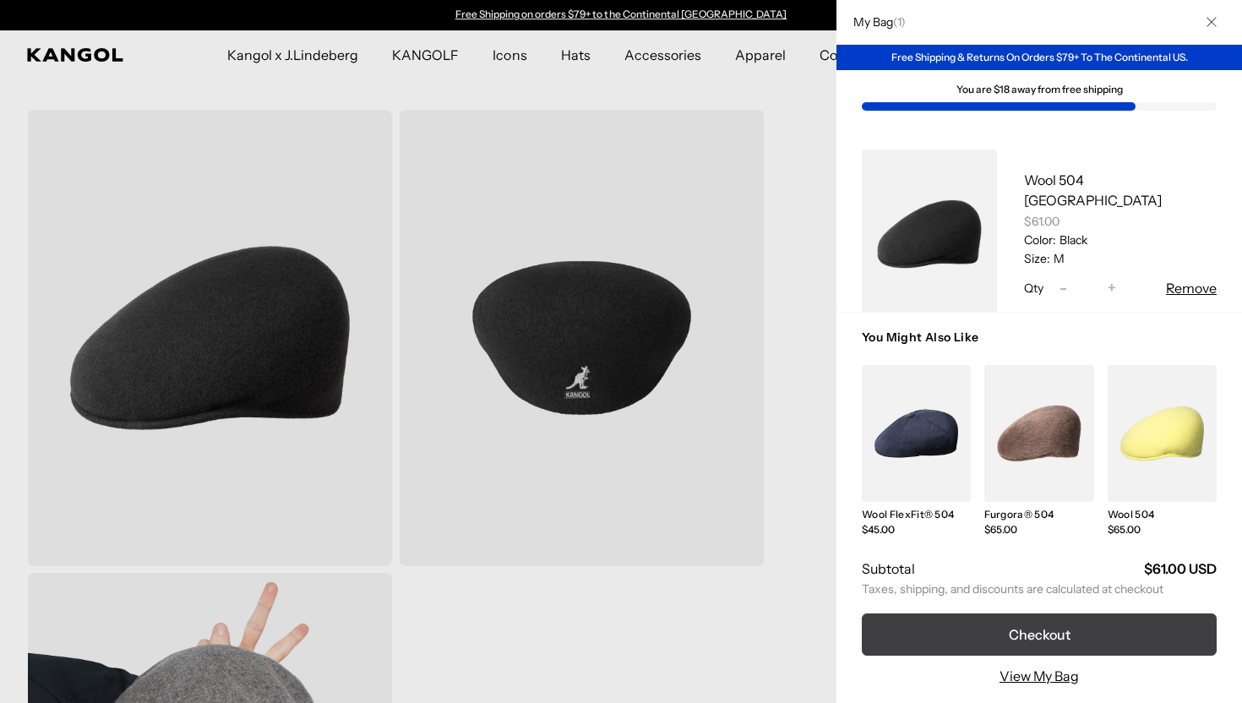
click at [1002, 641] on button "Checkout" at bounding box center [1039, 634] width 355 height 42
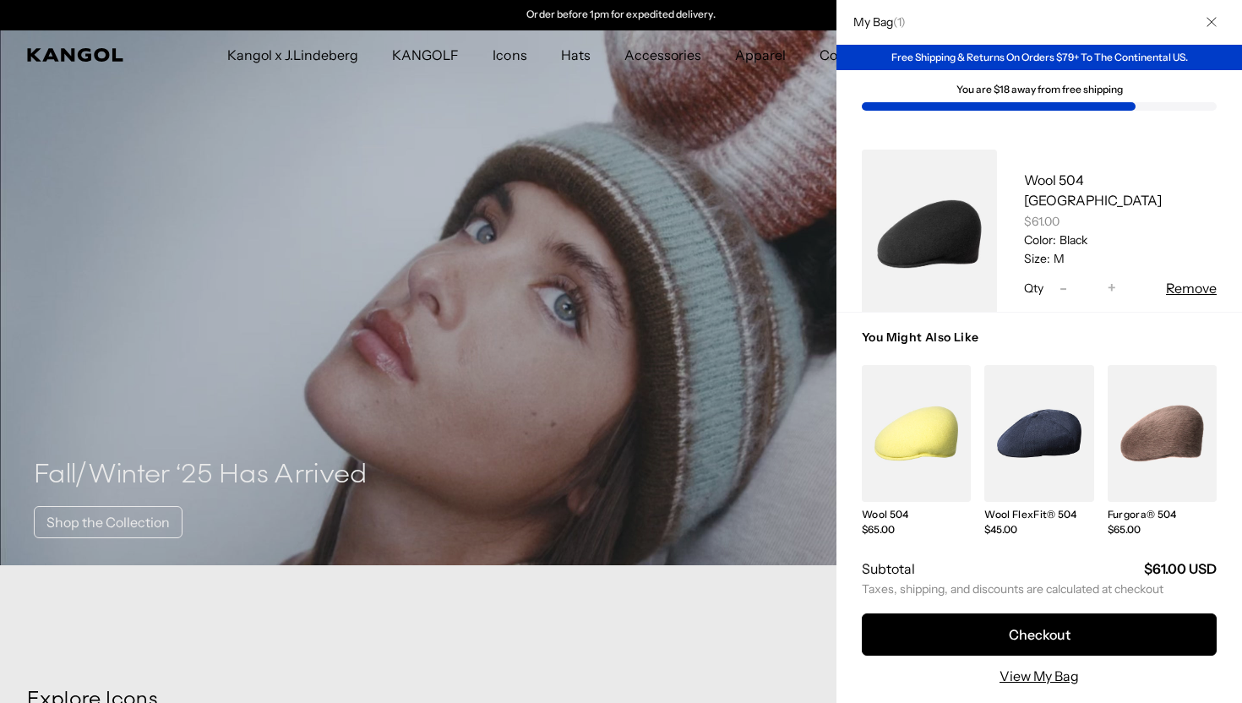
click at [395, 138] on div at bounding box center [621, 351] width 1242 height 703
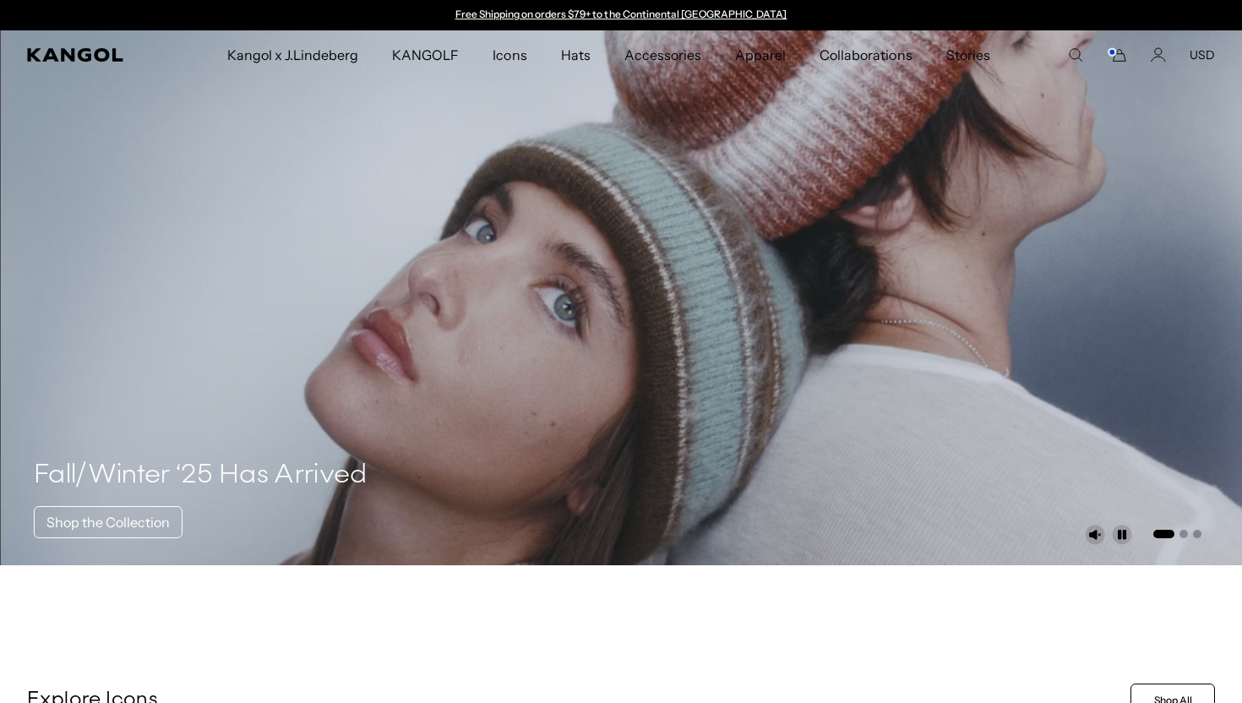
click at [1199, 57] on button "USD" at bounding box center [1202, 54] width 25 height 15
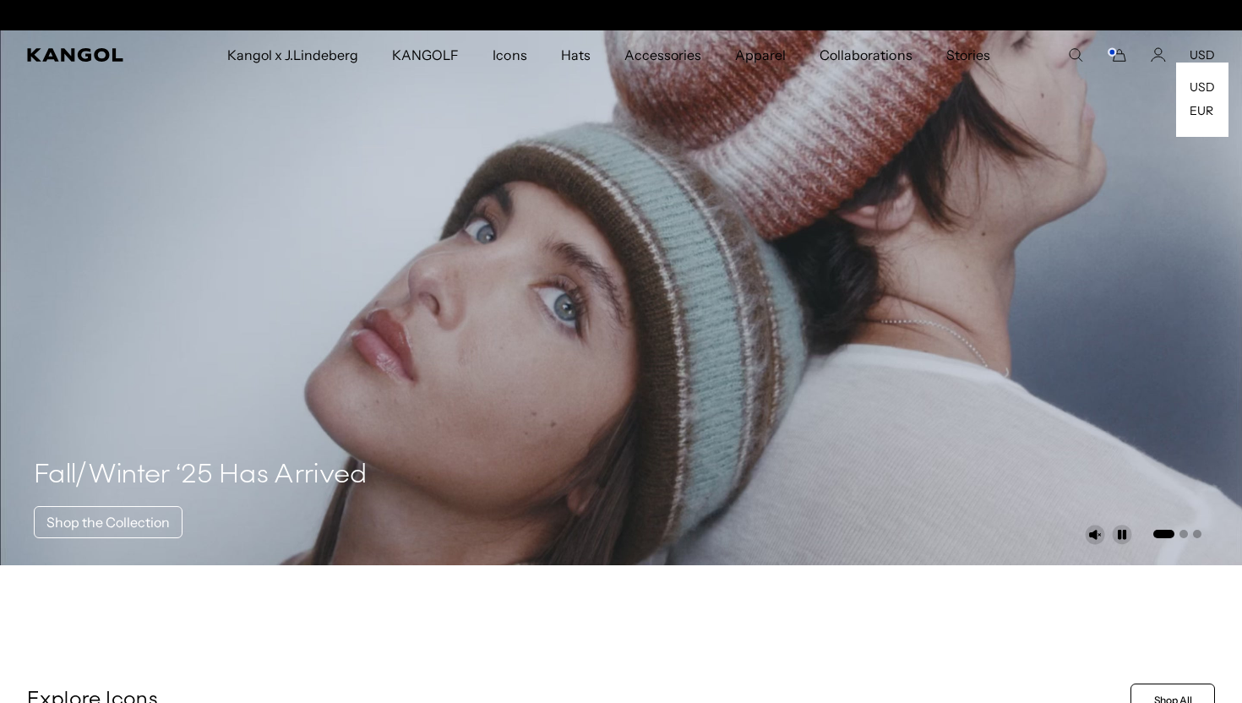
scroll to position [0, 348]
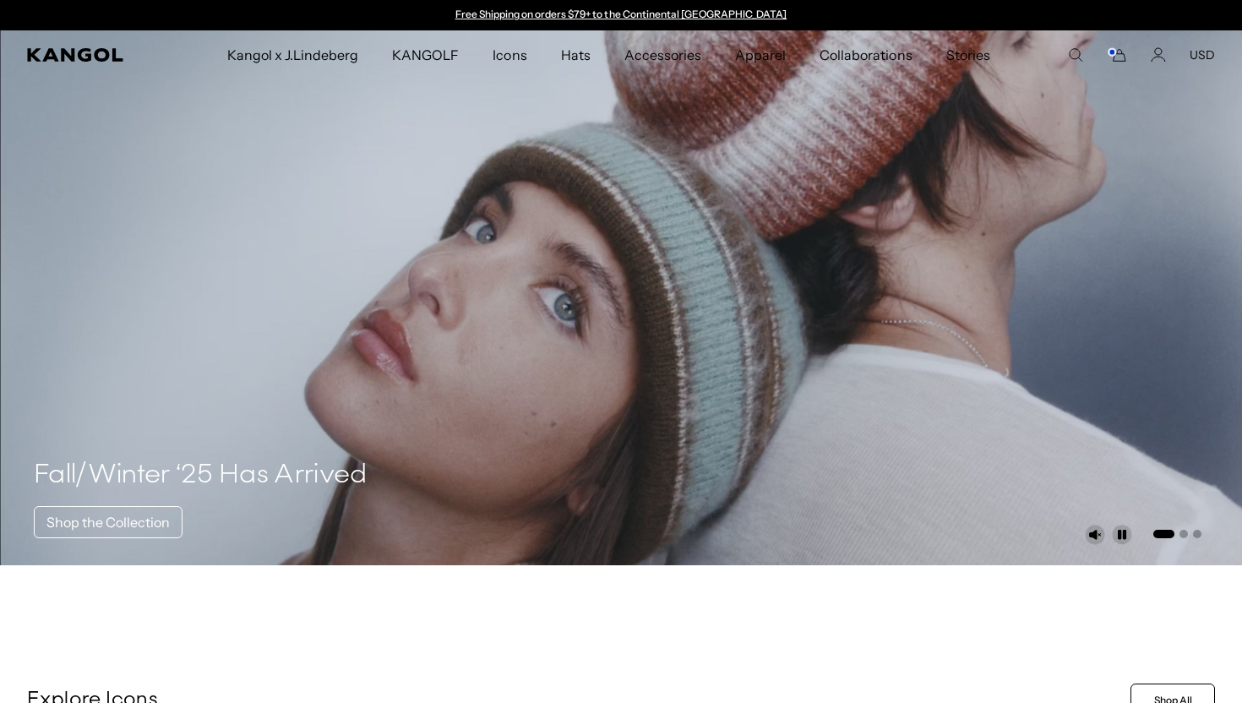
click at [1118, 57] on icon "Cart" at bounding box center [1117, 54] width 20 height 15
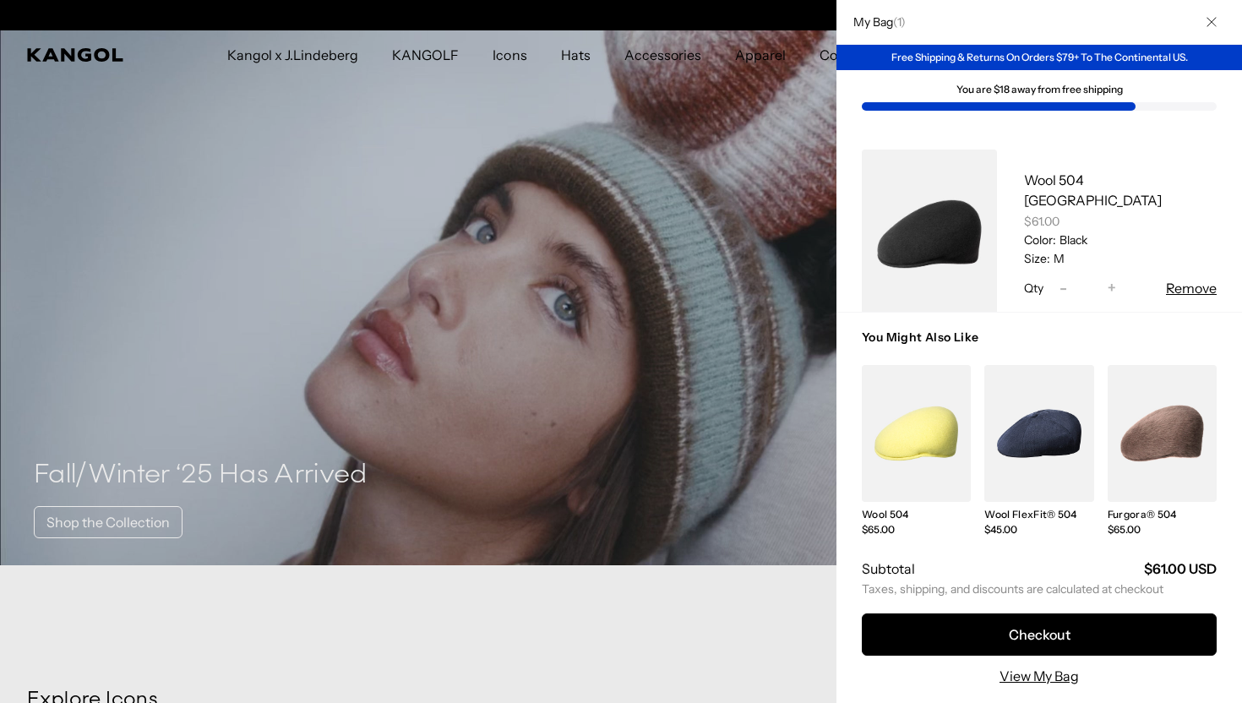
scroll to position [0, 348]
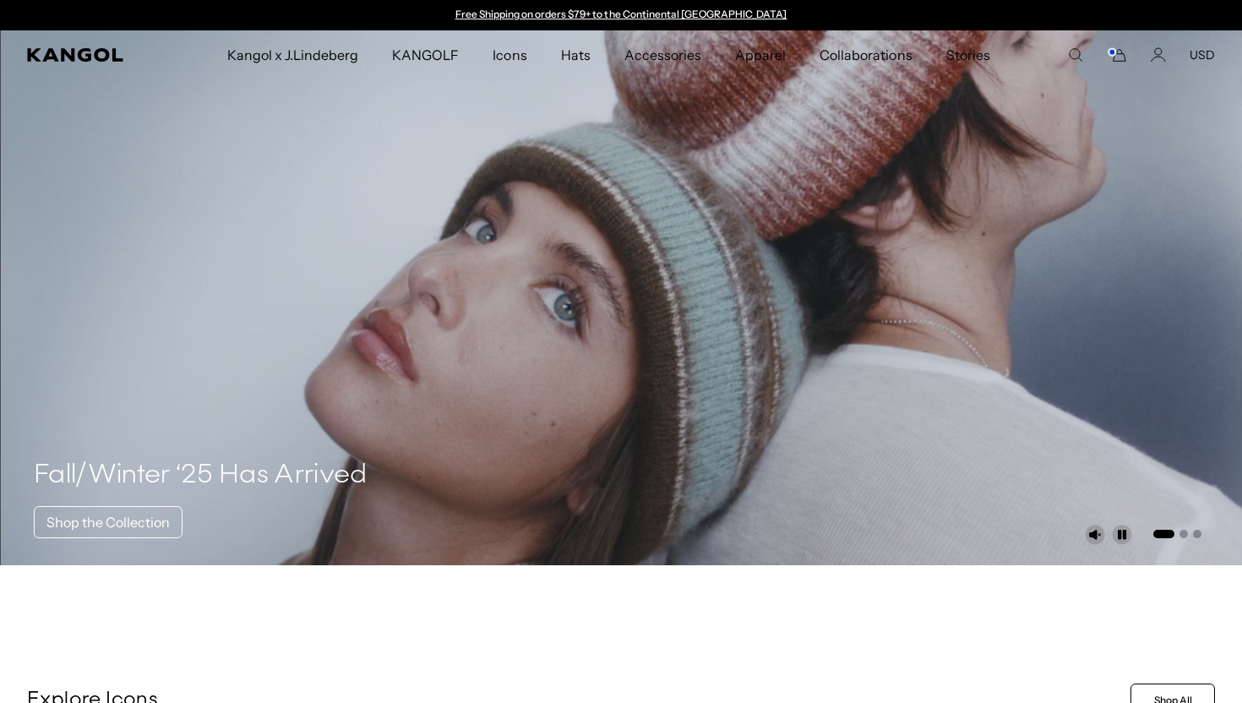
click at [1116, 55] on icon "Cart" at bounding box center [1117, 54] width 20 height 15
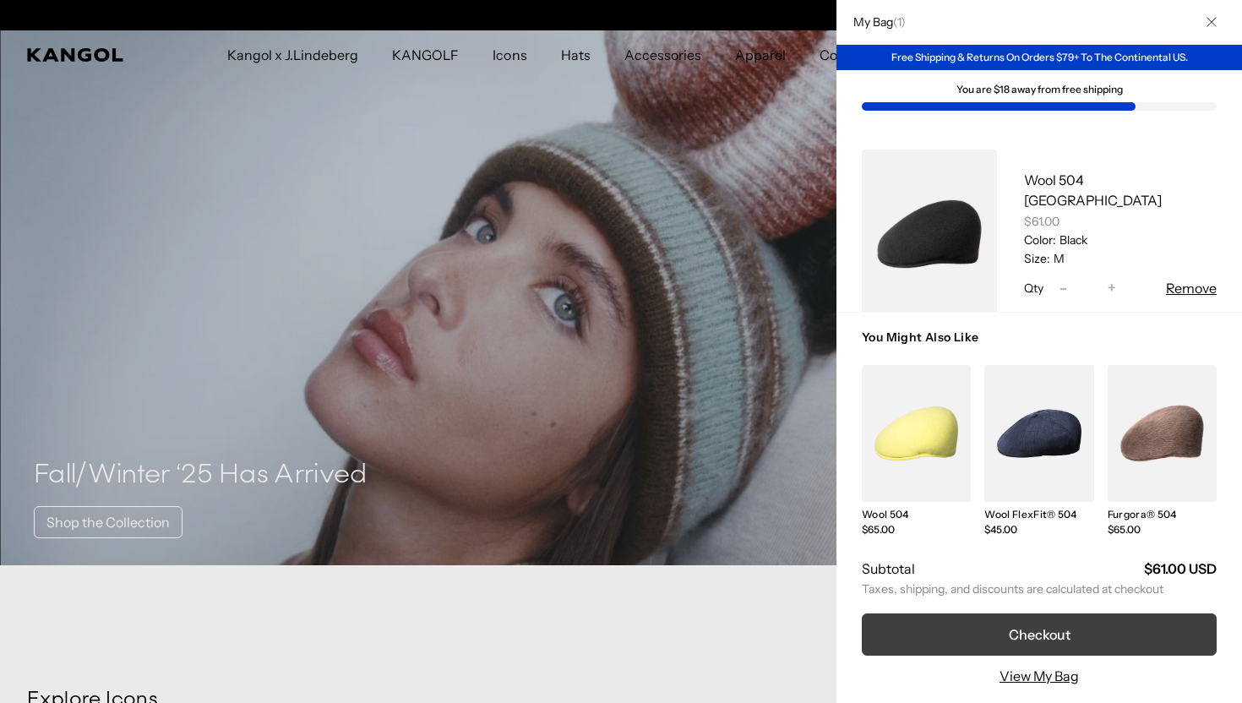
scroll to position [0, 348]
click at [1043, 634] on button "Checkout" at bounding box center [1039, 634] width 355 height 42
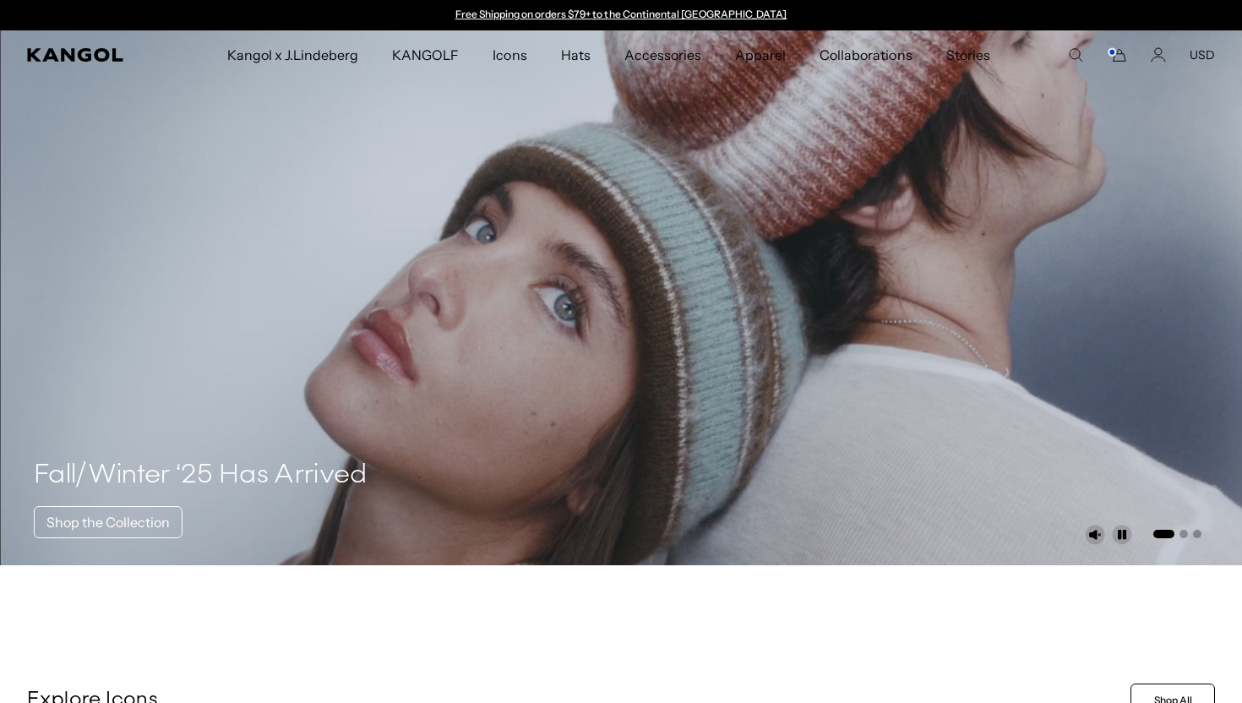
scroll to position [0, 348]
click at [602, 12] on link "Free Shipping on orders $79+ to the Continental [GEOGRAPHIC_DATA]" at bounding box center [621, 14] width 332 height 13
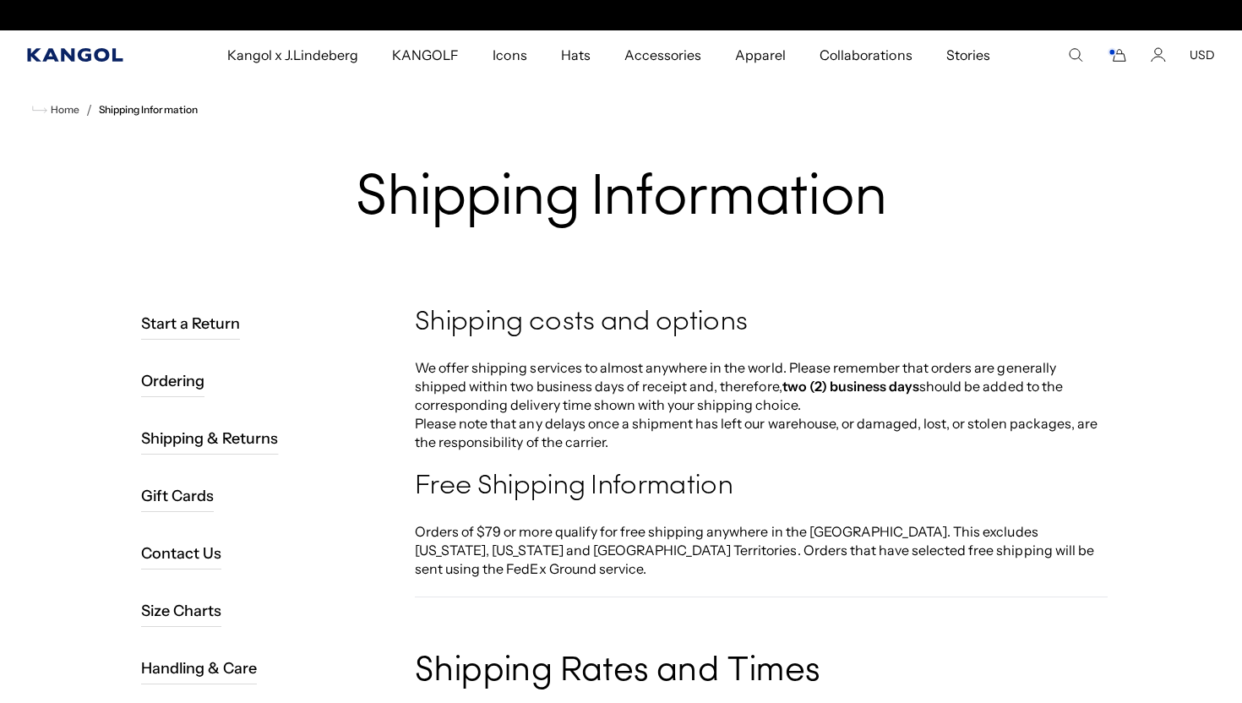
click at [79, 50] on icon "Kangol" at bounding box center [74, 55] width 95 height 14
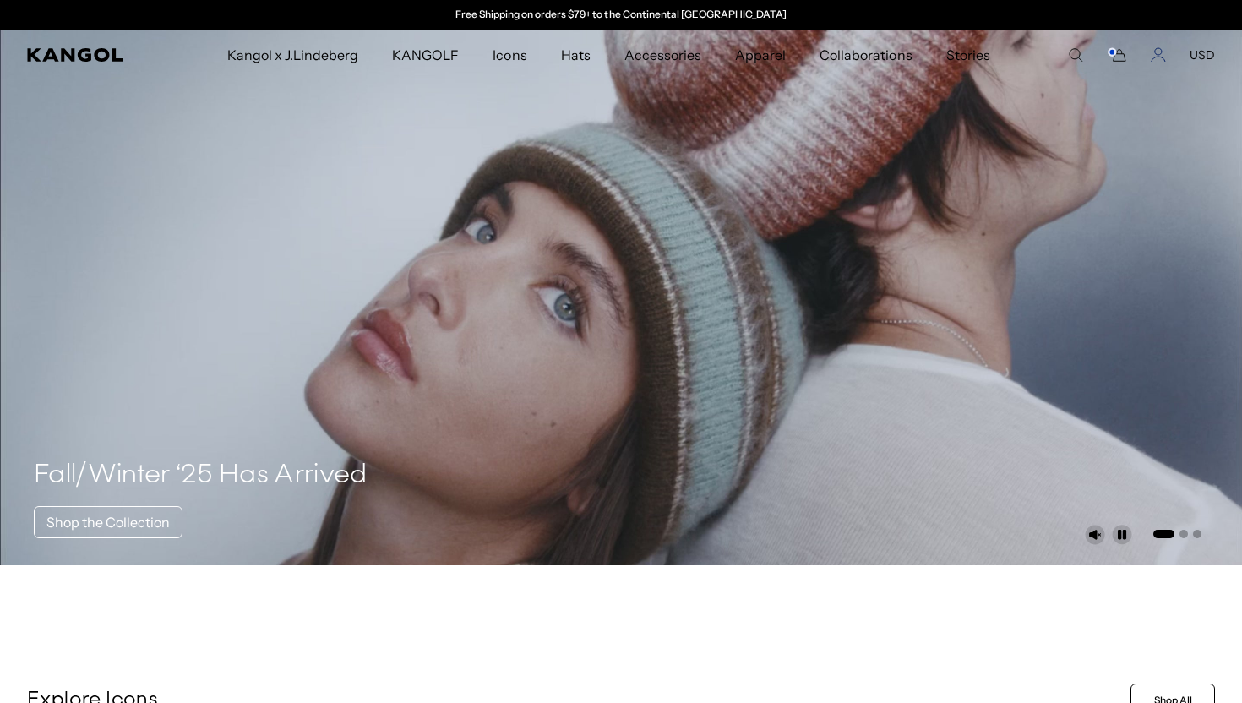
click at [1154, 58] on icon "Account" at bounding box center [1158, 54] width 15 height 15
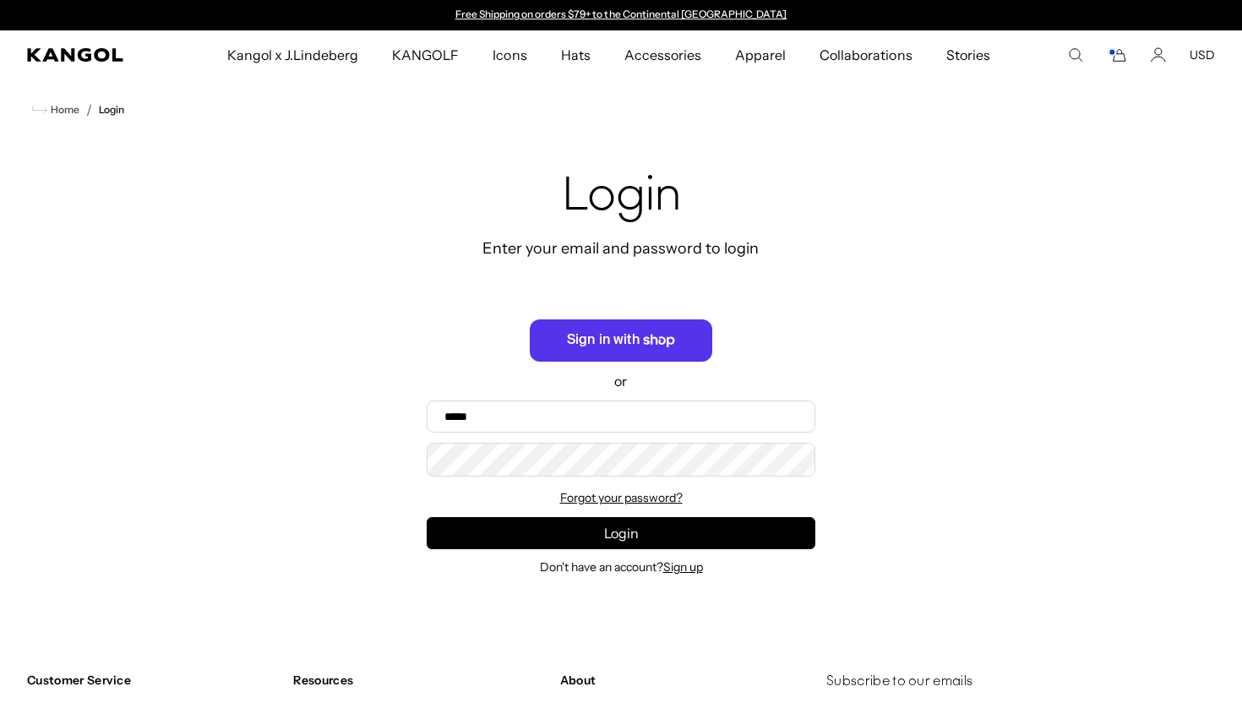
click at [644, 407] on input "Email" at bounding box center [621, 416] width 389 height 32
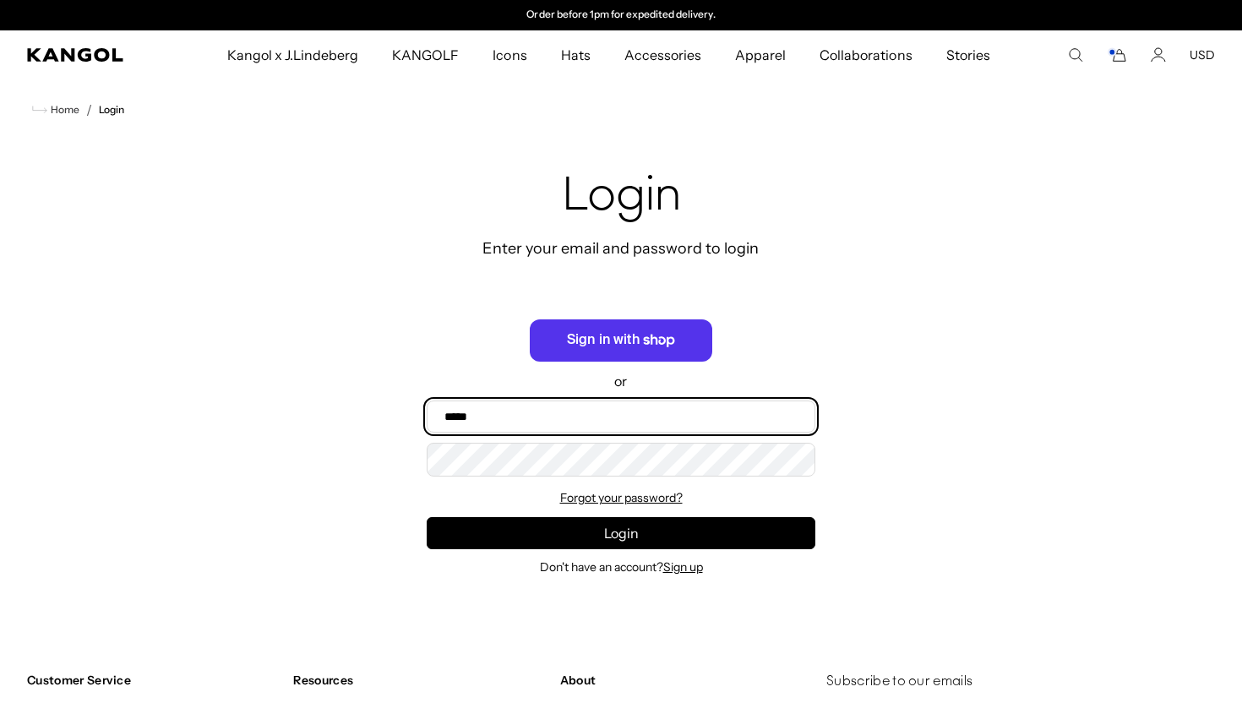
click at [568, 412] on input "Email" at bounding box center [621, 416] width 389 height 32
type input "**********"
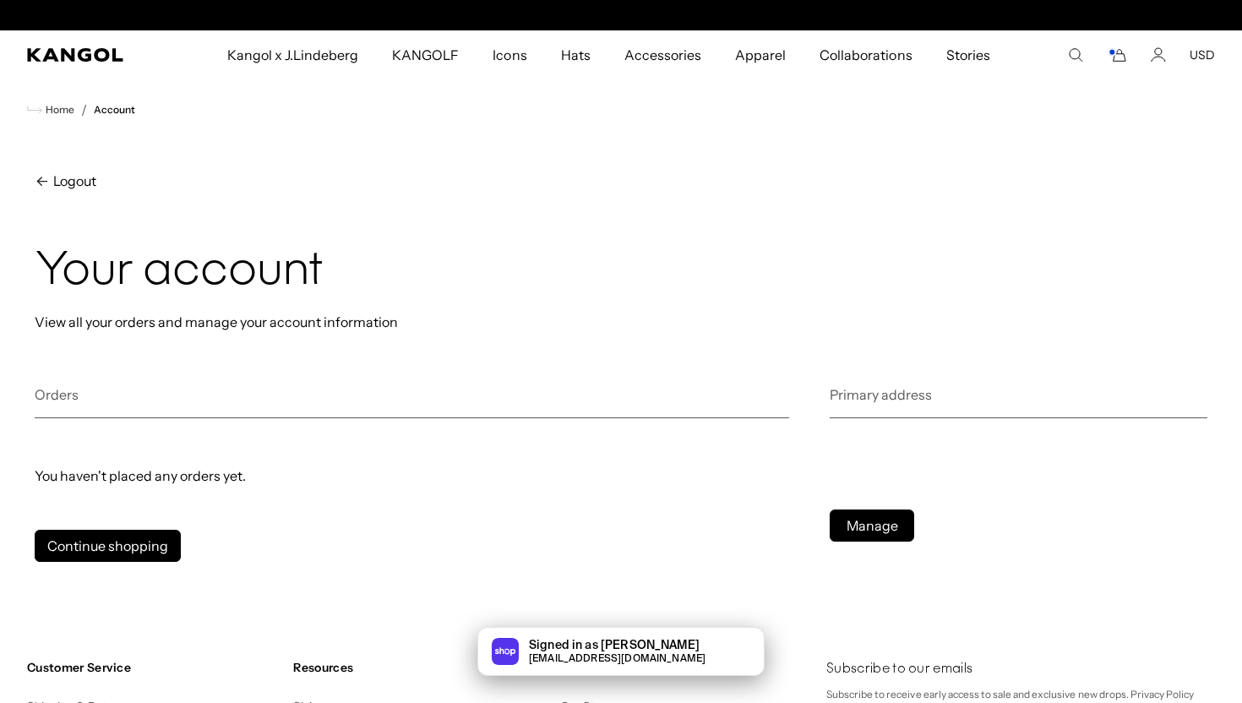
scroll to position [0, 348]
click at [1121, 51] on icon "Cart" at bounding box center [1117, 54] width 20 height 15
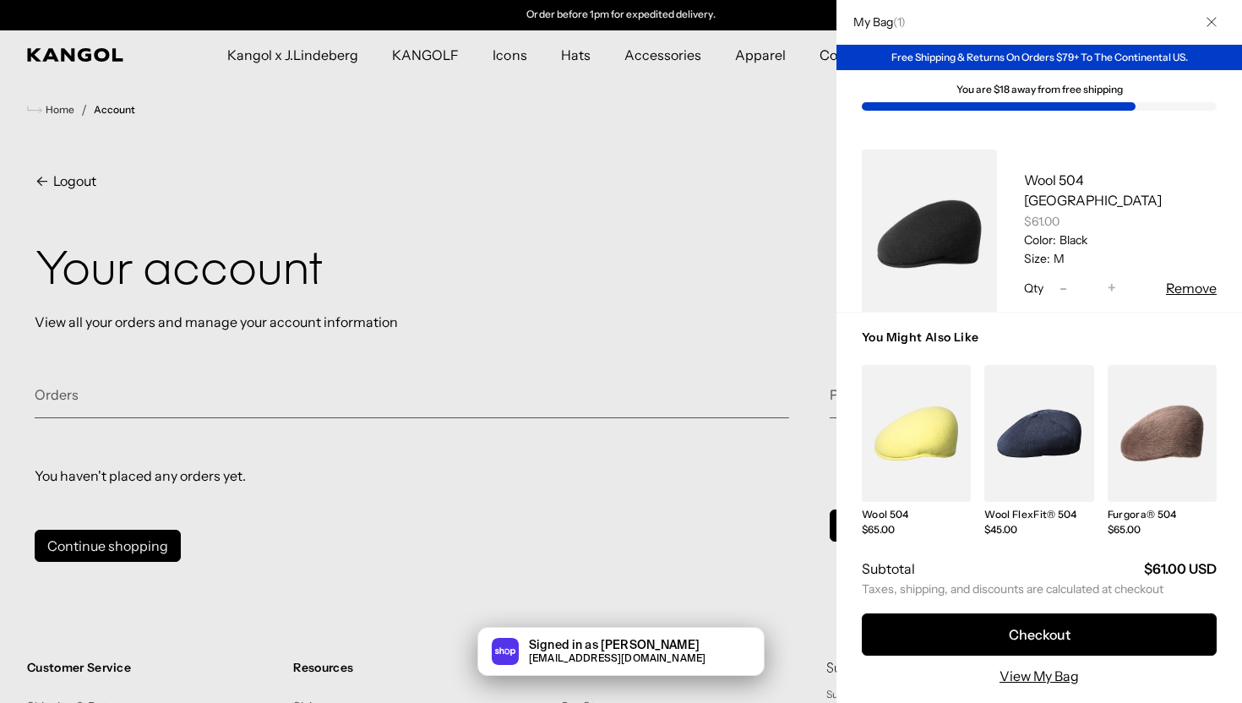
click at [973, 646] on div "Signed in as [PERSON_NAME] [EMAIL_ADDRESS][DOMAIN_NAME]" at bounding box center [621, 651] width 1242 height 49
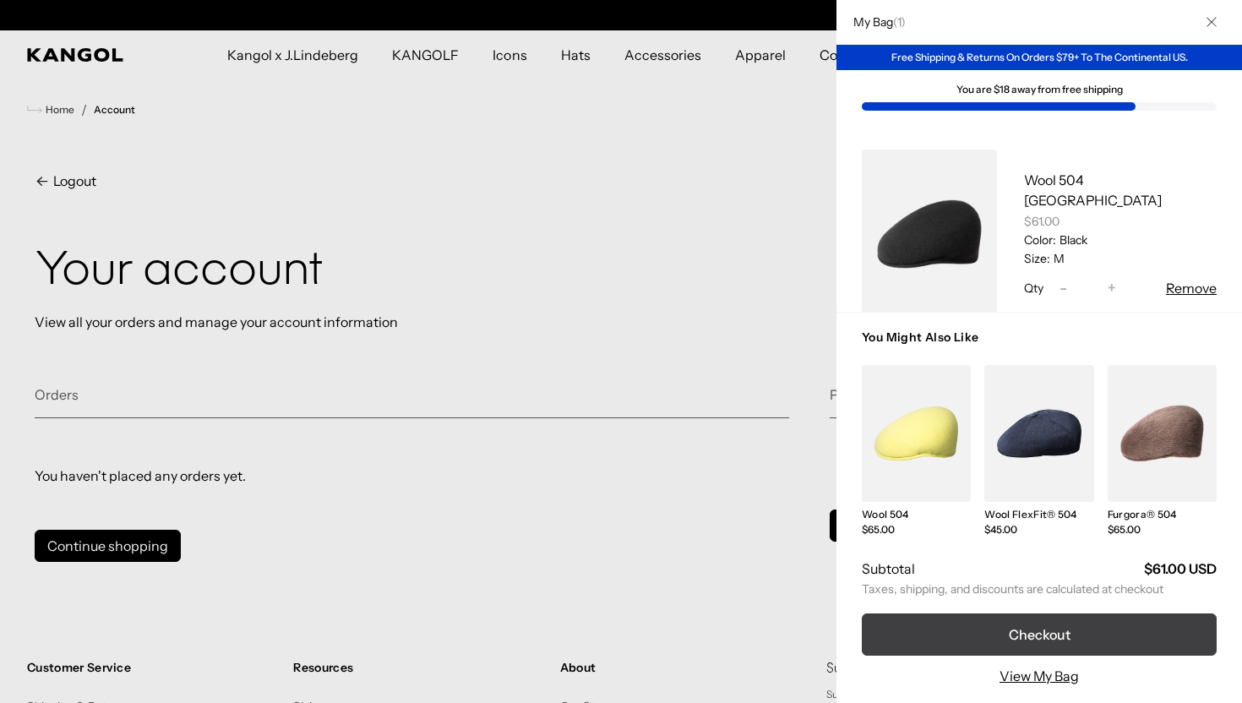
scroll to position [0, 0]
click at [1019, 633] on button "Checkout" at bounding box center [1039, 634] width 355 height 42
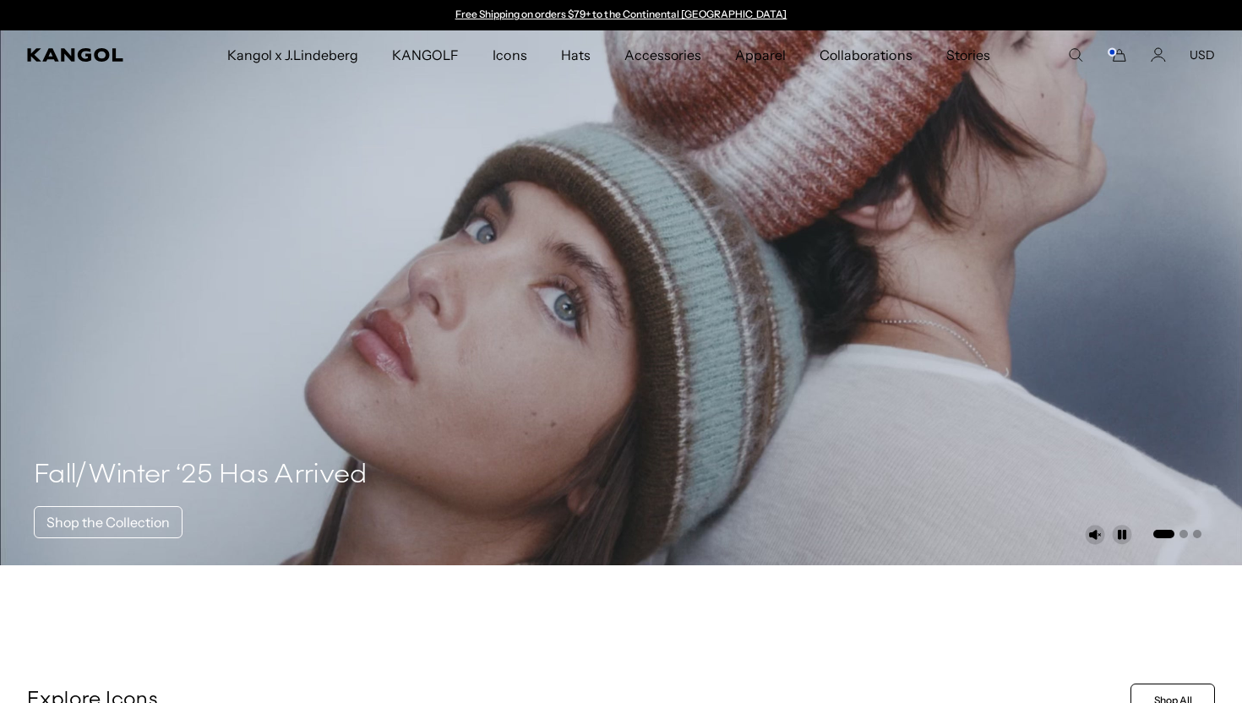
click at [1120, 56] on icon "Cart" at bounding box center [1117, 54] width 20 height 15
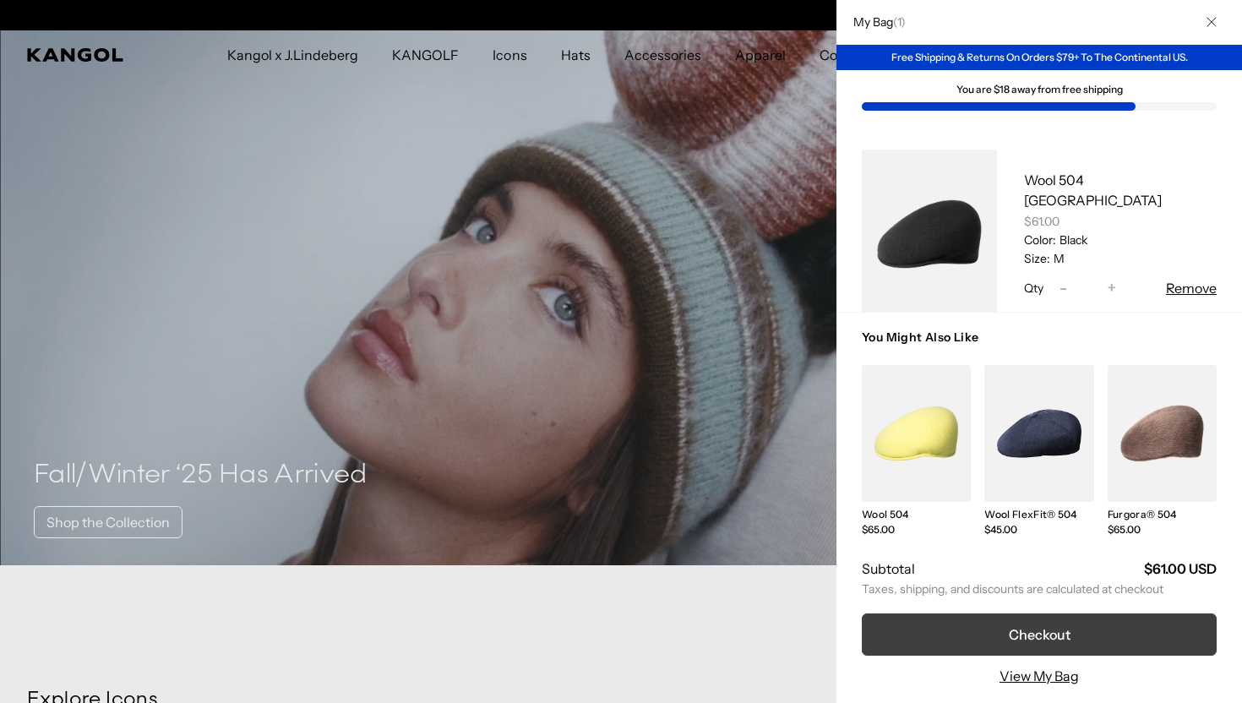
scroll to position [0, 348]
click at [998, 631] on button "Checkout" at bounding box center [1039, 634] width 355 height 42
